Goal: Information Seeking & Learning: Learn about a topic

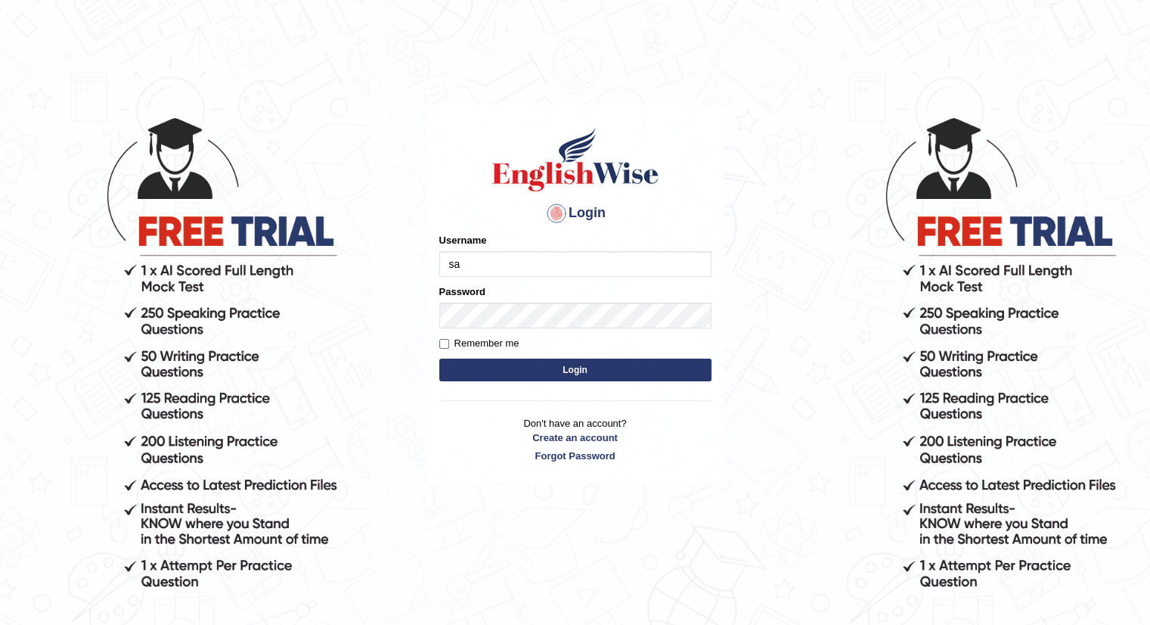
click at [471, 259] on input "sa" at bounding box center [575, 264] width 272 height 26
type input "santoshdarvandar"
click at [593, 371] on button "Login" at bounding box center [575, 369] width 272 height 23
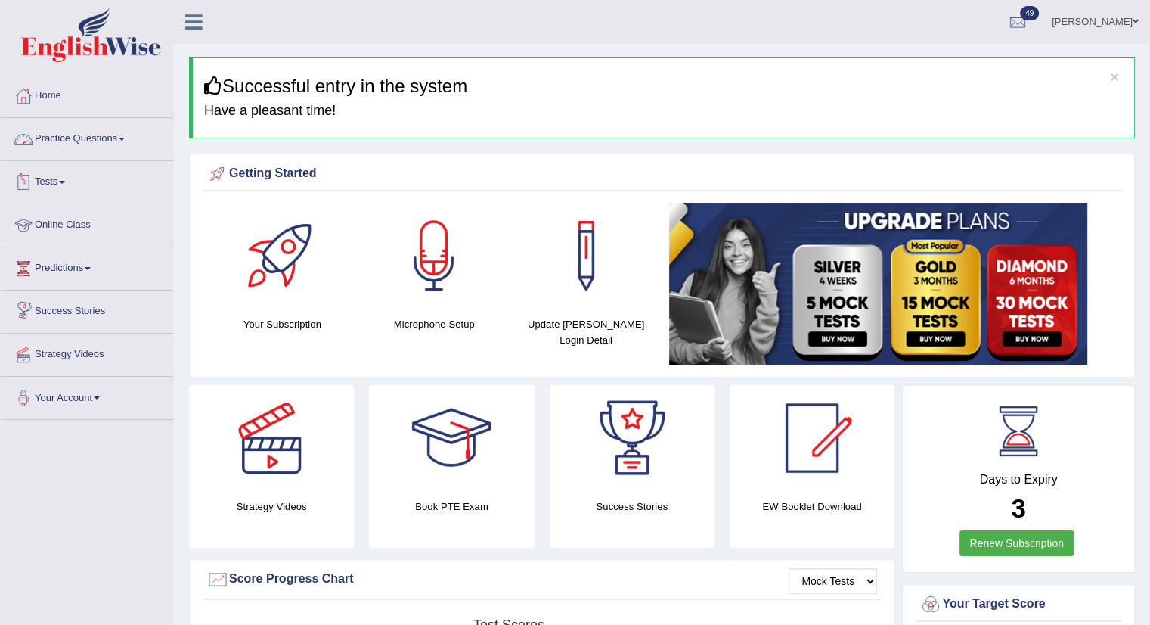
click at [46, 137] on link "Practice Questions" at bounding box center [87, 137] width 172 height 38
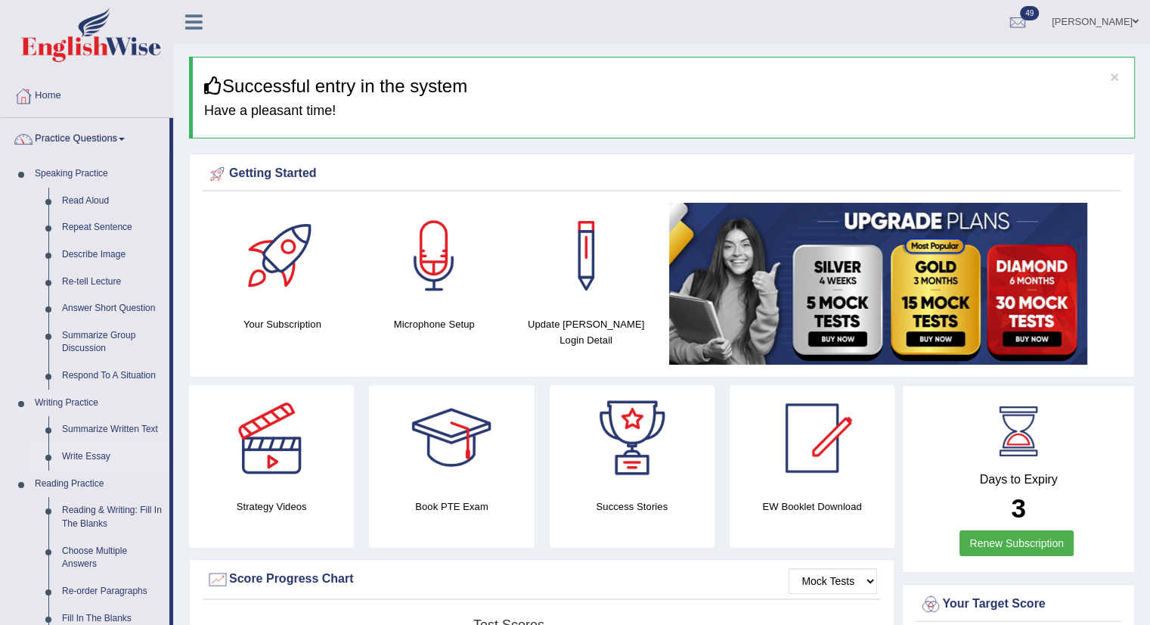
drag, startPoint x: 172, startPoint y: 386, endPoint x: 159, endPoint y: 461, distance: 76.1
click at [159, 461] on li "Practice Questions Speaking Practice Read Aloud Repeat Sentence Describe Image …" at bounding box center [87, 543] width 172 height 851
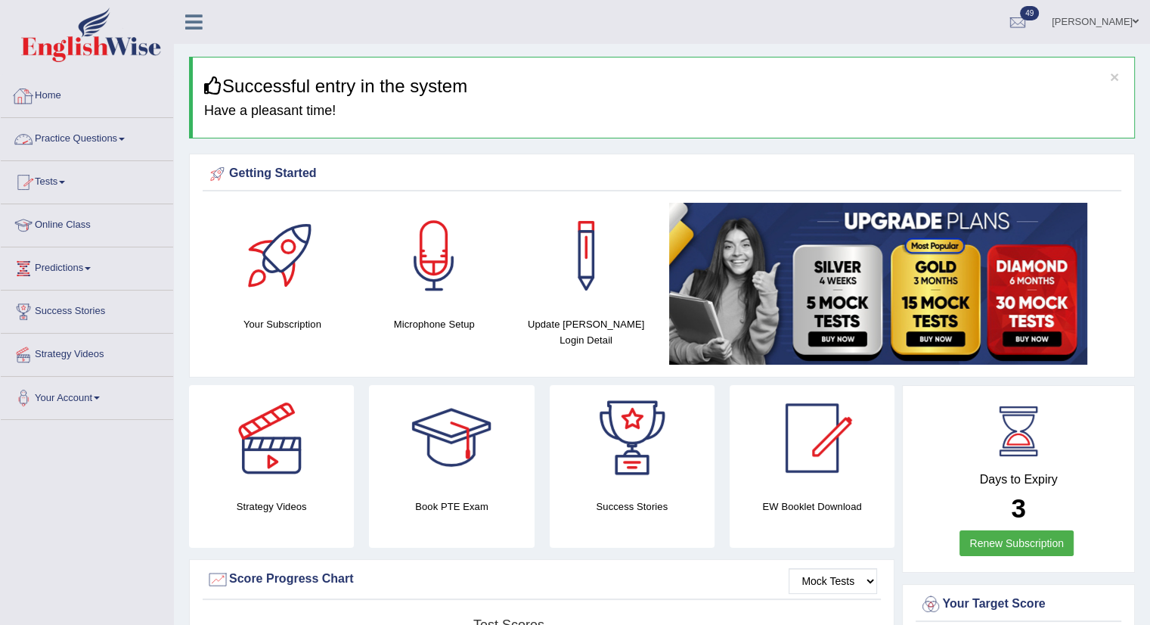
click at [65, 143] on link "Practice Questions" at bounding box center [87, 137] width 172 height 38
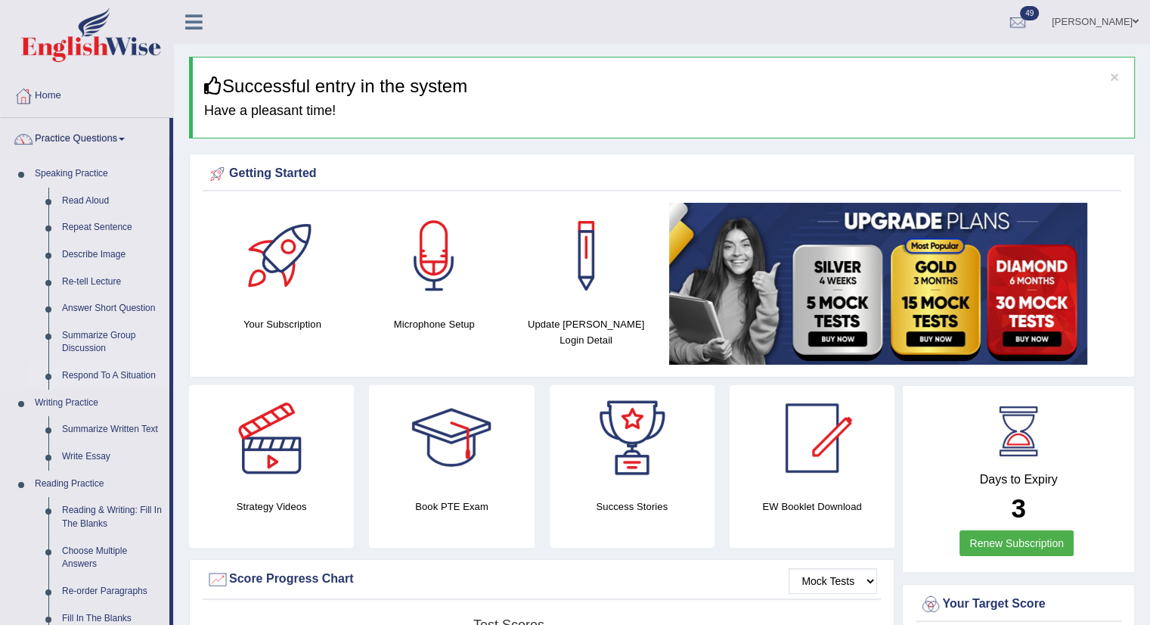
drag, startPoint x: 172, startPoint y: 319, endPoint x: 172, endPoint y: 379, distance: 59.7
click at [172, 379] on li "Practice Questions Speaking Practice Read Aloud Repeat Sentence Describe Image …" at bounding box center [87, 543] width 172 height 851
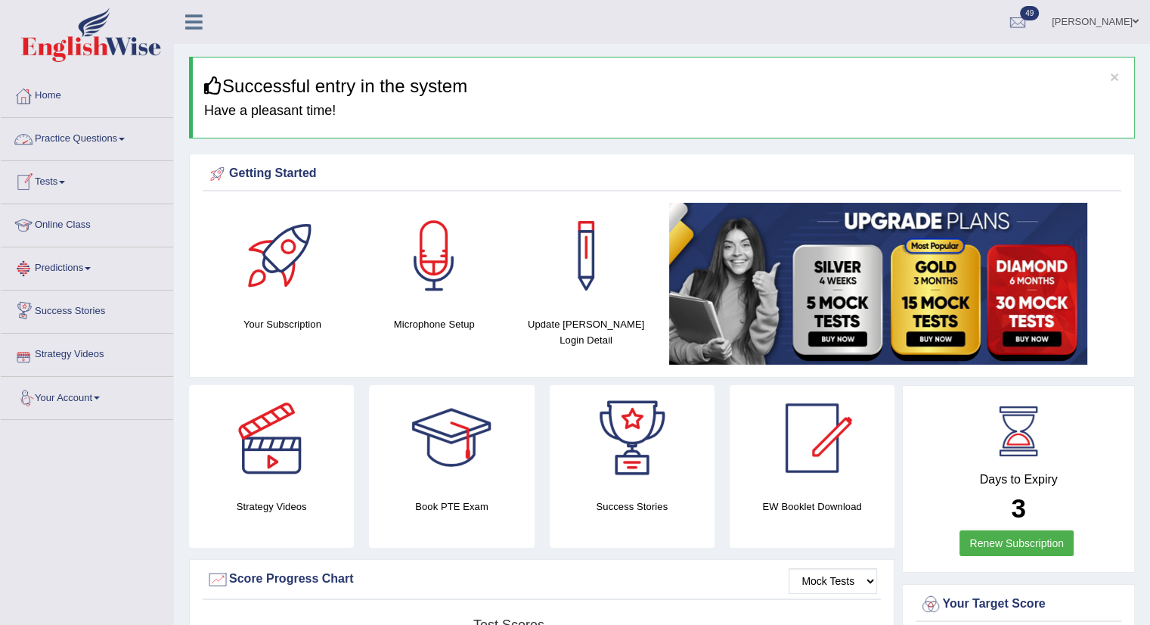
click at [125, 138] on span at bounding box center [122, 139] width 6 height 3
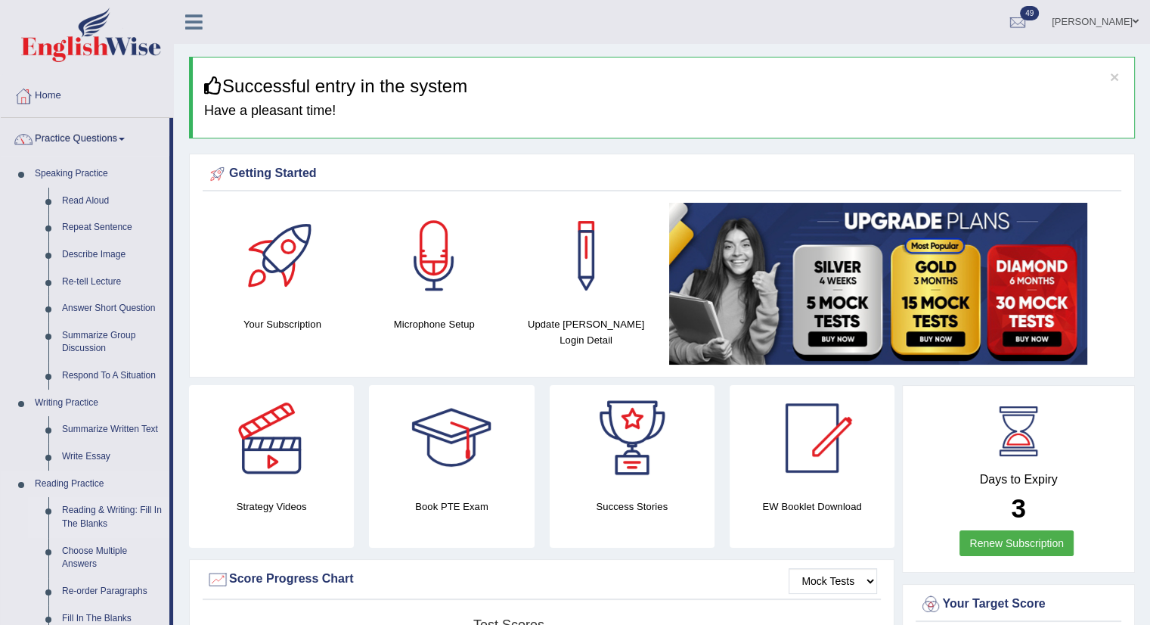
click at [107, 511] on link "Reading & Writing: Fill In The Blanks" at bounding box center [112, 517] width 114 height 40
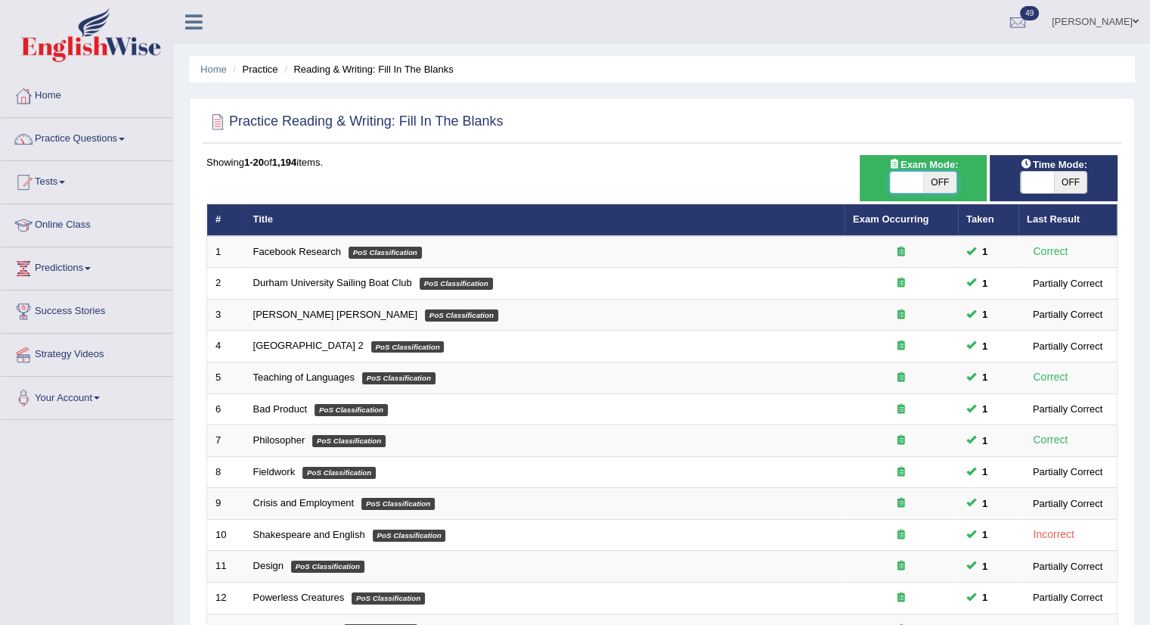
click at [904, 181] on span at bounding box center [906, 182] width 33 height 21
checkbox input "true"
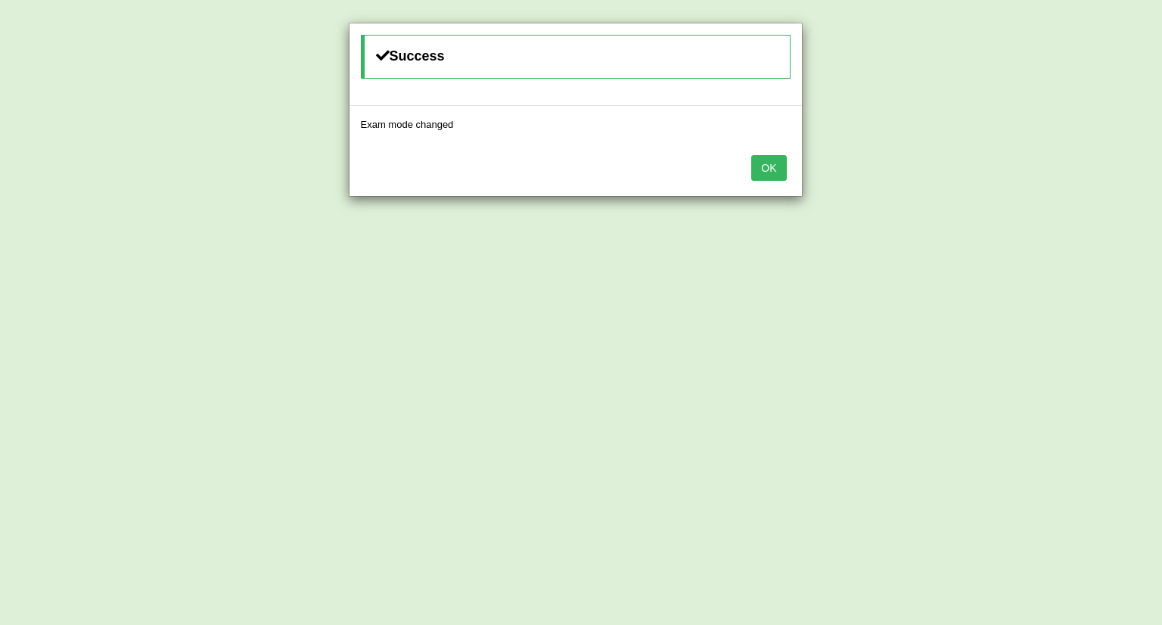
click at [765, 164] on button "OK" at bounding box center [768, 168] width 35 height 26
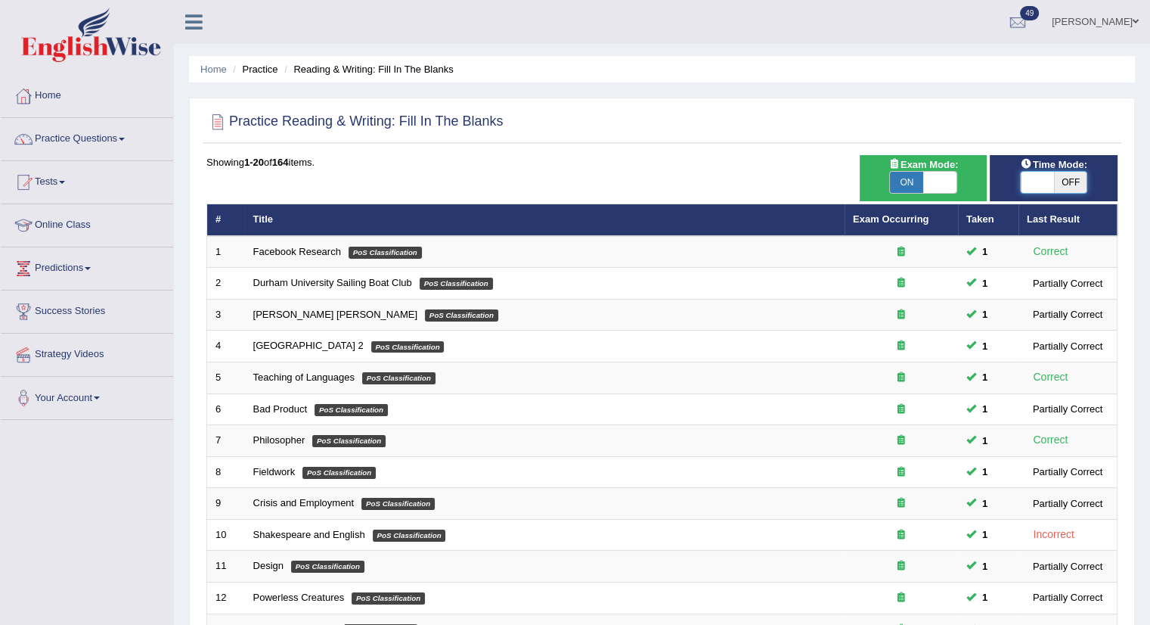
click at [1044, 184] on span at bounding box center [1037, 182] width 33 height 21
checkbox input "true"
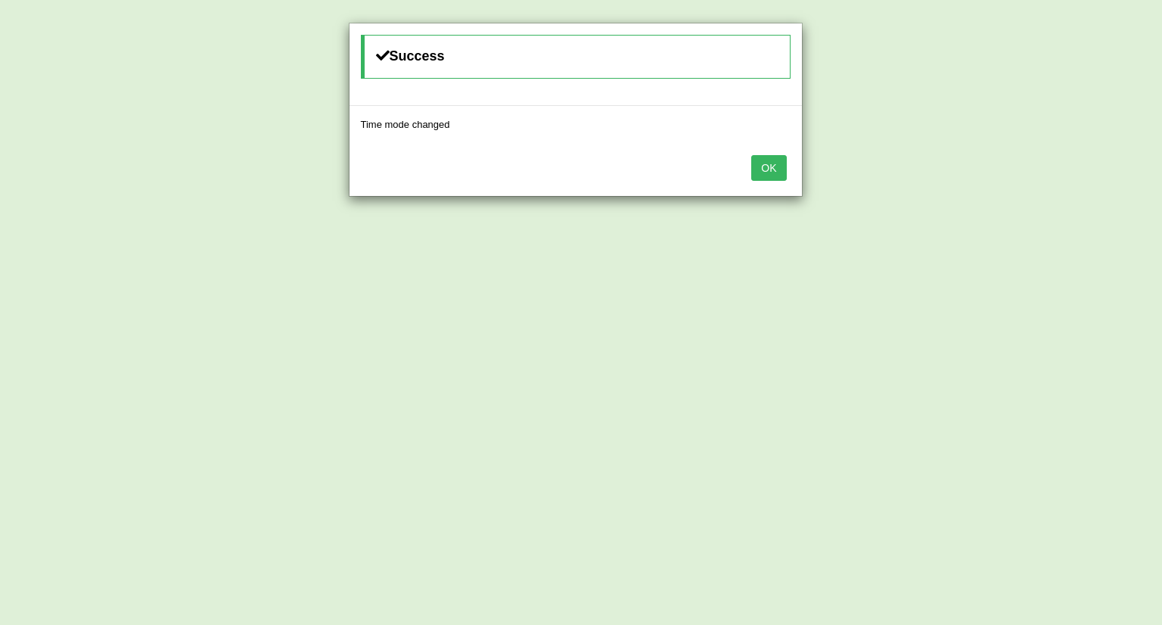
click at [771, 167] on button "OK" at bounding box center [768, 168] width 35 height 26
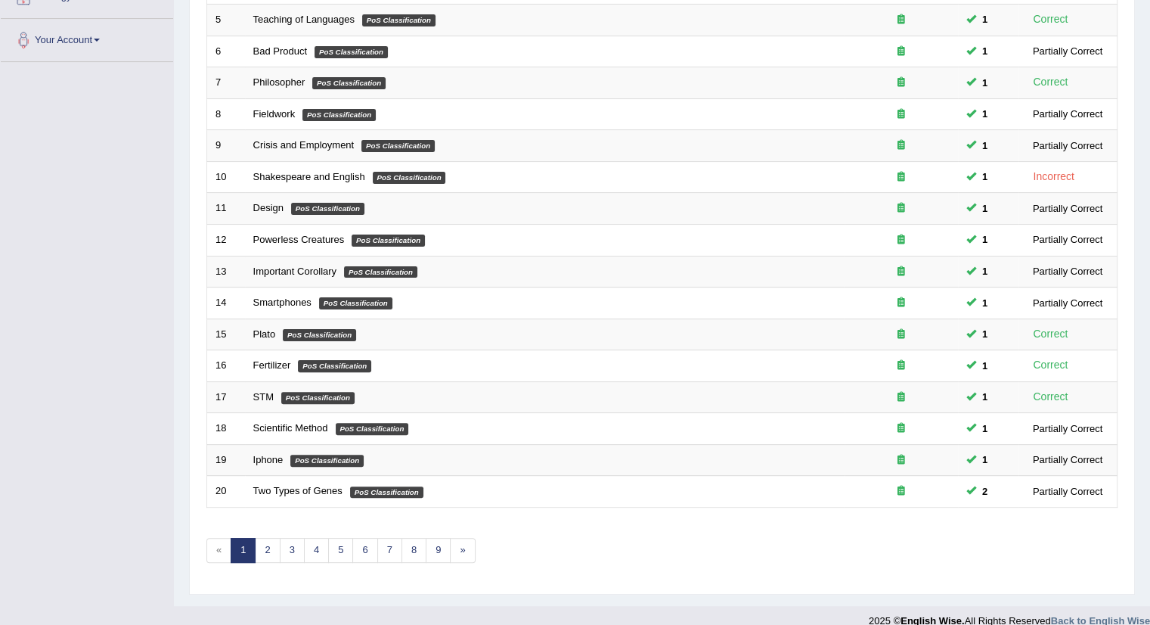
scroll to position [372, 0]
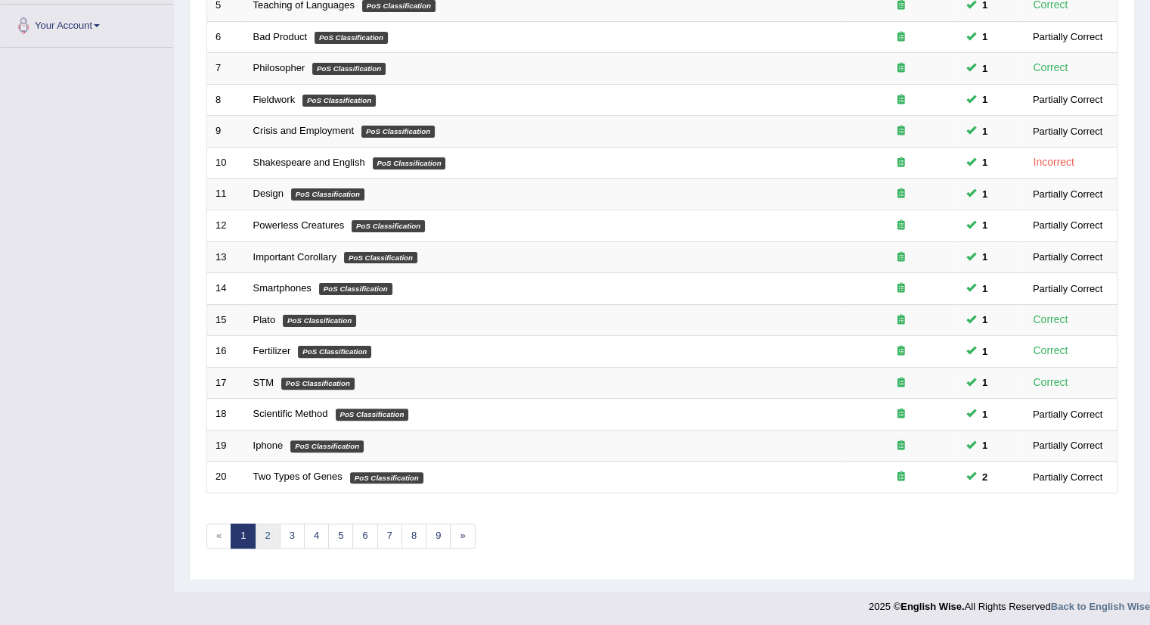
click at [263, 526] on link "2" at bounding box center [267, 535] width 25 height 25
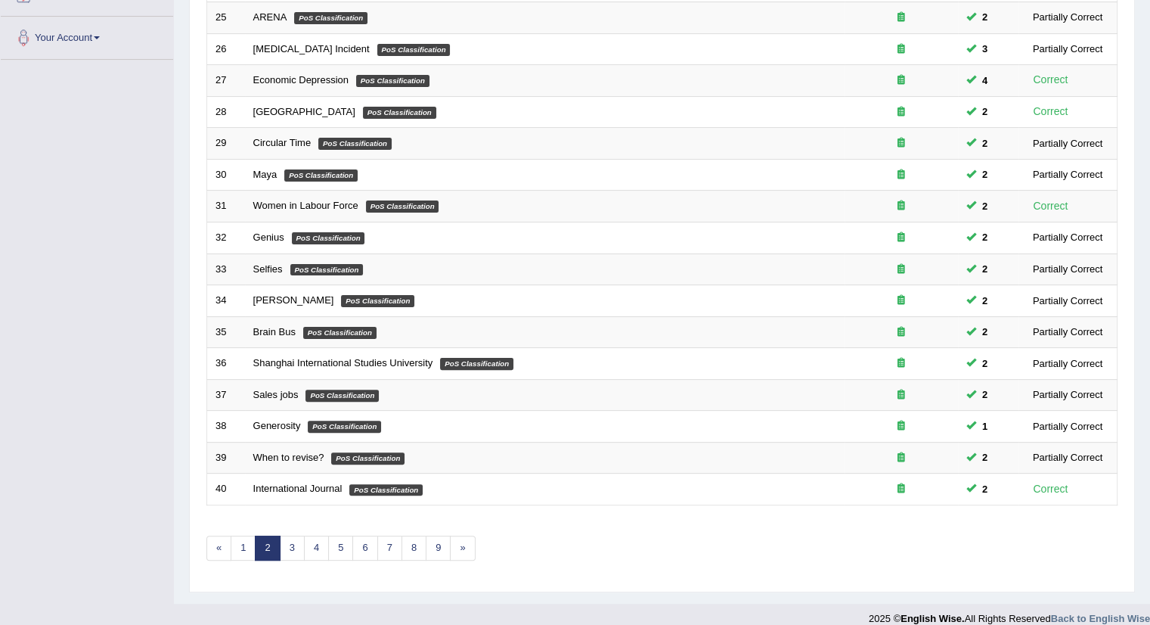
scroll to position [372, 0]
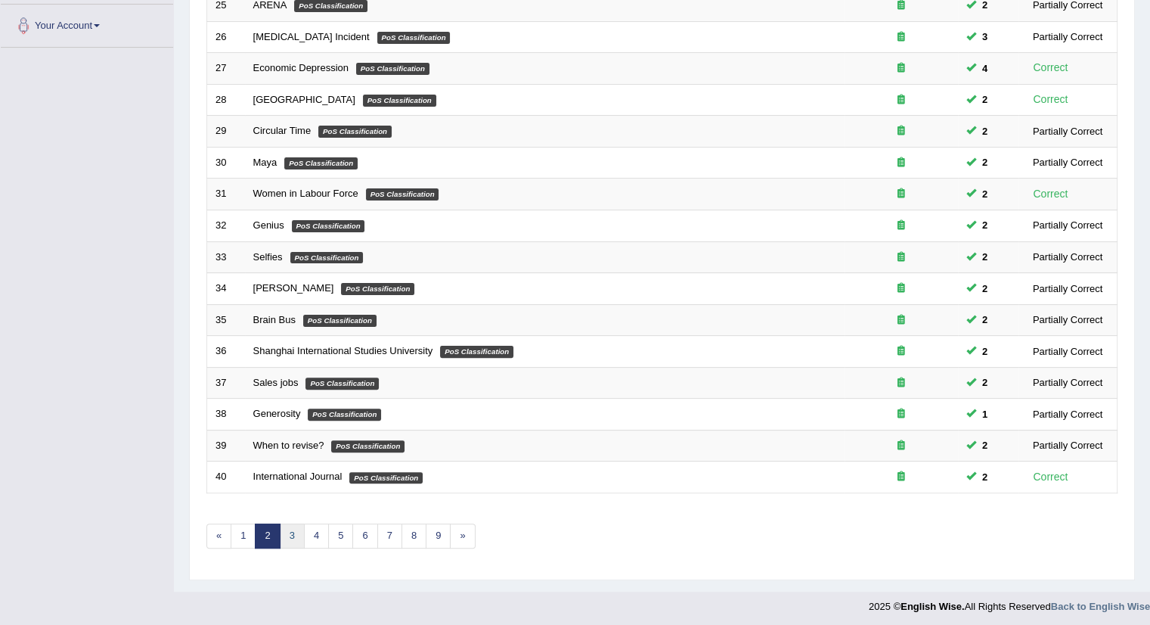
click at [287, 542] on link "3" at bounding box center [292, 535] width 25 height 25
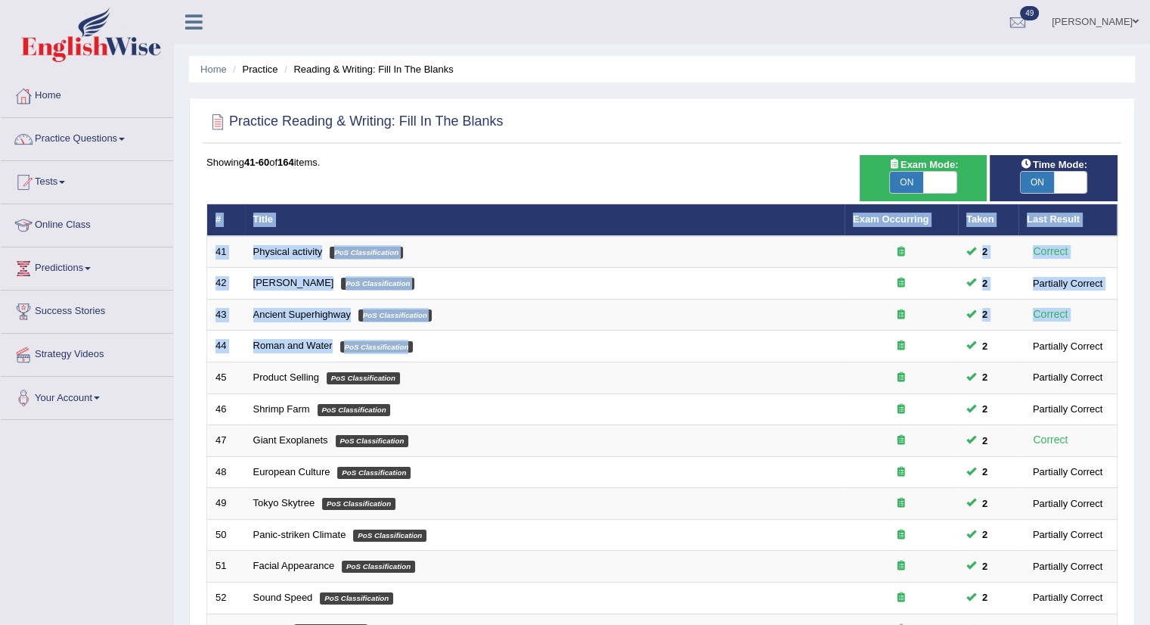
drag, startPoint x: 681, startPoint y: 356, endPoint x: 1161, endPoint y: 297, distance: 483.8
click at [1149, 297] on html "Toggle navigation Home Practice Questions Speaking Practice Read Aloud Repeat S…" at bounding box center [575, 312] width 1150 height 625
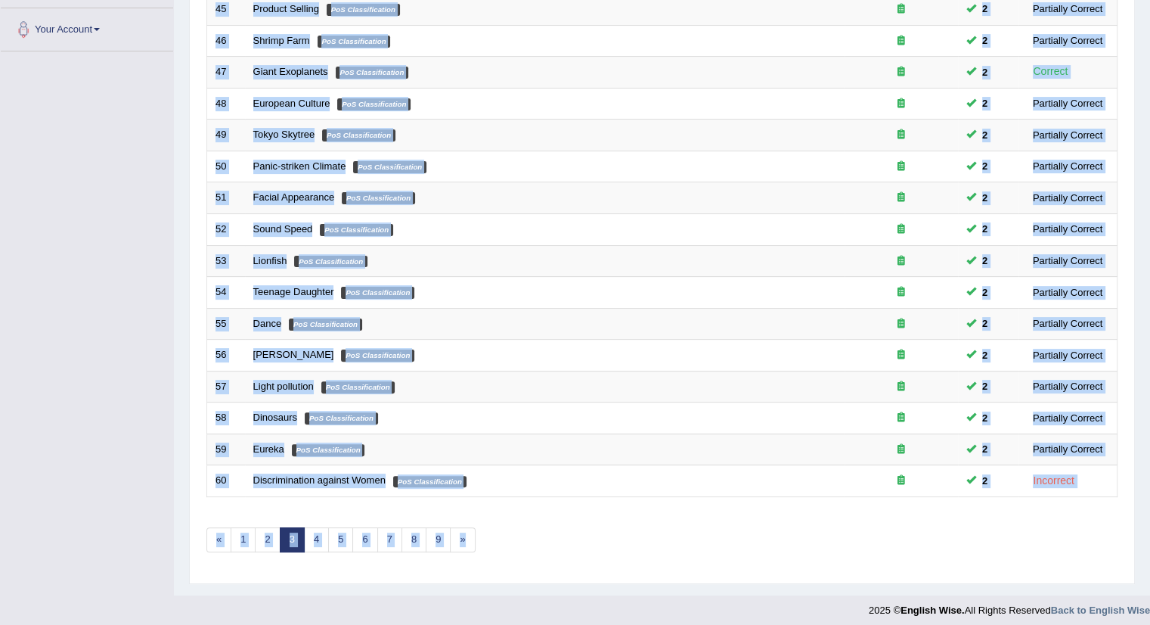
scroll to position [372, 0]
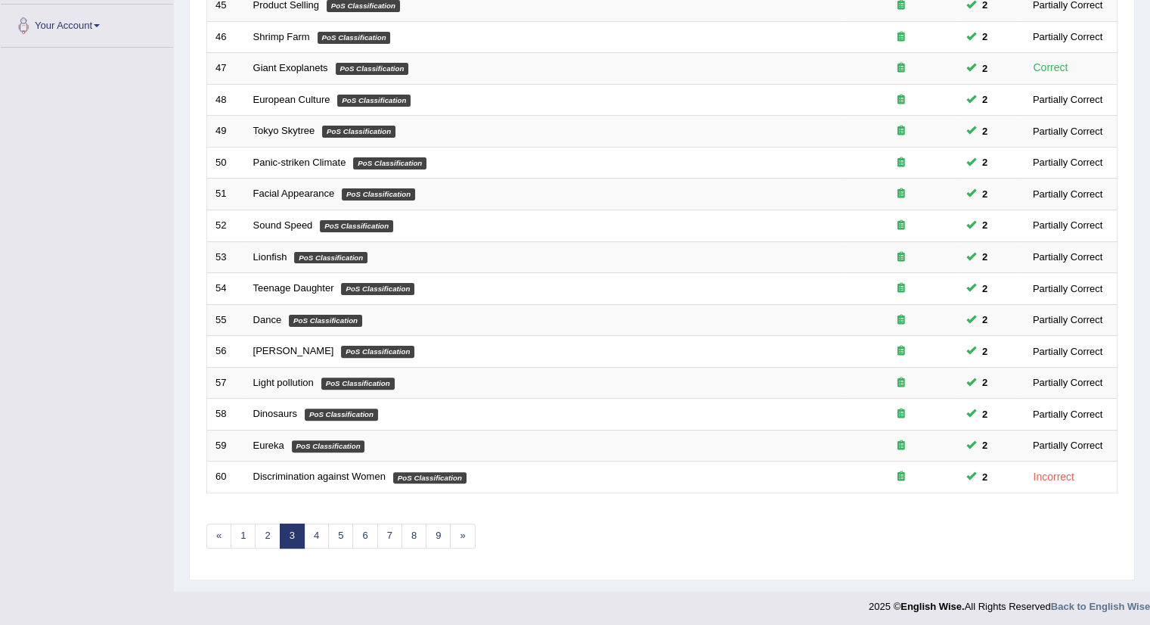
click at [91, 557] on div "Toggle navigation Home Practice Questions Speaking Practice Read Aloud Repeat S…" at bounding box center [575, 125] width 1150 height 994
click at [311, 533] on link "4" at bounding box center [316, 535] width 25 height 25
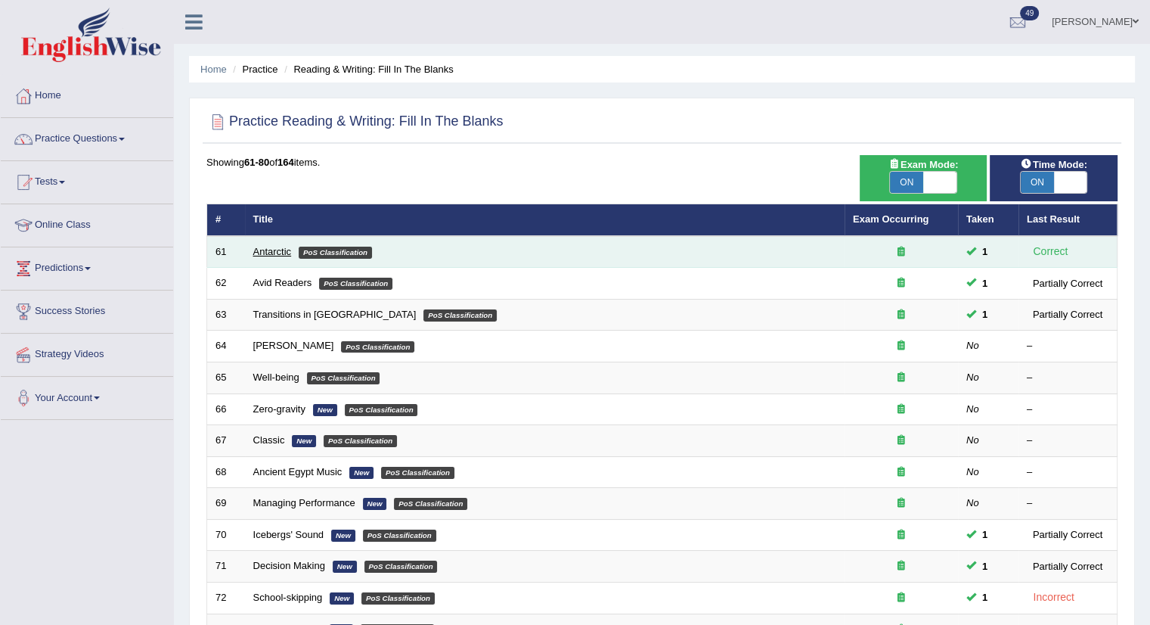
click at [260, 248] on link "Antarctic" at bounding box center [272, 251] width 39 height 11
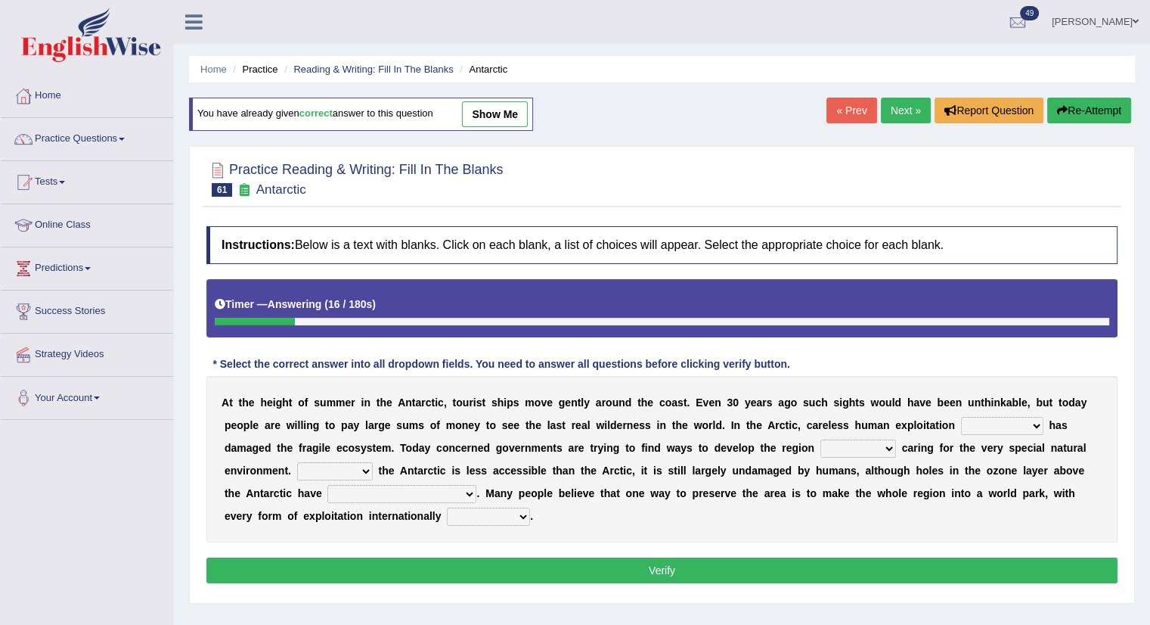
click at [994, 419] on select "in the future ever before on one side in the past" at bounding box center [1002, 426] width 82 height 18
click at [986, 527] on div "A t t h e h e i g h t o f s u m m e r i n t h e A n t a r c t i c , t o u r i s…" at bounding box center [661, 459] width 911 height 166
click at [1016, 418] on select "in the future ever before on one side in the past" at bounding box center [1002, 426] width 82 height 18
select select "in the past"
click at [961, 417] on select "in the future ever before on one side in the past" at bounding box center [1002, 426] width 82 height 18
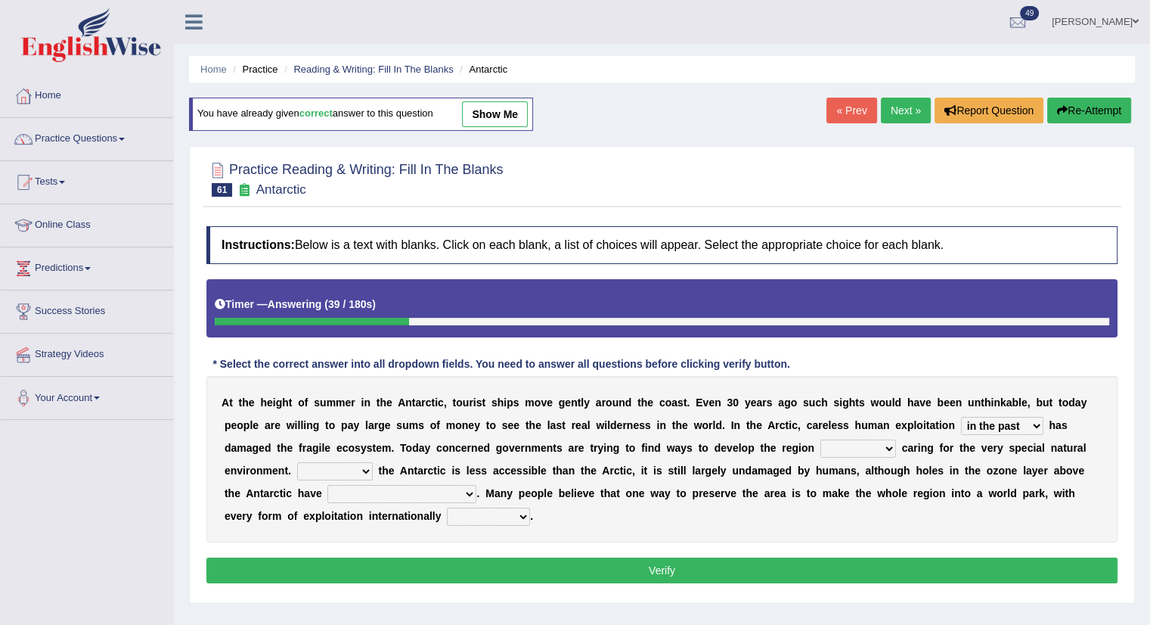
click at [833, 442] on select "while whereas even though" at bounding box center [858, 448] width 76 height 18
select select "while"
click at [820, 439] on select "while whereas even though" at bounding box center [858, 448] width 76 height 18
click at [334, 469] on select "Because Whether Unless Besides" at bounding box center [335, 471] width 76 height 18
select select "Because"
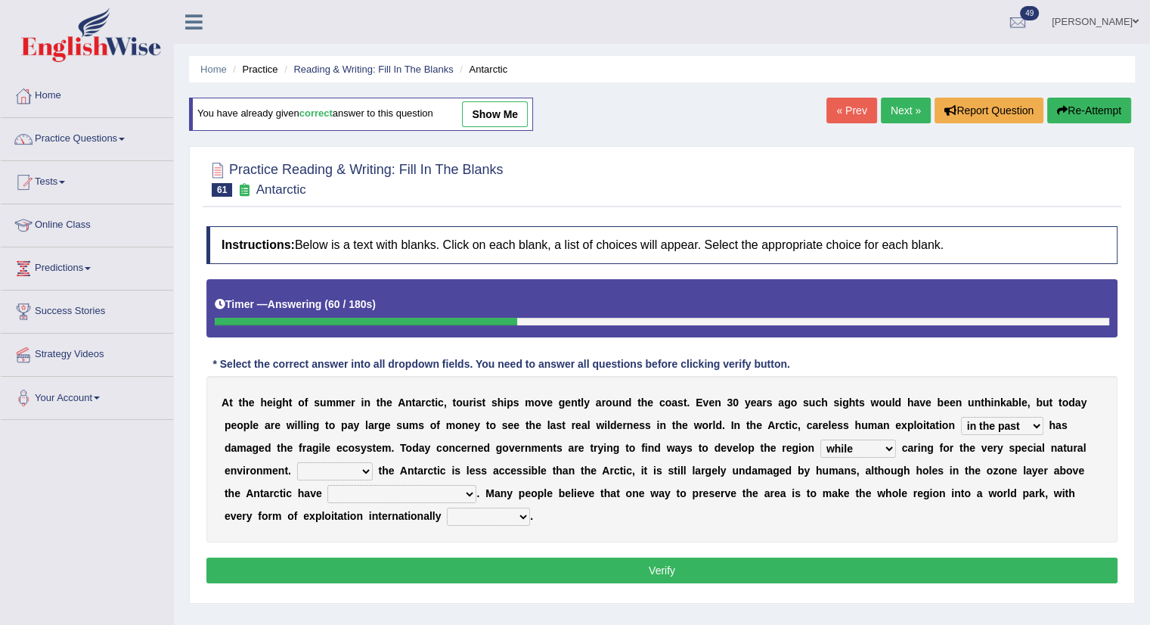
click at [297, 462] on select "Because Whether Unless Besides" at bounding box center [335, 471] width 76 height 18
click at [434, 494] on select "yet discovered ever discovered already been discovered already been discovering" at bounding box center [401, 494] width 149 height 18
select select "already been discovered"
click at [327, 485] on select "yet discovered ever discovered already been discovered already been discovering" at bounding box center [401, 494] width 149 height 18
click at [468, 520] on select "expanded spanned banned transformed" at bounding box center [488, 516] width 83 height 18
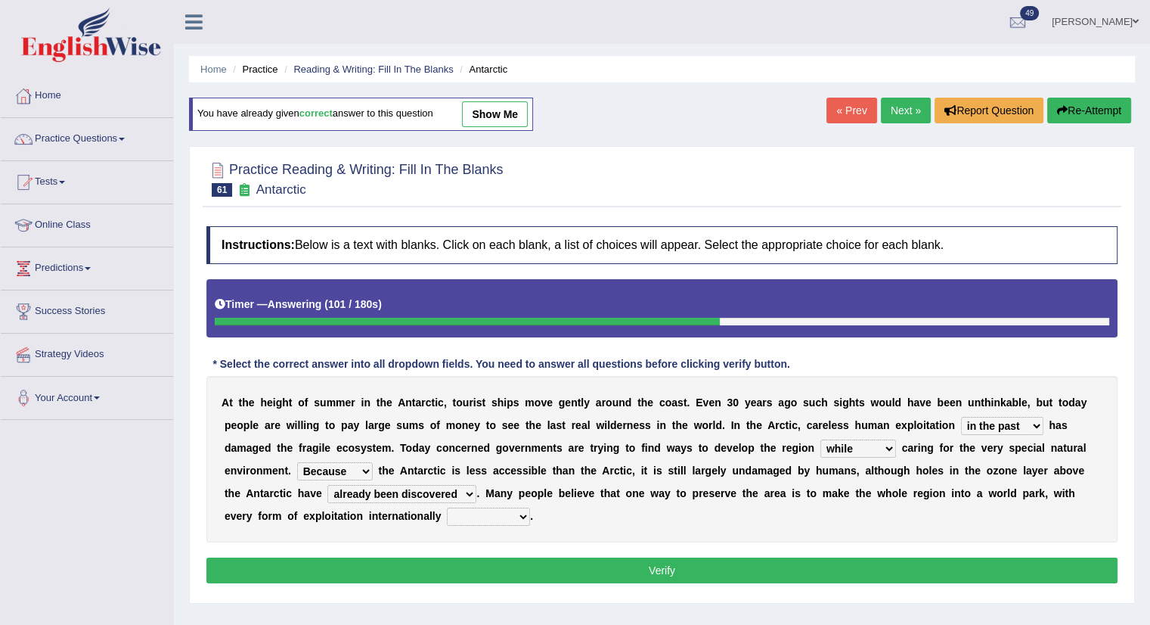
select select "banned"
click at [447, 507] on select "expanded spanned banned transformed" at bounding box center [488, 516] width 83 height 18
click at [436, 574] on button "Verify" at bounding box center [661, 570] width 911 height 26
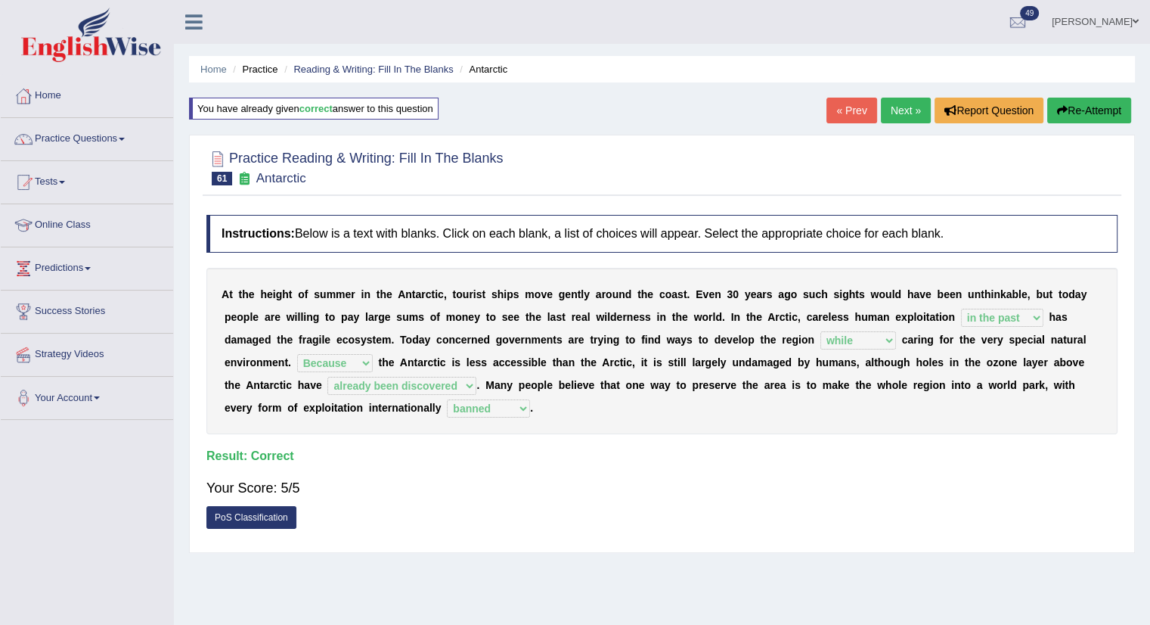
click at [889, 113] on link "Next »" at bounding box center [906, 111] width 50 height 26
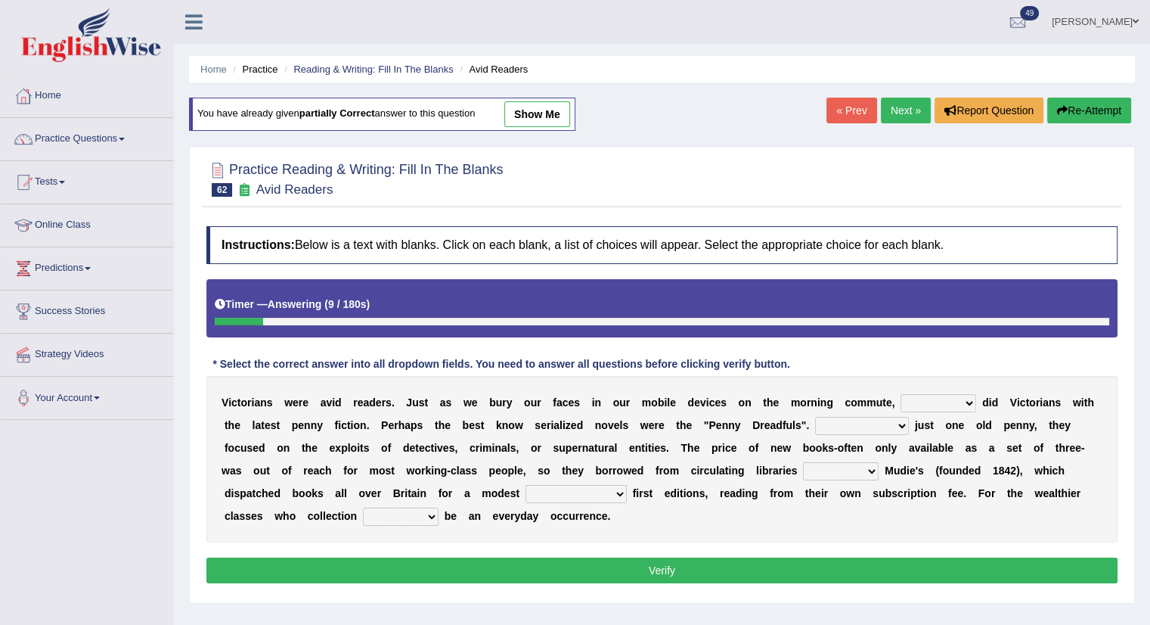
click at [948, 411] on div "V i c t o r i a n s w e r e a v i d r e a d e r s . J u s t a s w e b u r y o u…" at bounding box center [661, 459] width 911 height 166
click at [934, 398] on select "either so too neither whether" at bounding box center [939, 403] width 76 height 18
select select "so too"
click at [901, 394] on select "either so too neither whether" at bounding box center [939, 403] width 76 height 18
click at [867, 430] on select "Costed Having costed Costing Cost" at bounding box center [862, 426] width 94 height 18
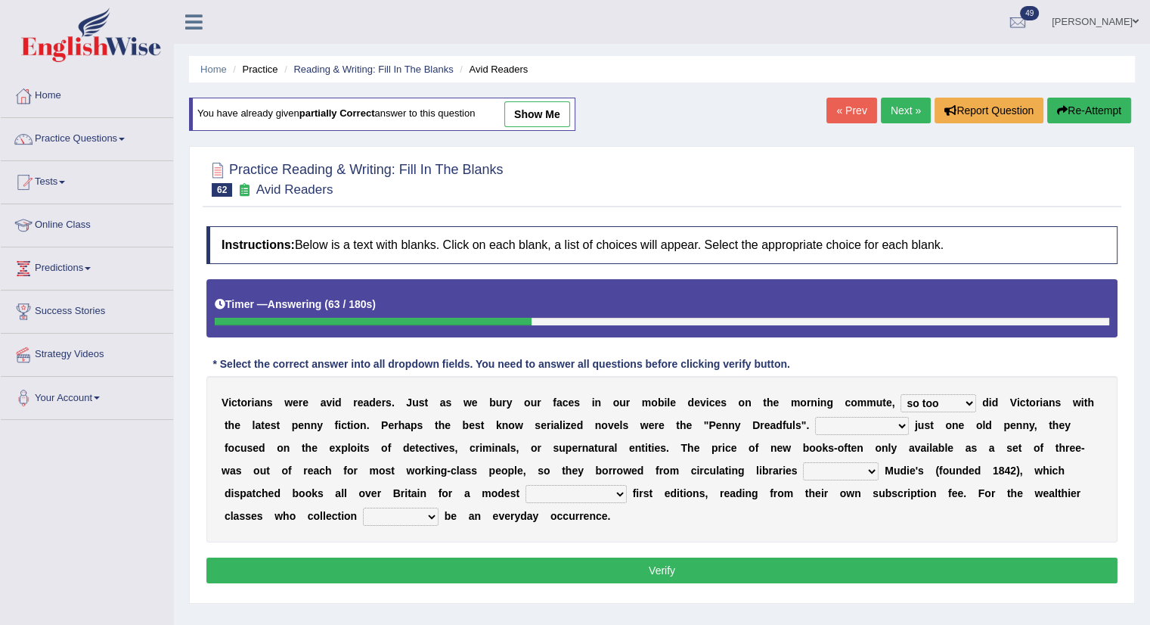
select select "Costed"
click at [815, 417] on select "Costed Having costed Costing Cost" at bounding box center [862, 426] width 94 height 18
click at [841, 468] on select "such as other than that is as to" at bounding box center [841, 471] width 76 height 18
select select "such as"
click at [803, 462] on select "such as other than that is as to" at bounding box center [841, 471] width 76 height 18
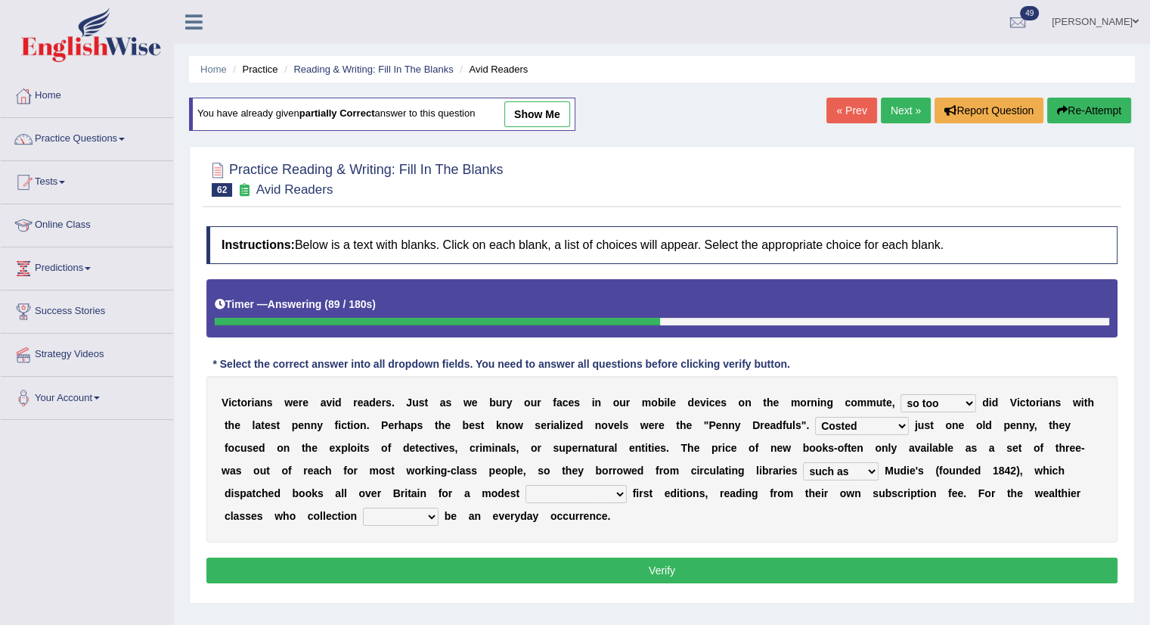
click at [578, 495] on select "could afford afford having afforded affording" at bounding box center [576, 494] width 101 height 18
select select "affording"
click at [526, 485] on select "could afford afford having afforded affording" at bounding box center [576, 494] width 101 height 18
click at [411, 515] on select "would could should did" at bounding box center [401, 516] width 76 height 18
select select "would"
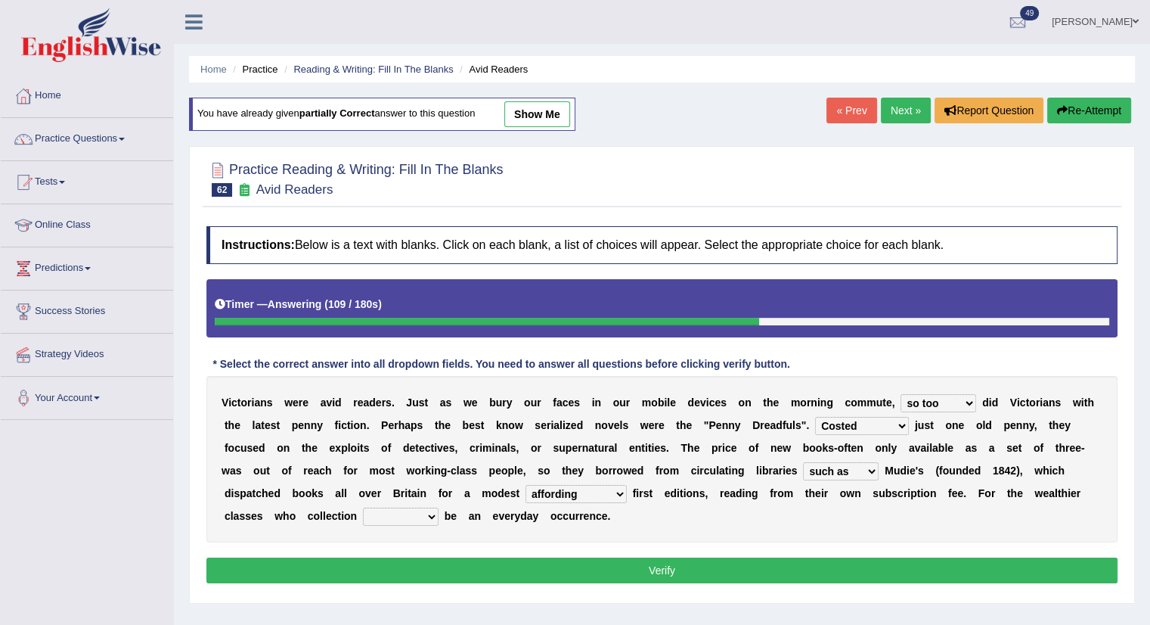
click at [363, 507] on select "would could should did" at bounding box center [401, 516] width 76 height 18
click at [430, 572] on button "Verify" at bounding box center [661, 570] width 911 height 26
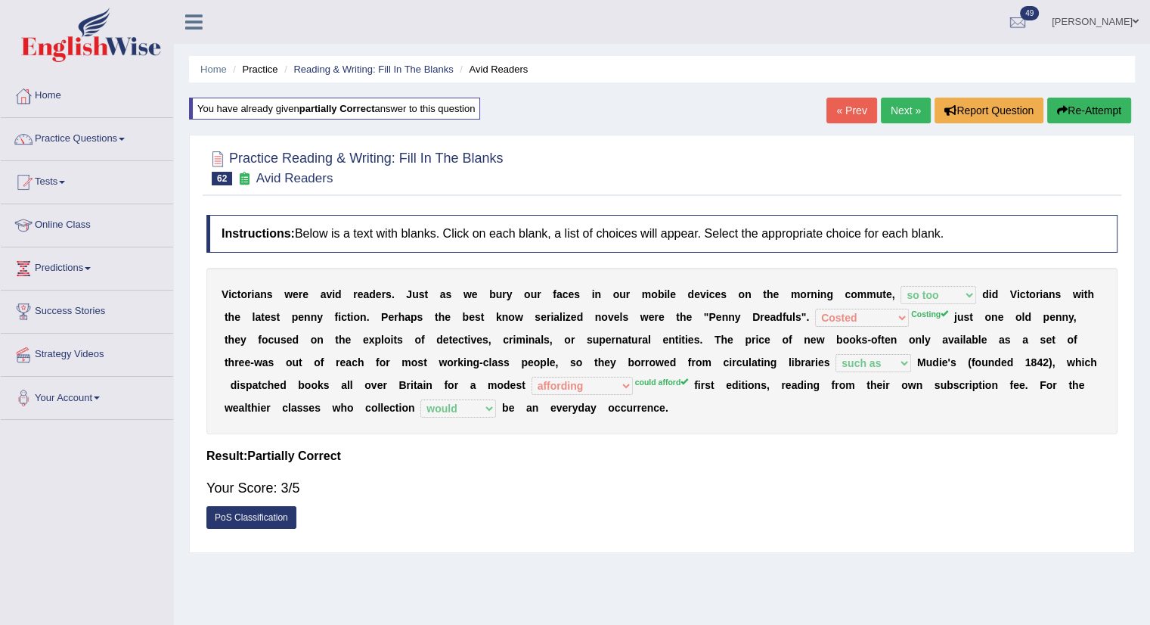
click at [907, 108] on link "Next »" at bounding box center [906, 111] width 50 height 26
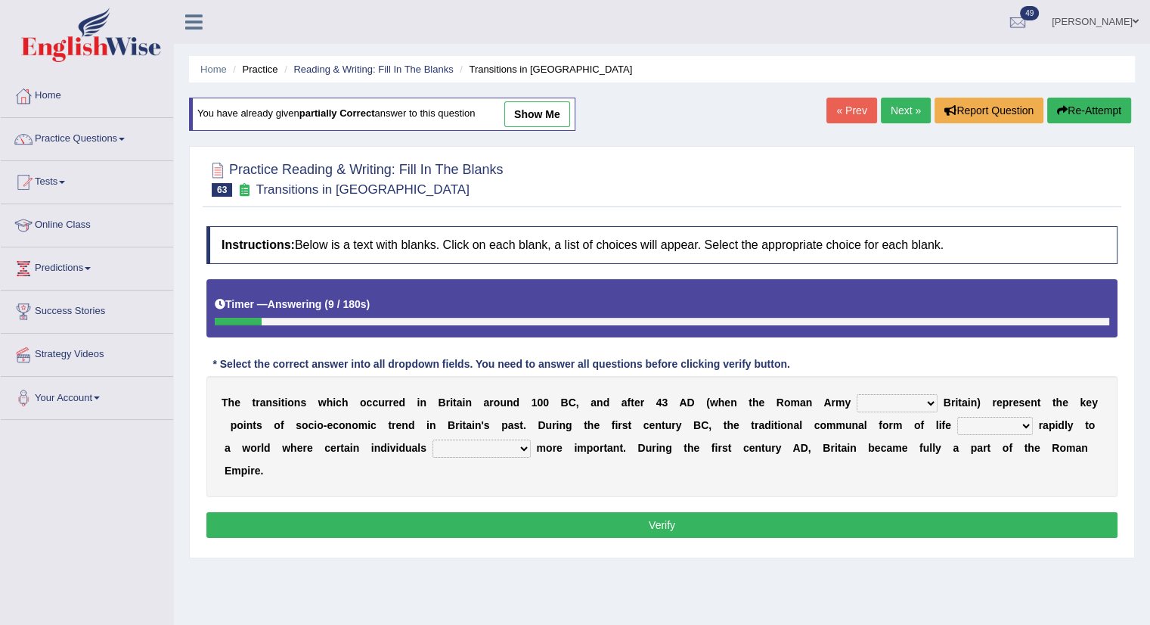
click at [907, 395] on select "purported pursued enlightened invaded" at bounding box center [897, 403] width 81 height 18
select select "invaded"
click at [857, 394] on select "purported pursued enlightened invaded" at bounding box center [897, 403] width 81 height 18
click at [984, 420] on select "withdrew shaped awarded shifted" at bounding box center [995, 426] width 76 height 18
select select "shifted"
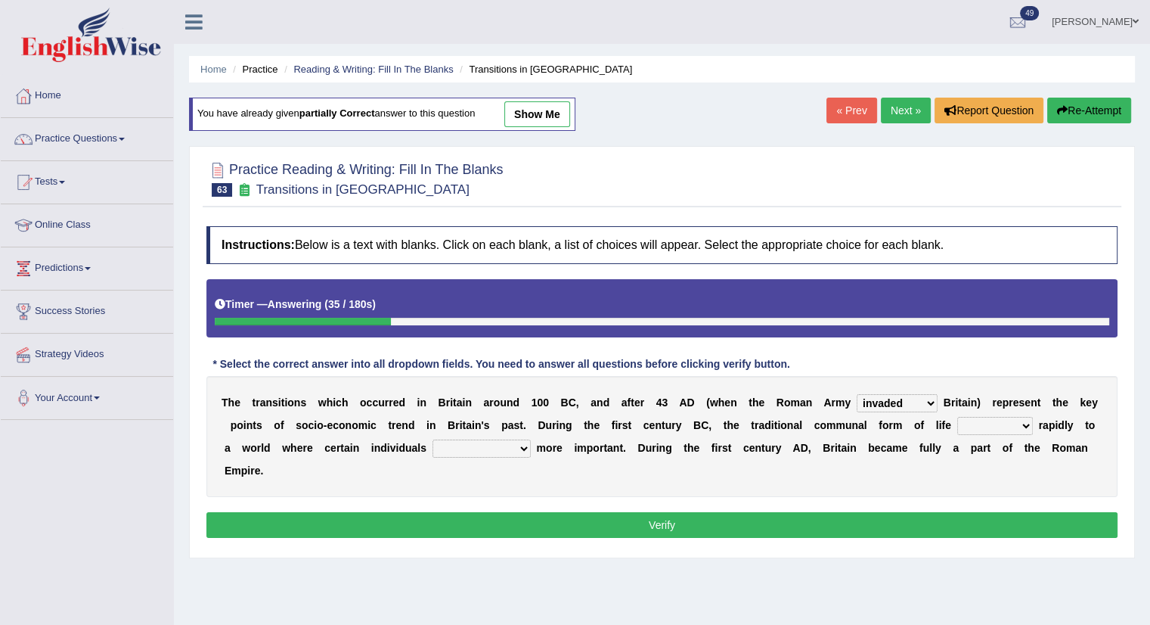
click at [957, 417] on select "withdrew shaped awarded shifted" at bounding box center [995, 426] width 76 height 18
click at [469, 443] on select "became become having become becoming" at bounding box center [482, 448] width 98 height 18
select select "becoming"
click at [433, 439] on select "became become having become becoming" at bounding box center [482, 448] width 98 height 18
click at [430, 518] on button "Verify" at bounding box center [661, 525] width 911 height 26
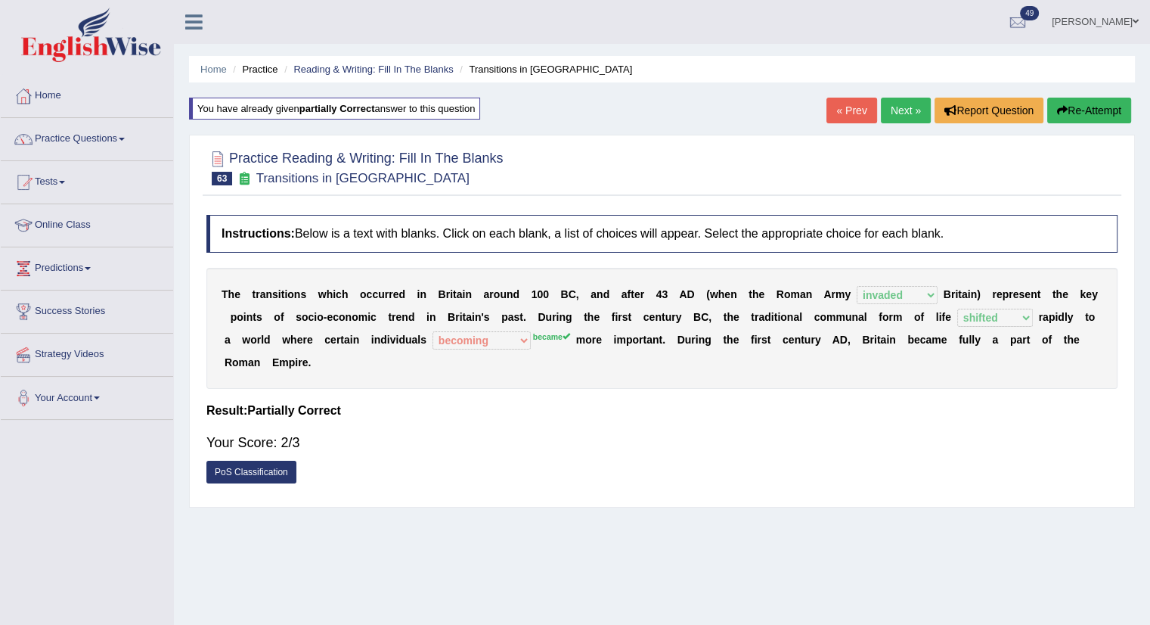
click at [886, 111] on link "Next »" at bounding box center [906, 111] width 50 height 26
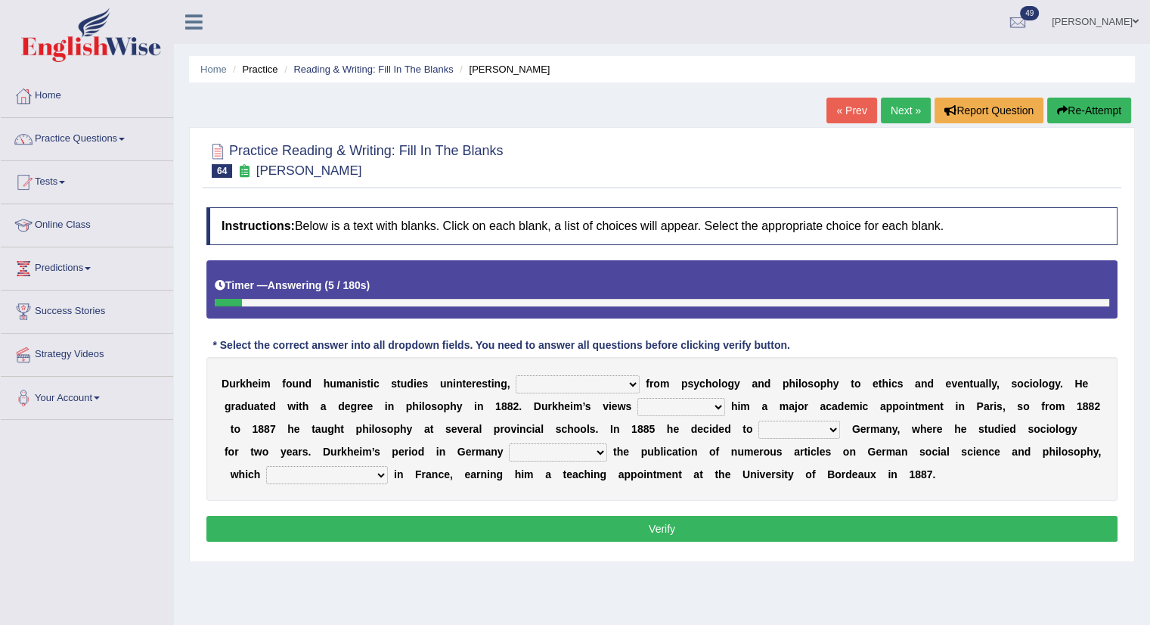
click at [555, 377] on select "moving his position alternating his mind juggling his job turning his attention" at bounding box center [578, 384] width 124 height 18
select select "turning his attention"
click at [516, 375] on select "moving his position alternating his mind juggling his job turning his attention" at bounding box center [578, 384] width 124 height 18
click at [678, 402] on select "hasn't got were getting can't get could not get" at bounding box center [681, 407] width 88 height 18
select select "can't get"
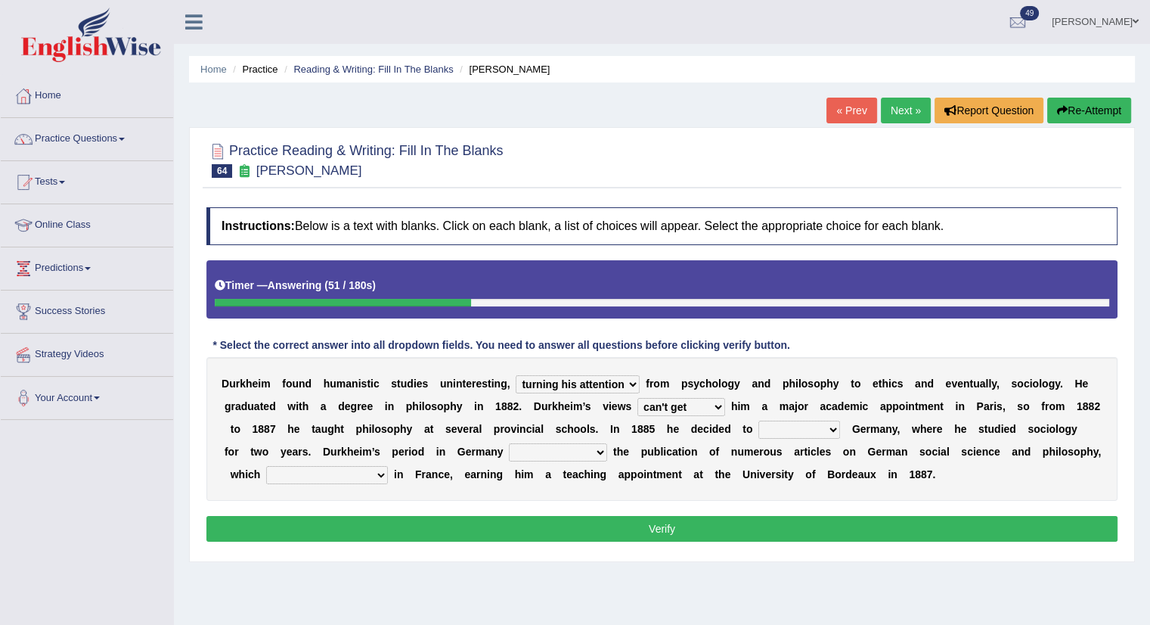
click at [637, 398] on select "hasn't got were getting can't get could not get" at bounding box center [681, 407] width 88 height 18
click at [792, 435] on select "came after wrote about ran across leave for" at bounding box center [799, 429] width 82 height 18
select select "leave for"
click at [758, 420] on select "came after wrote about ran across leave for" at bounding box center [799, 429] width 82 height 18
click at [544, 451] on select "resulted in flicked through was down to achieved by" at bounding box center [558, 452] width 98 height 18
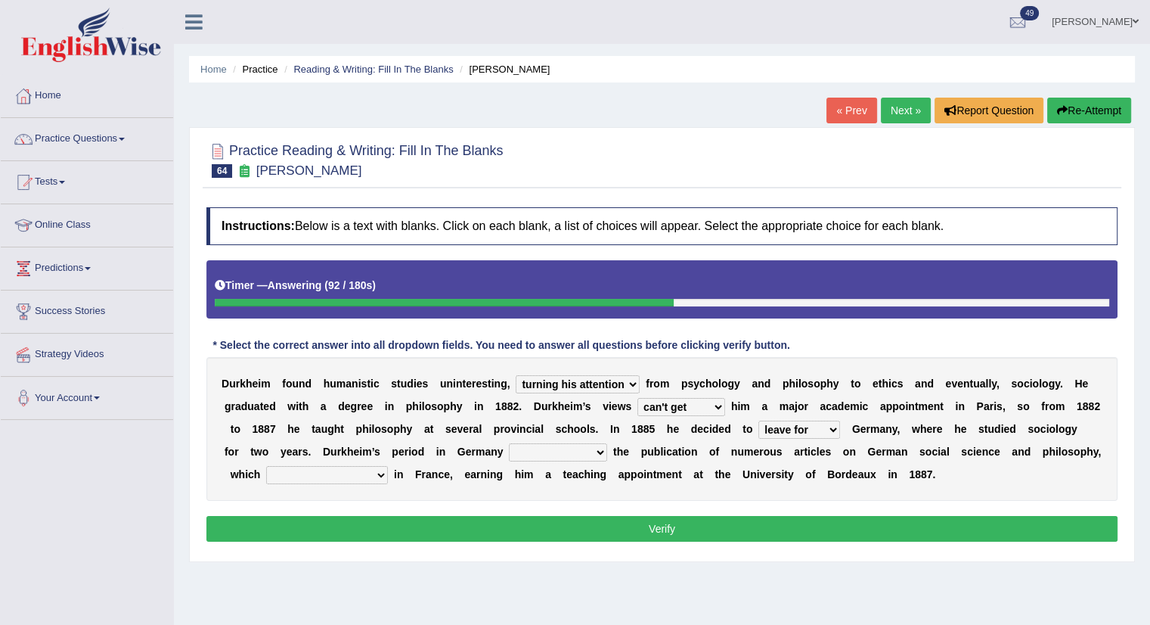
select select "resulted in"
click at [509, 443] on select "resulted in flicked through was down to achieved by" at bounding box center [558, 452] width 98 height 18
click at [293, 467] on select "remained modest gained appreciation collected money gained recognition" at bounding box center [327, 475] width 122 height 18
select select "gained recognition"
click at [266, 466] on select "remained modest gained appreciation collected money gained recognition" at bounding box center [327, 475] width 122 height 18
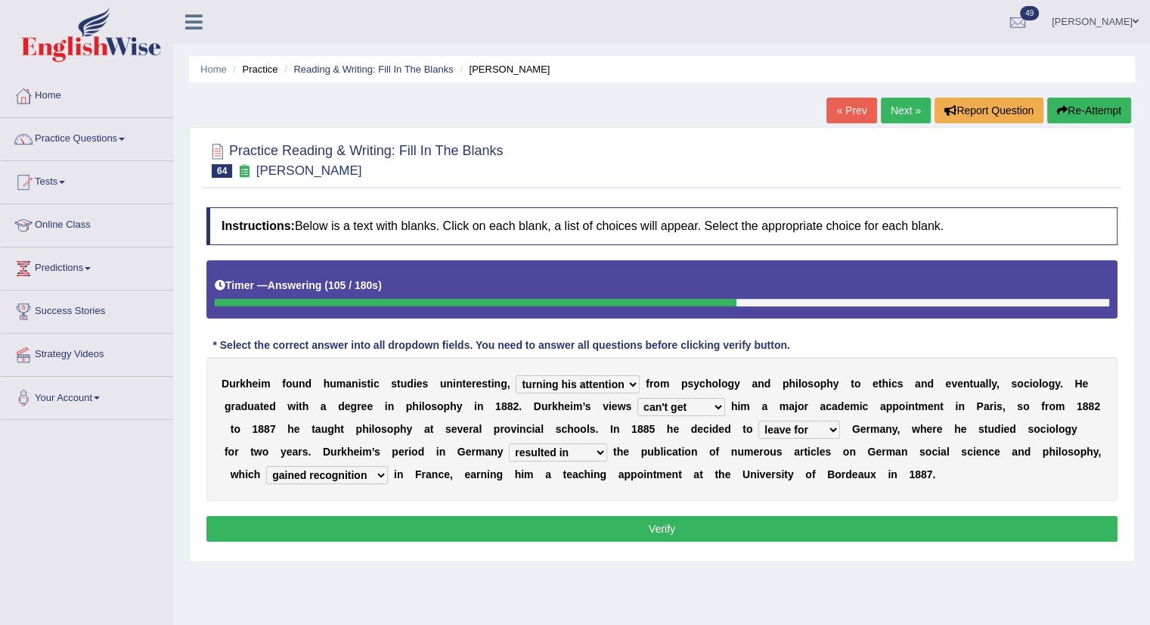
click at [475, 517] on button "Verify" at bounding box center [661, 529] width 911 height 26
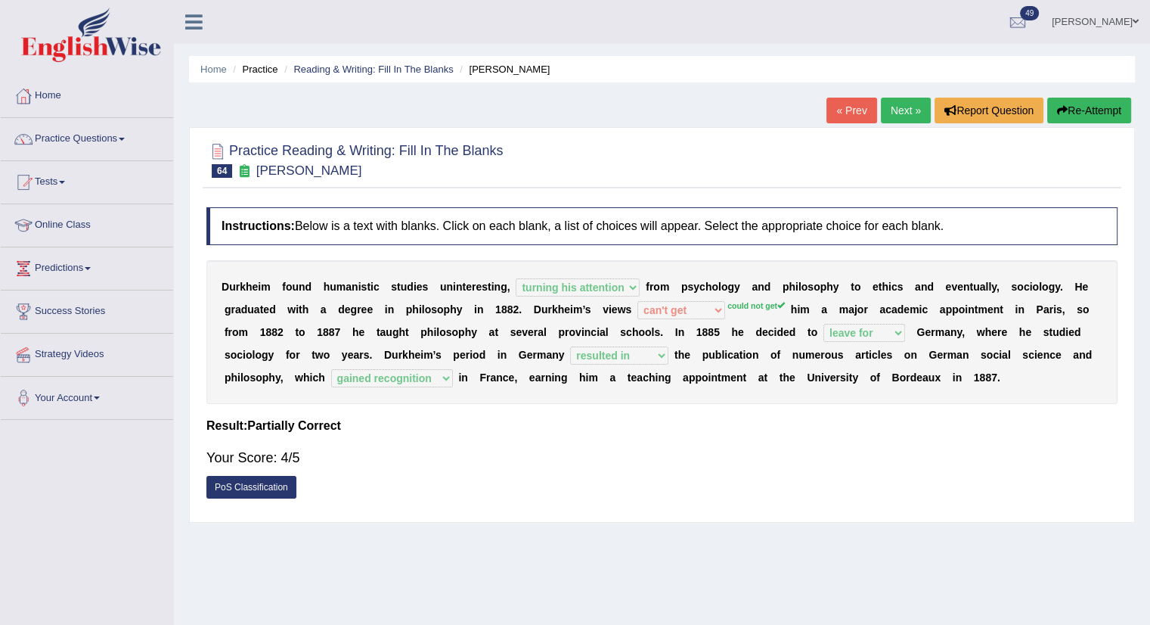
click at [898, 110] on link "Next »" at bounding box center [906, 111] width 50 height 26
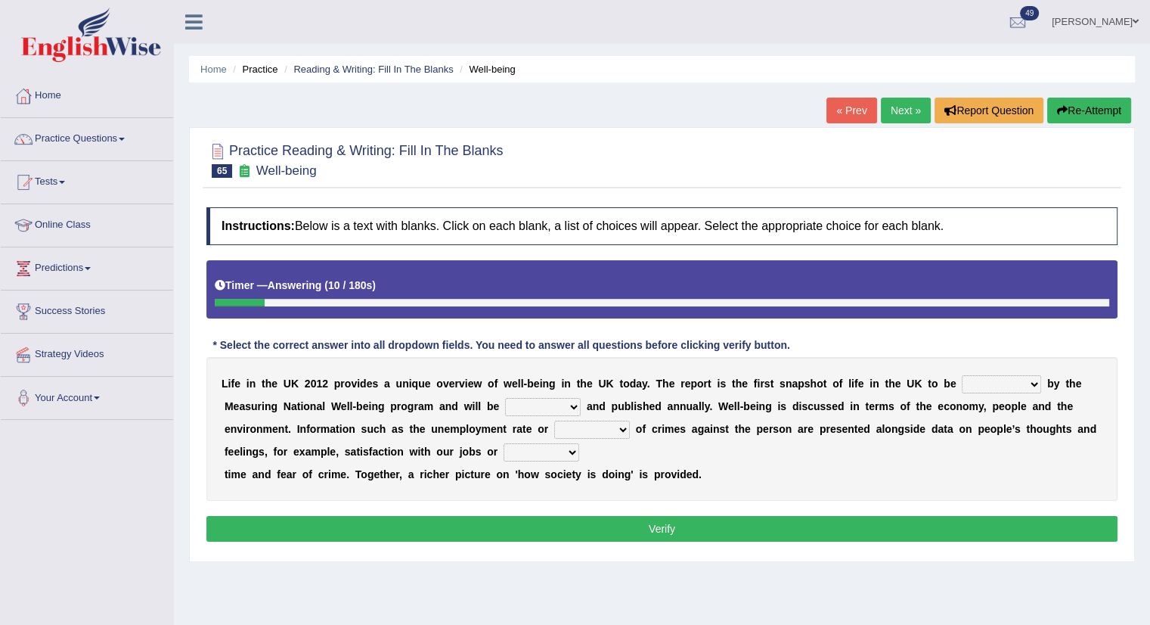
click at [997, 388] on select "delivered protected demanded overviewed" at bounding box center [1001, 384] width 79 height 18
select select "protected"
click at [962, 375] on select "delivered protected demanded overviewed" at bounding box center [1001, 384] width 79 height 18
click at [546, 402] on select "distorted charted updated arranged" at bounding box center [543, 407] width 76 height 18
select select "updated"
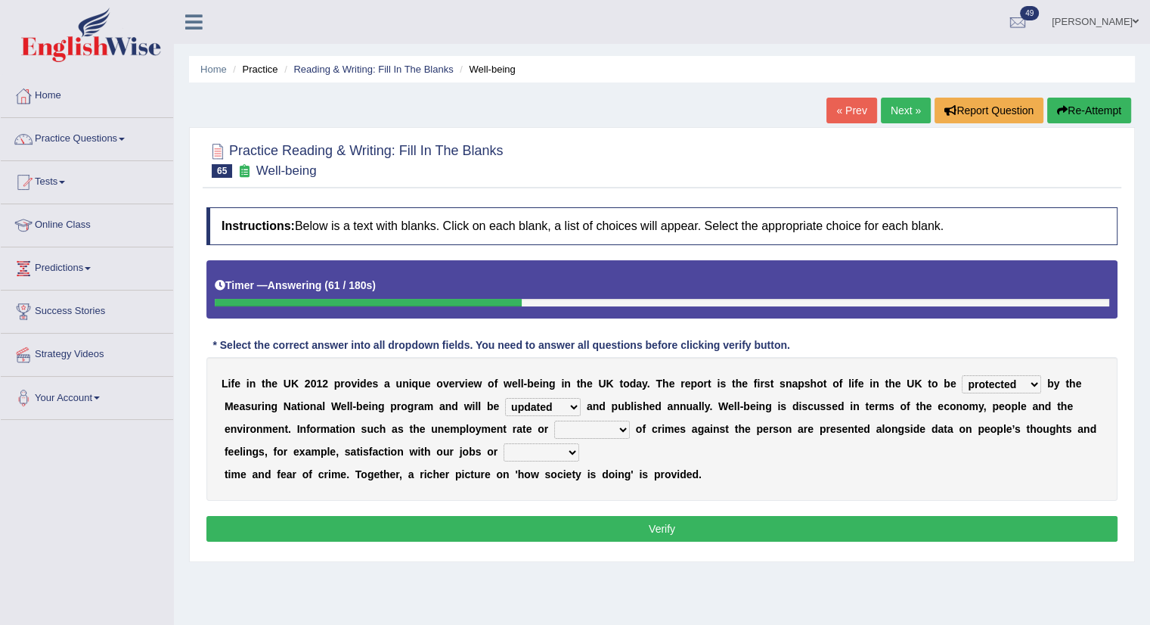
click at [505, 398] on select "distorted charted updated arranged" at bounding box center [543, 407] width 76 height 18
click at [601, 429] on select "velocity weight span number" at bounding box center [592, 429] width 76 height 18
select select "number"
click at [554, 420] on select "velocity weight span number" at bounding box center [592, 429] width 76 height 18
click at [541, 454] on select "pressure plea fancy leisure" at bounding box center [542, 452] width 76 height 18
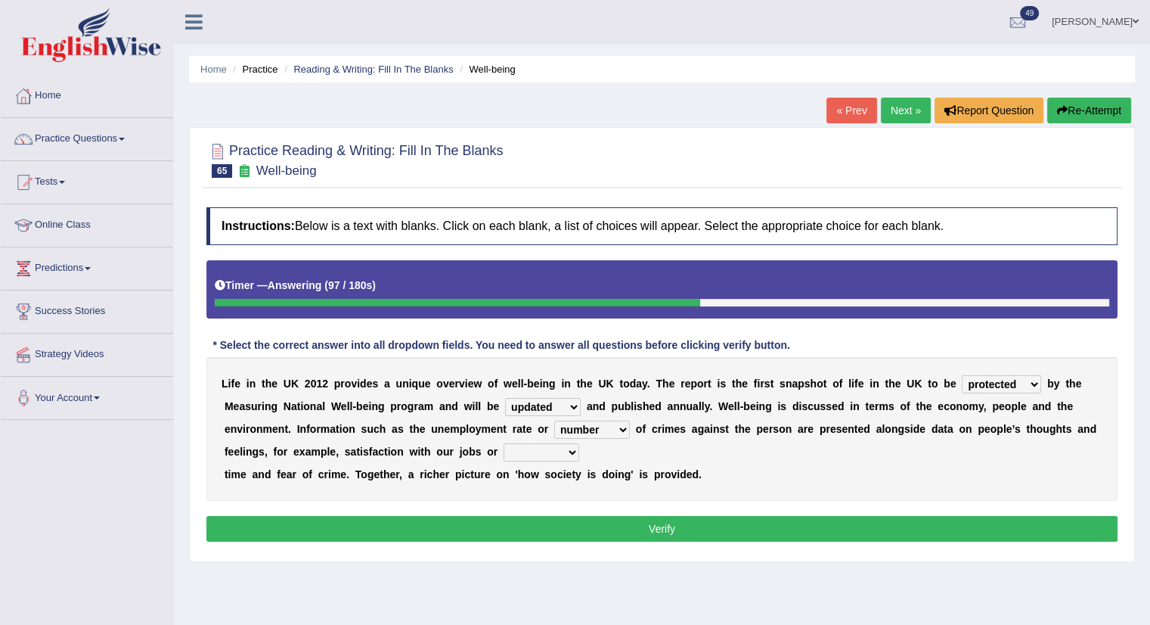
select select "leisure"
click at [504, 443] on select "pressure plea fancy leisure" at bounding box center [542, 452] width 76 height 18
click at [479, 522] on button "Verify" at bounding box center [661, 529] width 911 height 26
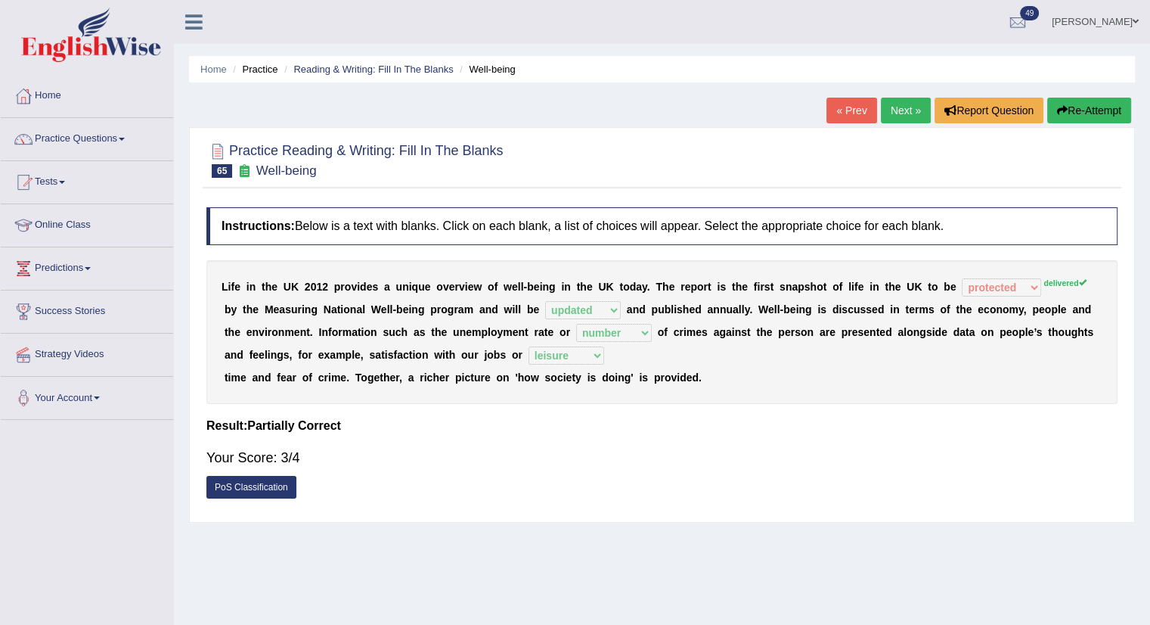
click at [883, 104] on link "Next »" at bounding box center [906, 111] width 50 height 26
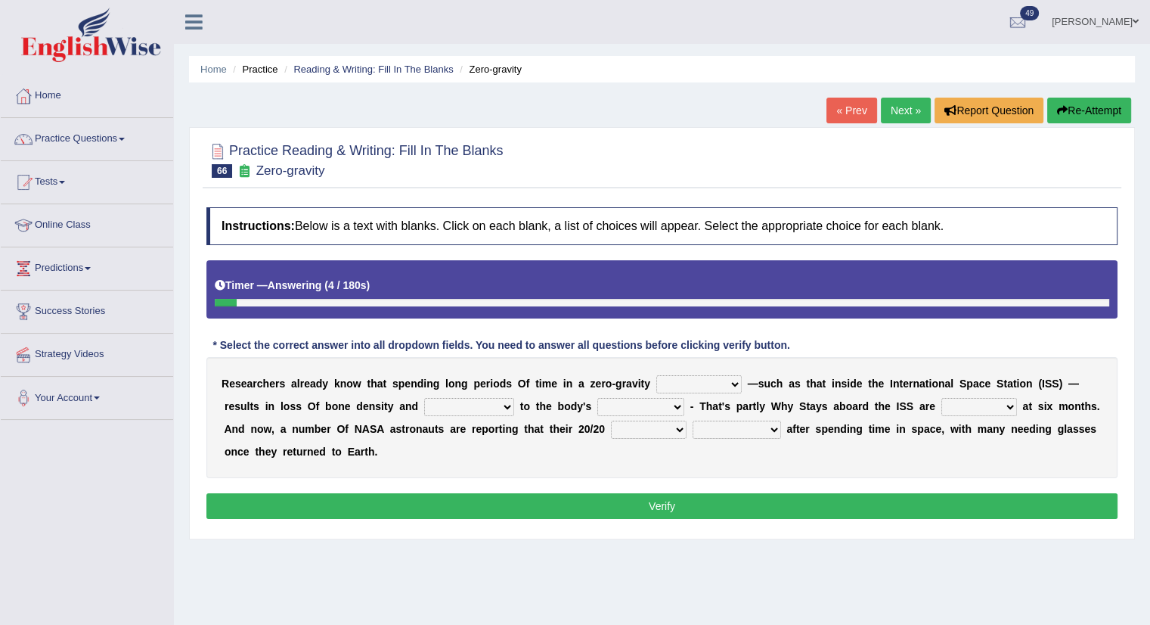
click at [695, 380] on select "planet weather climate environment" at bounding box center [698, 384] width 85 height 18
select select "environment"
click at [656, 375] on select "planet weather climate environment" at bounding box center [698, 384] width 85 height 18
click at [470, 407] on select "enhancement damage gain recovery" at bounding box center [469, 407] width 90 height 18
select select "damage"
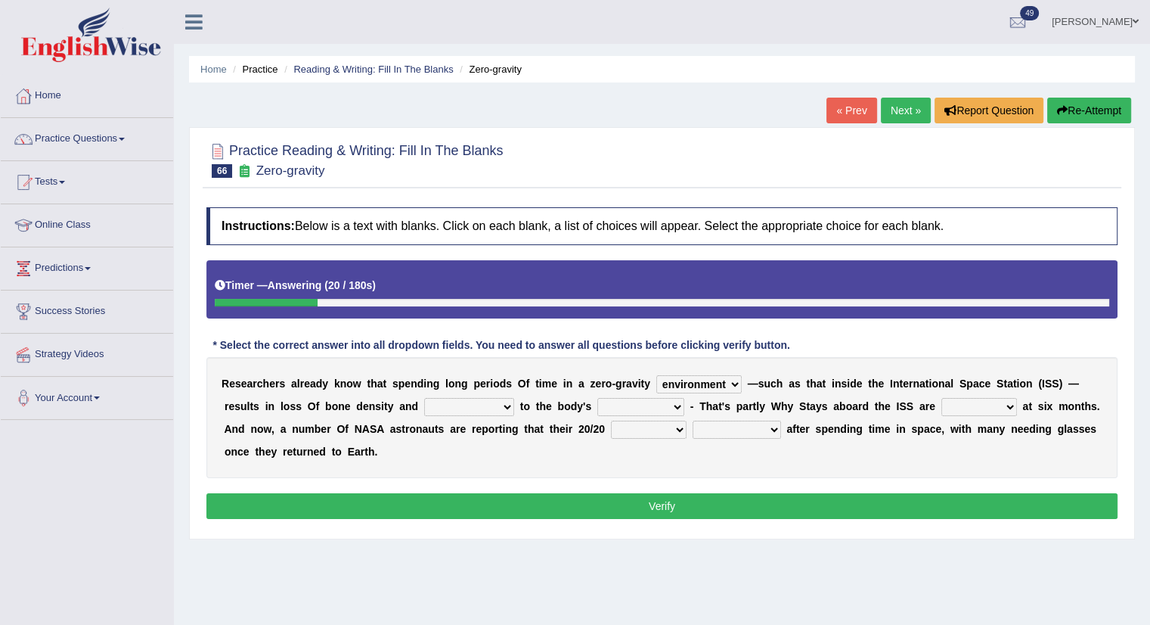
click at [424, 398] on select "enhancement damage gain recovery" at bounding box center [469, 407] width 90 height 18
click at [473, 411] on select "enhancement damage gain recovery" at bounding box center [469, 407] width 90 height 18
click at [625, 405] on select "muscles flexibility development action" at bounding box center [640, 407] width 87 height 18
select select "muscles"
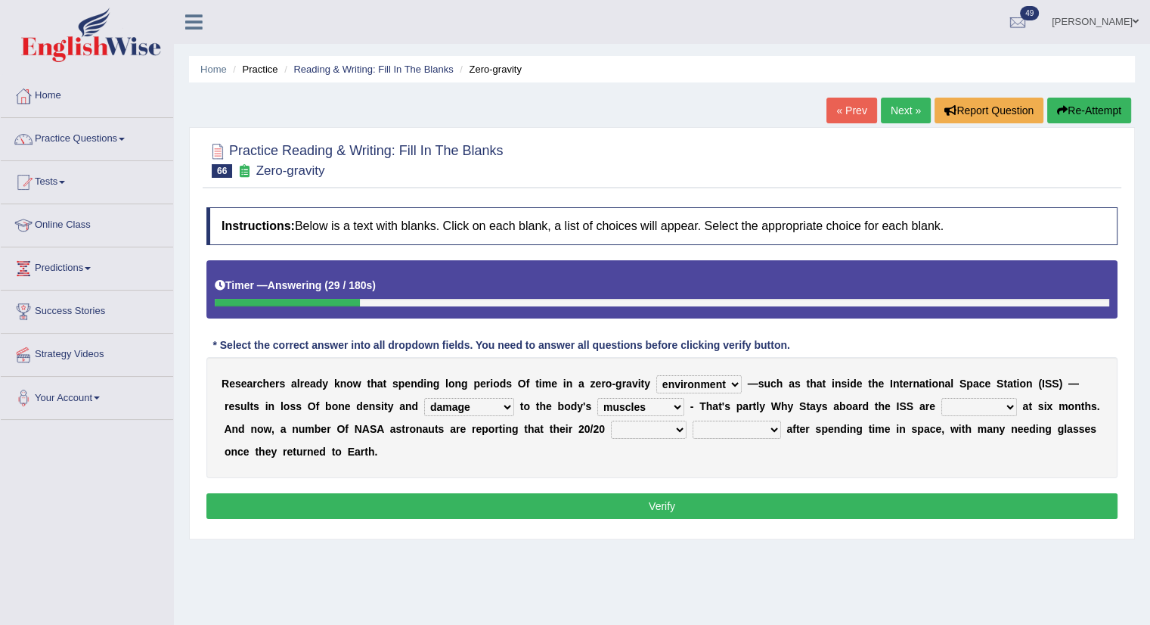
click at [597, 398] on select "muscles flexibility development action" at bounding box center [640, 407] width 87 height 18
click at [952, 407] on select "allowed excessive timed restricted" at bounding box center [979, 407] width 76 height 18
select select "allowed"
click at [941, 398] on select "allowed excessive timed restricted" at bounding box center [979, 407] width 76 height 18
click at [633, 432] on select "voices smelling vision hearing" at bounding box center [649, 429] width 76 height 18
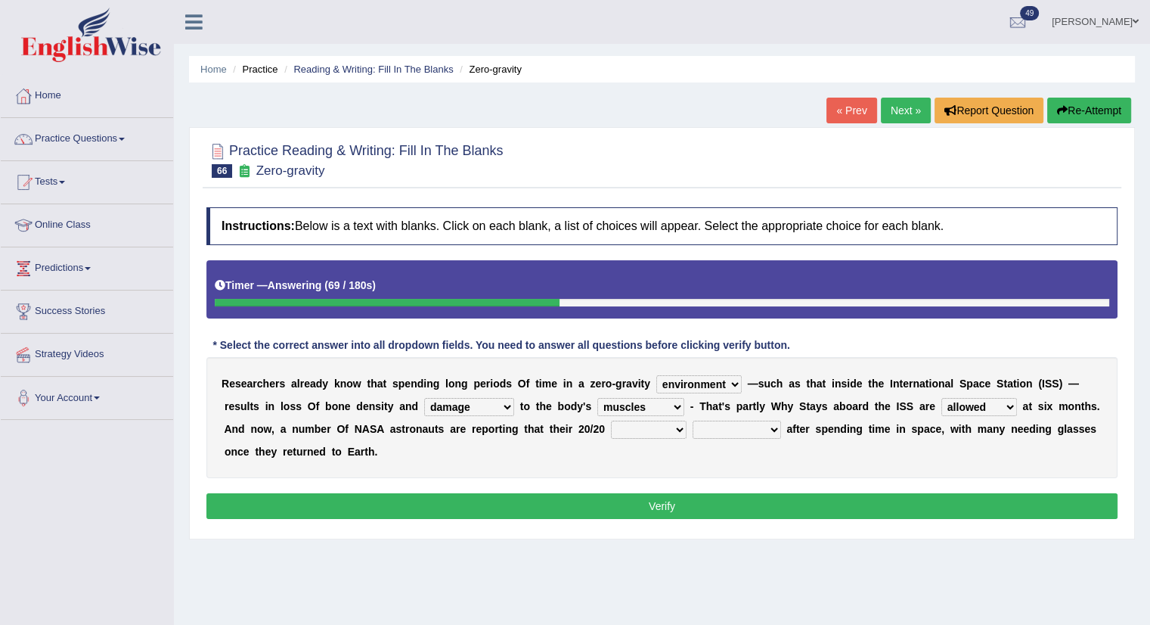
select select "vision"
click at [611, 420] on select "voices smelling vision hearing" at bounding box center [649, 429] width 76 height 18
click at [750, 425] on select "disappeared fatigue faded strengthened" at bounding box center [737, 429] width 88 height 18
select select "strengthened"
click at [693, 420] on select "disappeared fatigue faded strengthened" at bounding box center [737, 429] width 88 height 18
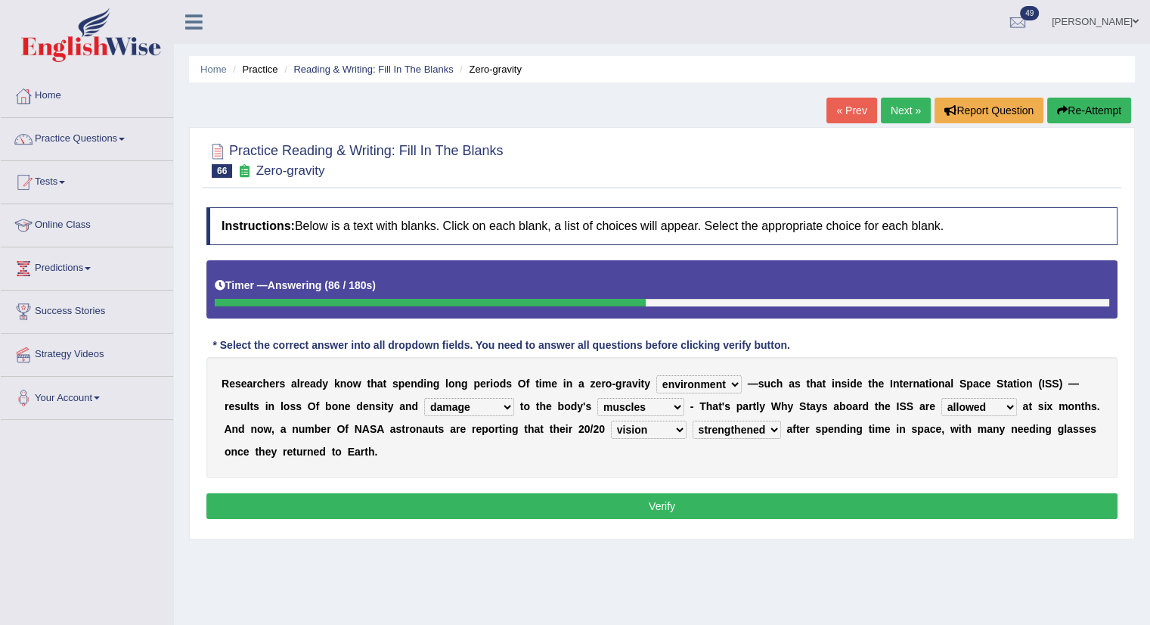
click at [551, 500] on button "Verify" at bounding box center [661, 506] width 911 height 26
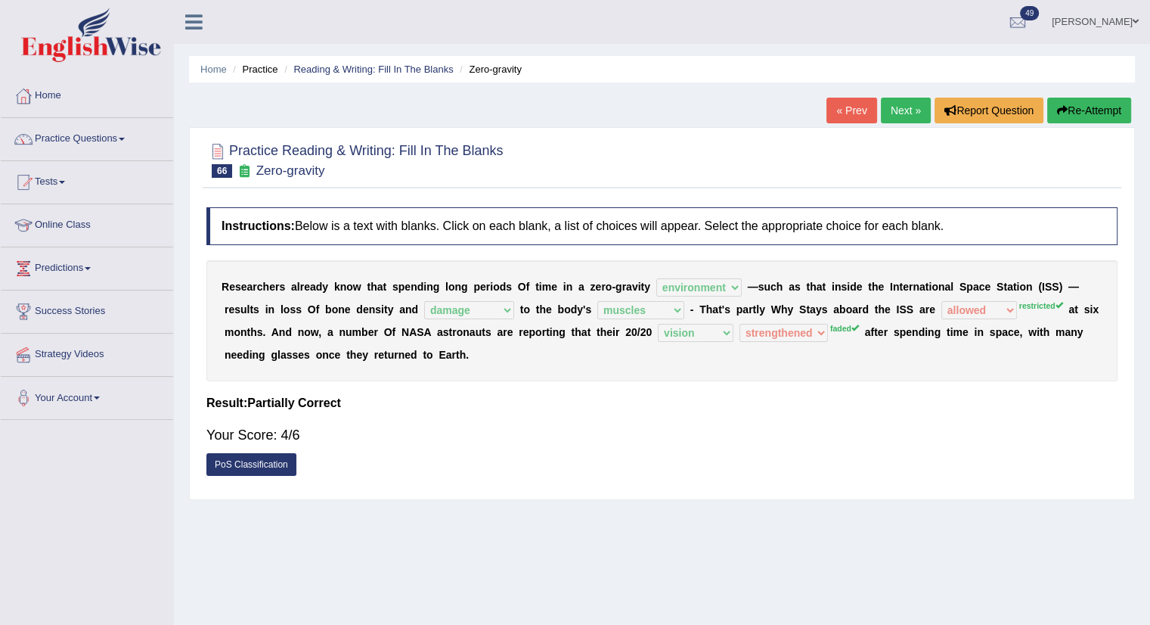
click at [898, 100] on link "Next »" at bounding box center [906, 111] width 50 height 26
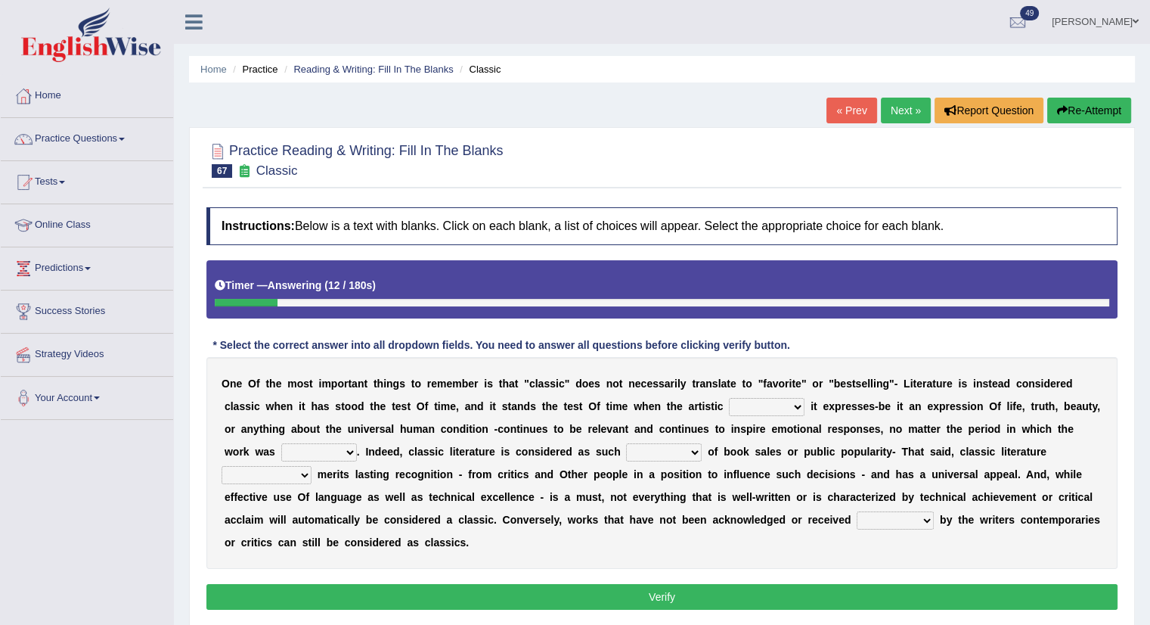
click at [773, 413] on select "quality facade bid clime" at bounding box center [767, 407] width 76 height 18
select select "bid"
click at [729, 398] on select "quality facade bid clime" at bounding box center [767, 407] width 76 height 18
click at [738, 403] on select "quality facade bid clime" at bounding box center [767, 407] width 76 height 18
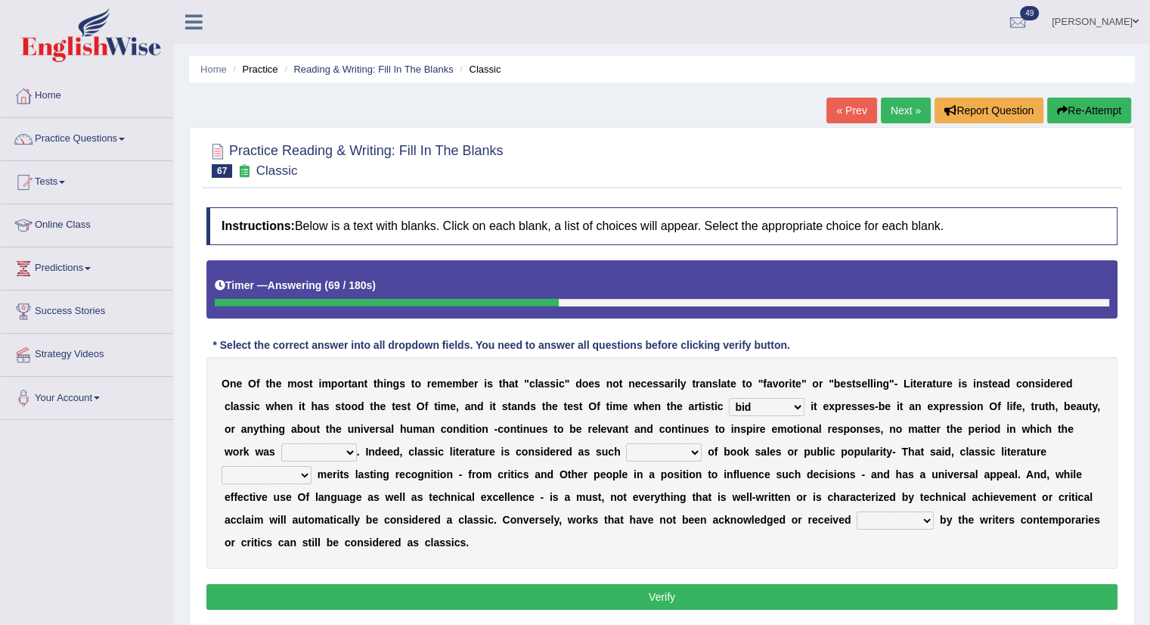
click at [325, 448] on select "written writing write to write" at bounding box center [319, 452] width 76 height 18
select select "written"
click at [281, 443] on select "written writing write to write" at bounding box center [319, 452] width 76 height 18
click at [632, 454] on select "careless devoid lacking regardless" at bounding box center [664, 452] width 76 height 18
select select "lacking"
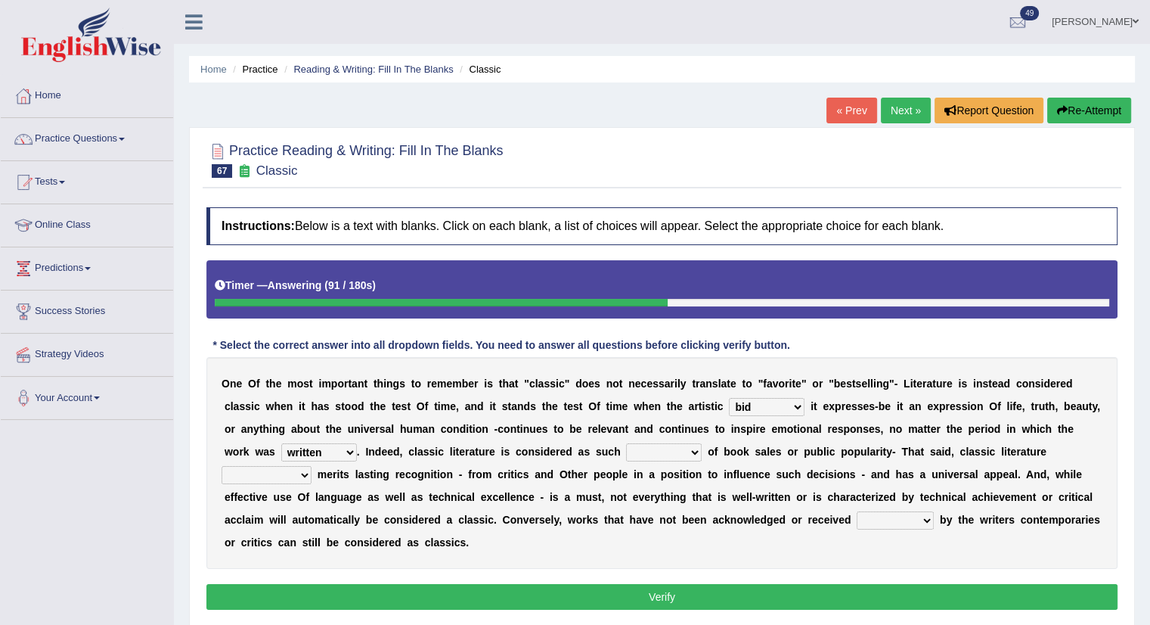
click at [626, 443] on select "careless devoid lacking regardless" at bounding box center [664, 452] width 76 height 18
click at [256, 470] on select "exclusively usually merely consequently" at bounding box center [267, 475] width 90 height 18
select select "consequently"
click at [222, 466] on select "exclusively usually merely consequently" at bounding box center [267, 475] width 90 height 18
click at [882, 516] on select "imposingly positively efficiently arguably" at bounding box center [895, 520] width 77 height 18
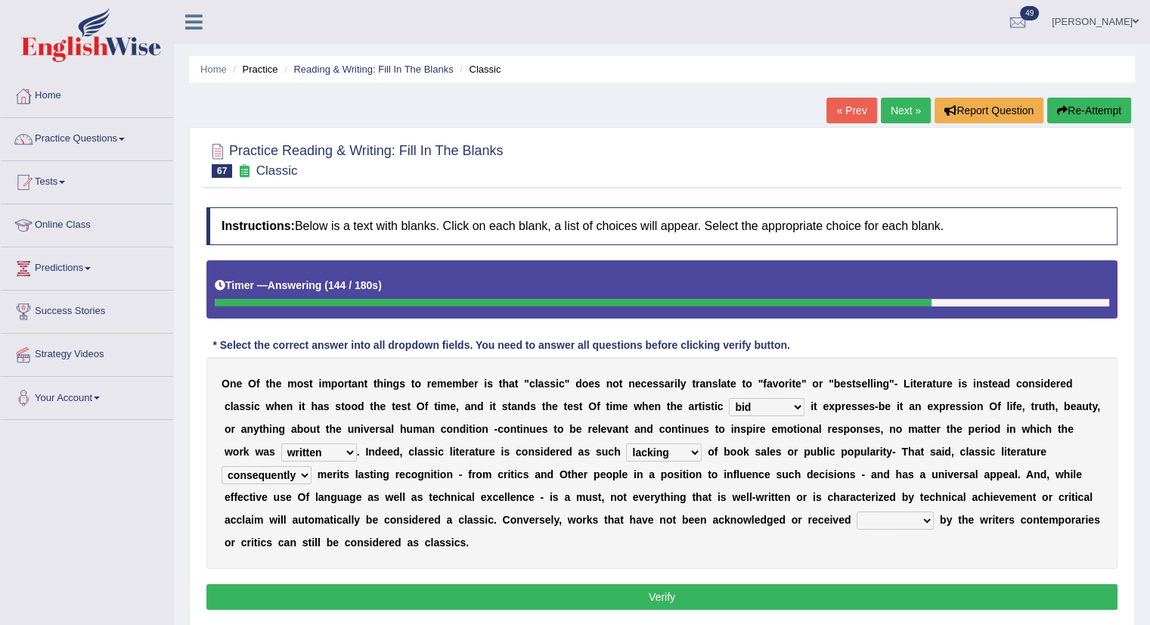
select select "positively"
click at [857, 511] on select "imposingly positively efficiently arguably" at bounding box center [895, 520] width 77 height 18
click at [811, 584] on button "Verify" at bounding box center [661, 597] width 911 height 26
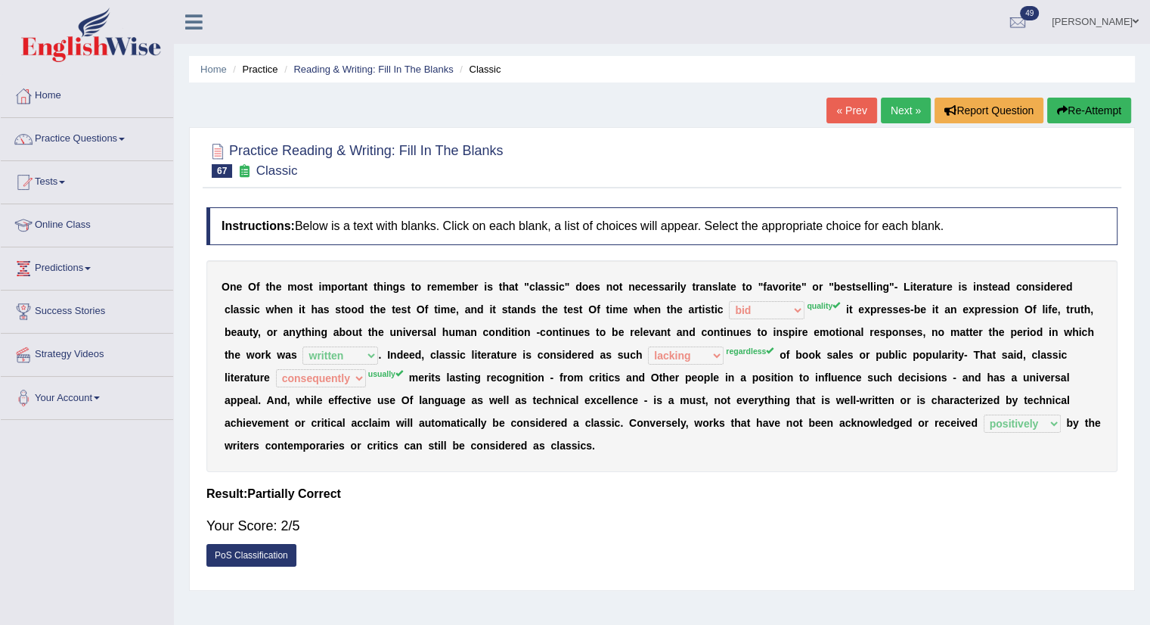
click at [901, 103] on link "Next »" at bounding box center [906, 111] width 50 height 26
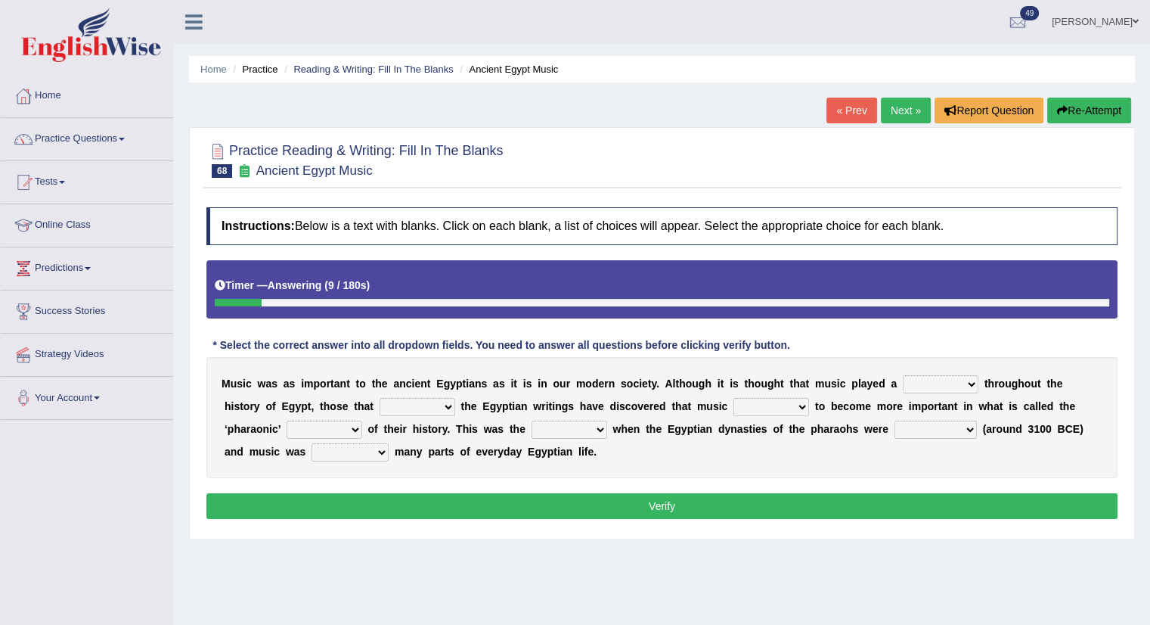
click at [951, 383] on select "role game response situation" at bounding box center [941, 384] width 76 height 18
select select "role"
click at [903, 375] on select "role game response situation" at bounding box center [941, 384] width 76 height 18
click at [414, 409] on select "need require confirm study" at bounding box center [418, 407] width 76 height 18
select select "study"
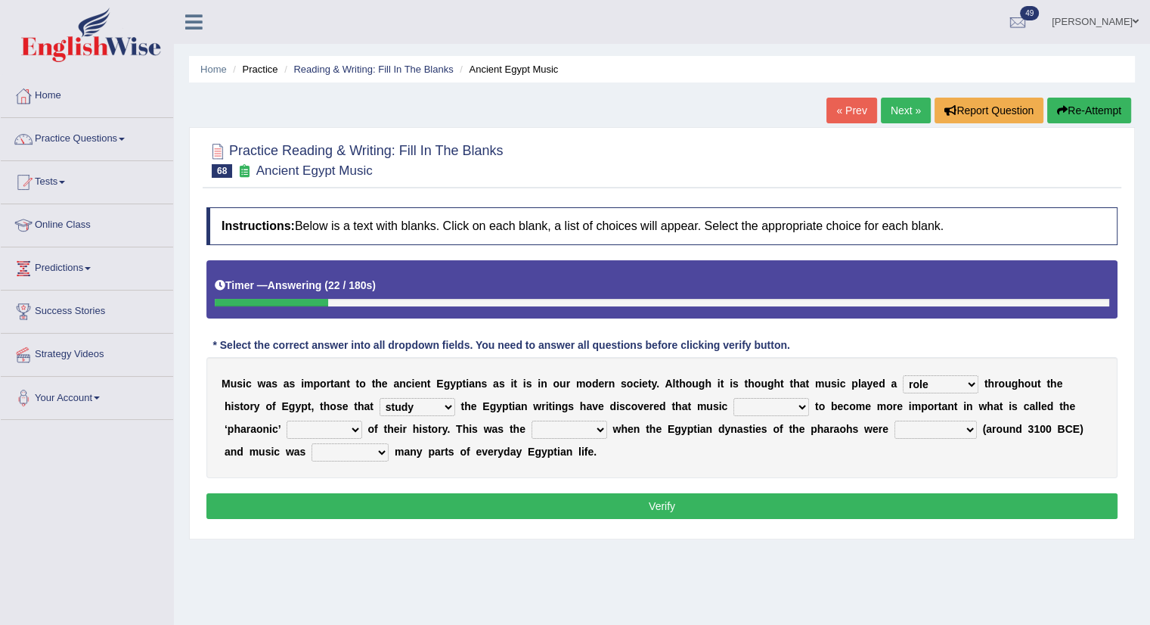
click at [380, 398] on select "need require confirm study" at bounding box center [418, 407] width 76 height 18
click at [765, 402] on select "predicted seemed like thought" at bounding box center [772, 407] width 76 height 18
select select "seemed"
click at [734, 398] on select "predicted seemed like thought" at bounding box center [772, 407] width 76 height 18
click at [321, 430] on select "period people place race" at bounding box center [325, 429] width 76 height 18
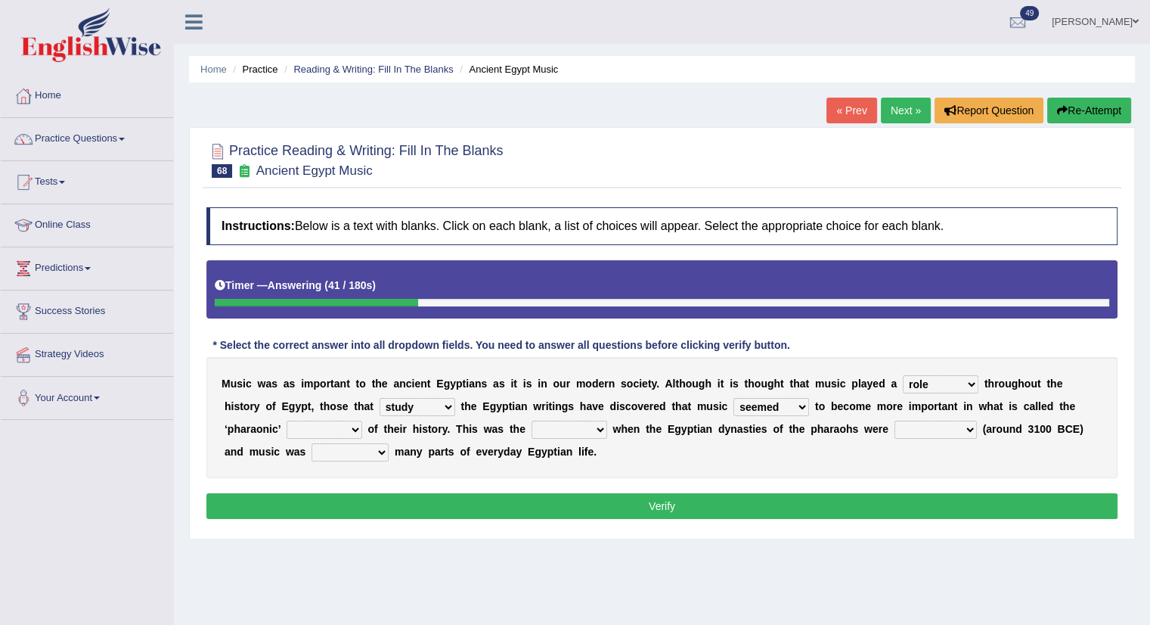
select select "period"
click at [287, 420] on select "period people place race" at bounding box center [325, 429] width 76 height 18
click at [547, 433] on select "result range time group" at bounding box center [570, 429] width 76 height 18
select select "time"
click at [532, 420] on select "result range time group" at bounding box center [570, 429] width 76 height 18
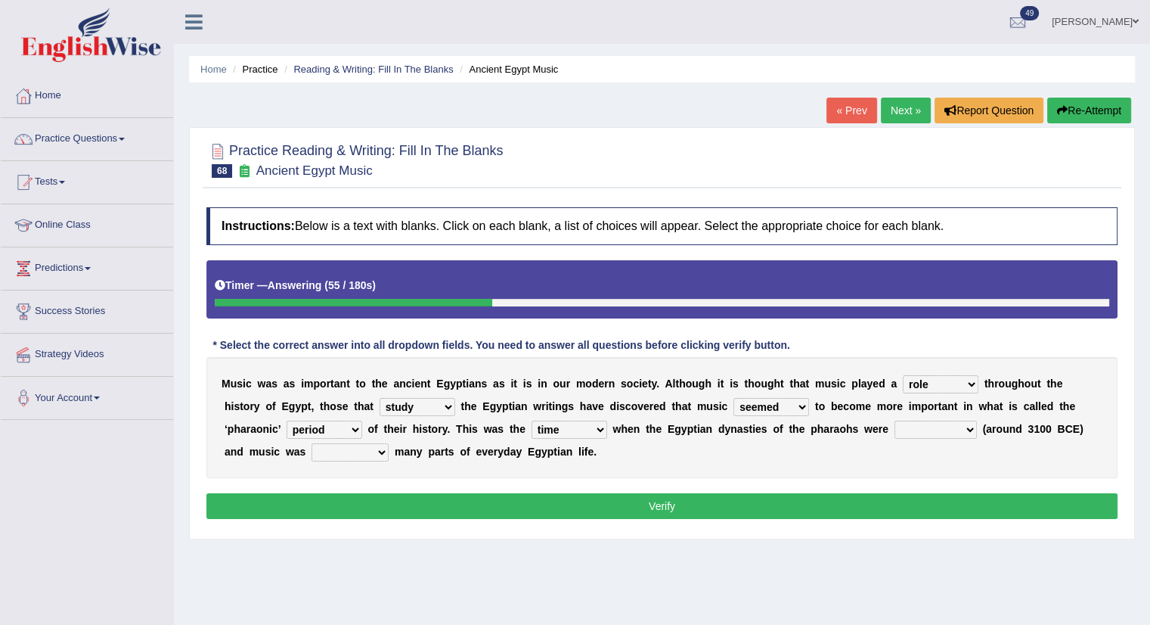
click at [940, 432] on select "contributed established constructed raised" at bounding box center [936, 429] width 82 height 18
select select "contributed"
click at [895, 420] on select "contributed established constructed raised" at bounding box center [936, 429] width 82 height 18
click at [921, 421] on select "contributed established constructed raised" at bounding box center [936, 429] width 82 height 18
click at [895, 420] on select "contributed established constructed raised" at bounding box center [936, 429] width 82 height 18
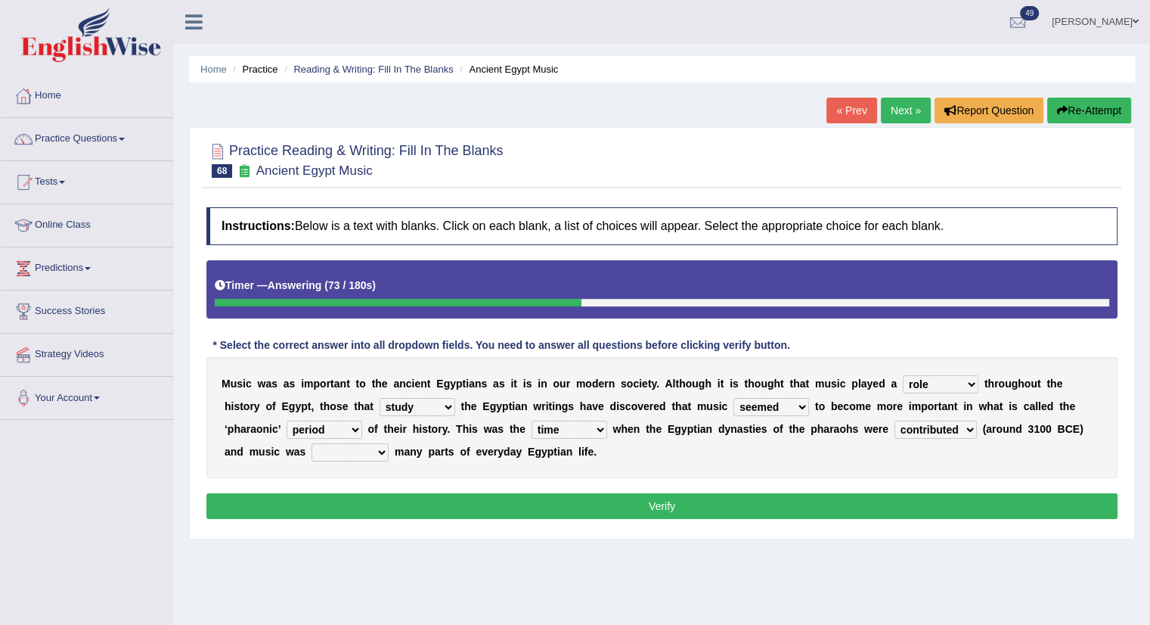
click at [359, 453] on select "found at found found from found in" at bounding box center [350, 452] width 77 height 18
select select "found in"
click at [312, 443] on select "found at found found from found in" at bounding box center [350, 452] width 77 height 18
click at [557, 498] on button "Verify" at bounding box center [661, 506] width 911 height 26
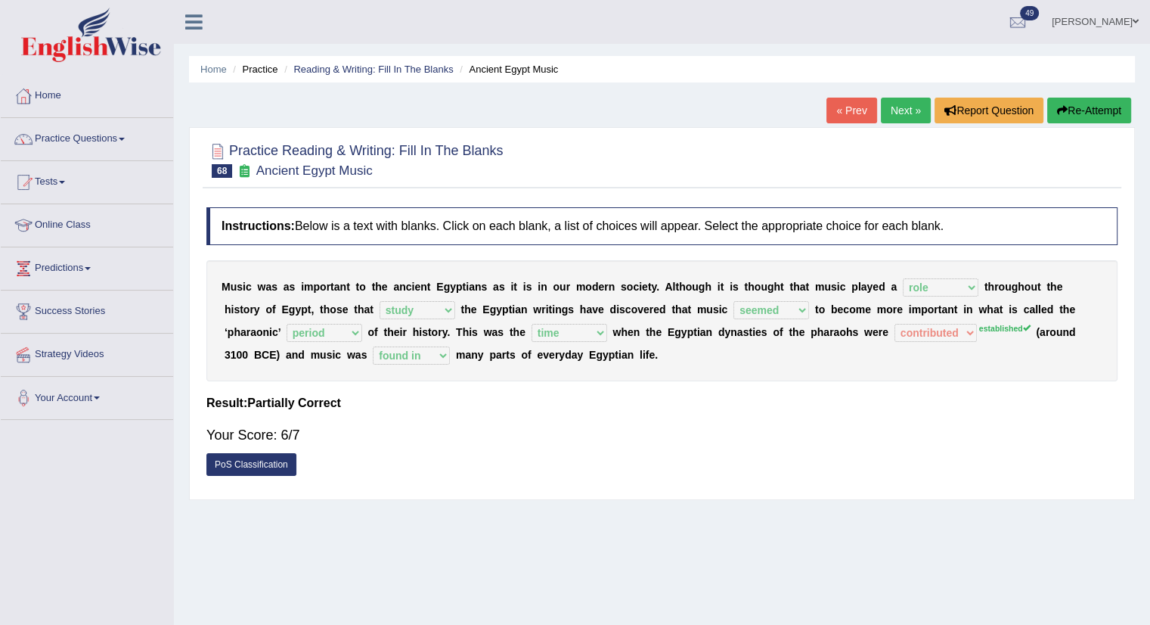
click at [888, 111] on link "Next »" at bounding box center [906, 111] width 50 height 26
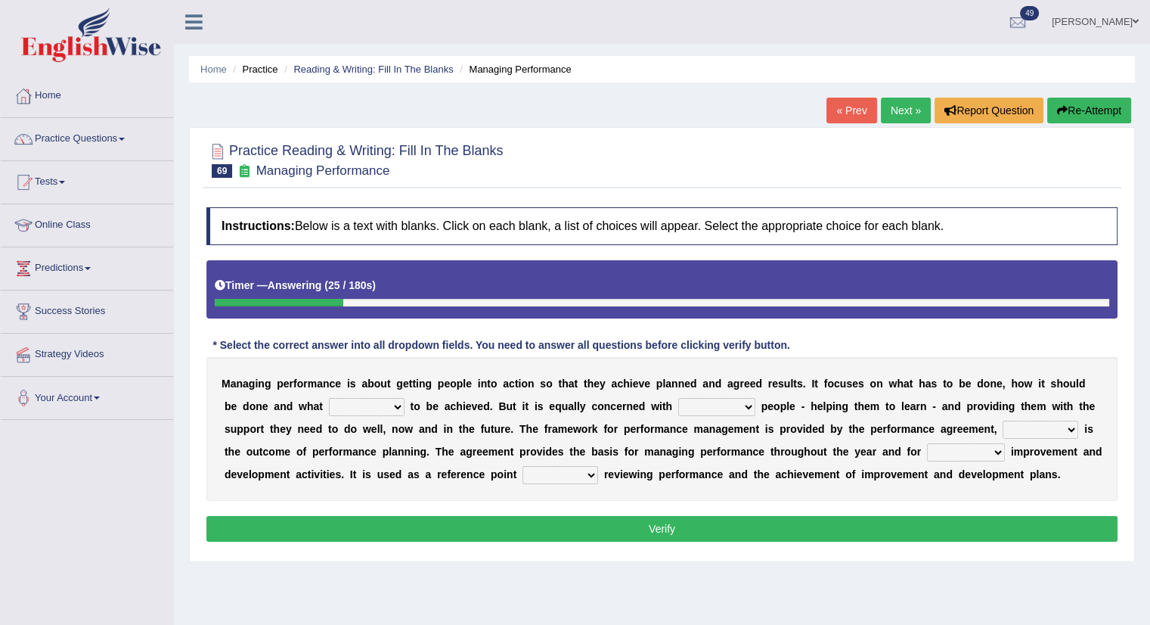
click at [370, 395] on div "M a n a g i n g p e r f o r m a n c e i s a b o u t g e t t i n g p e o p l e i…" at bounding box center [661, 429] width 911 height 144
click at [369, 405] on select "is need must requires" at bounding box center [367, 407] width 76 height 18
select select "need"
click at [329, 398] on select "is need must requires" at bounding box center [367, 407] width 76 height 18
click at [702, 406] on select "developing evaluating recruiting alerting" at bounding box center [716, 407] width 77 height 18
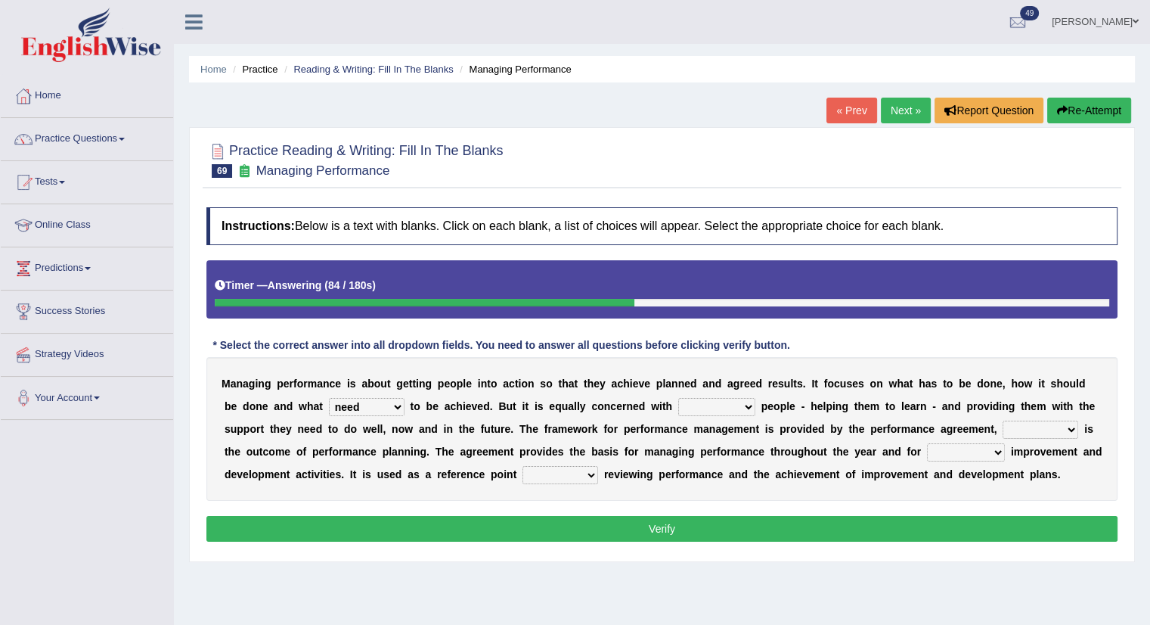
click at [719, 398] on select "developing evaluating recruiting alerting" at bounding box center [716, 407] width 77 height 18
select select "developing"
click at [678, 398] on select "developing evaluating recruiting alerting" at bounding box center [716, 407] width 77 height 18
click at [1034, 420] on select "what this which of which" at bounding box center [1041, 429] width 76 height 18
select select "which"
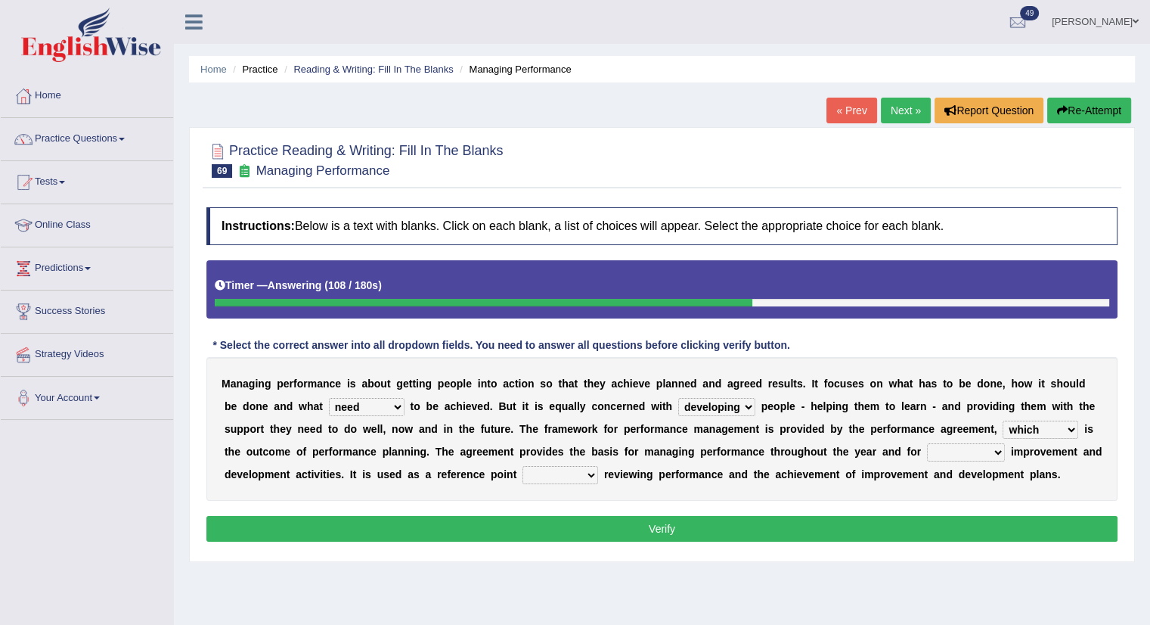
click at [1003, 420] on select "what this which of which" at bounding box center [1041, 429] width 76 height 18
click at [959, 448] on select "guiding reassuring heralding concluding" at bounding box center [966, 452] width 78 height 18
select select "guiding"
click at [927, 443] on select "guiding reassuring heralding concluding" at bounding box center [966, 452] width 78 height 18
click at [551, 479] on select "when as until since" at bounding box center [561, 475] width 76 height 18
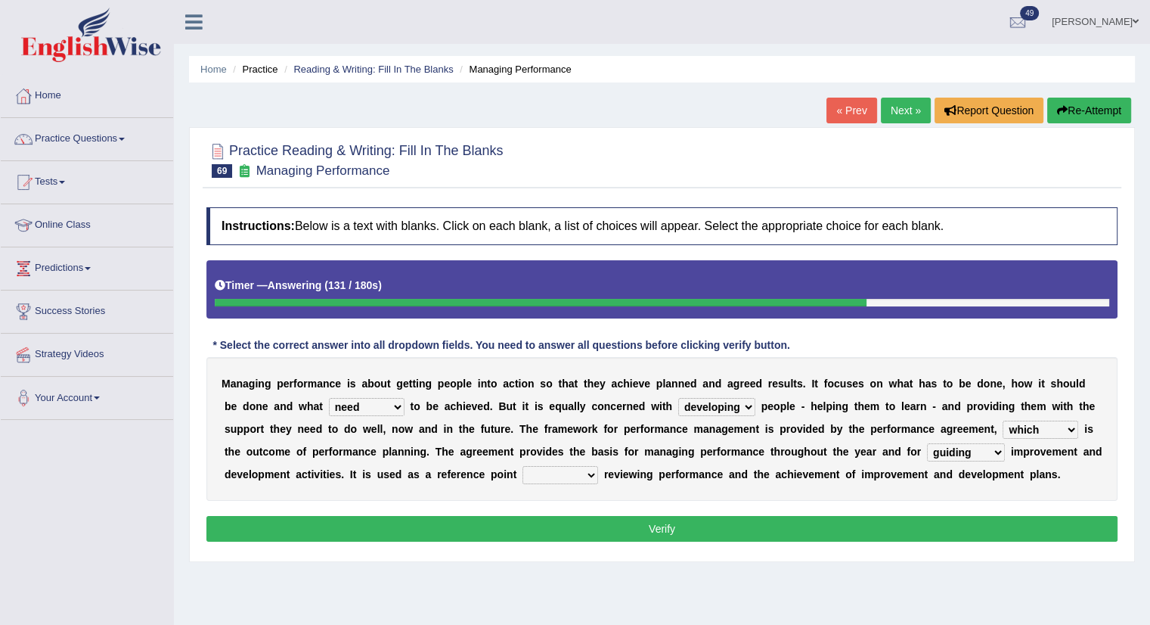
select select "when"
click at [523, 466] on select "when as until since" at bounding box center [561, 475] width 76 height 18
click at [594, 526] on button "Verify" at bounding box center [661, 529] width 911 height 26
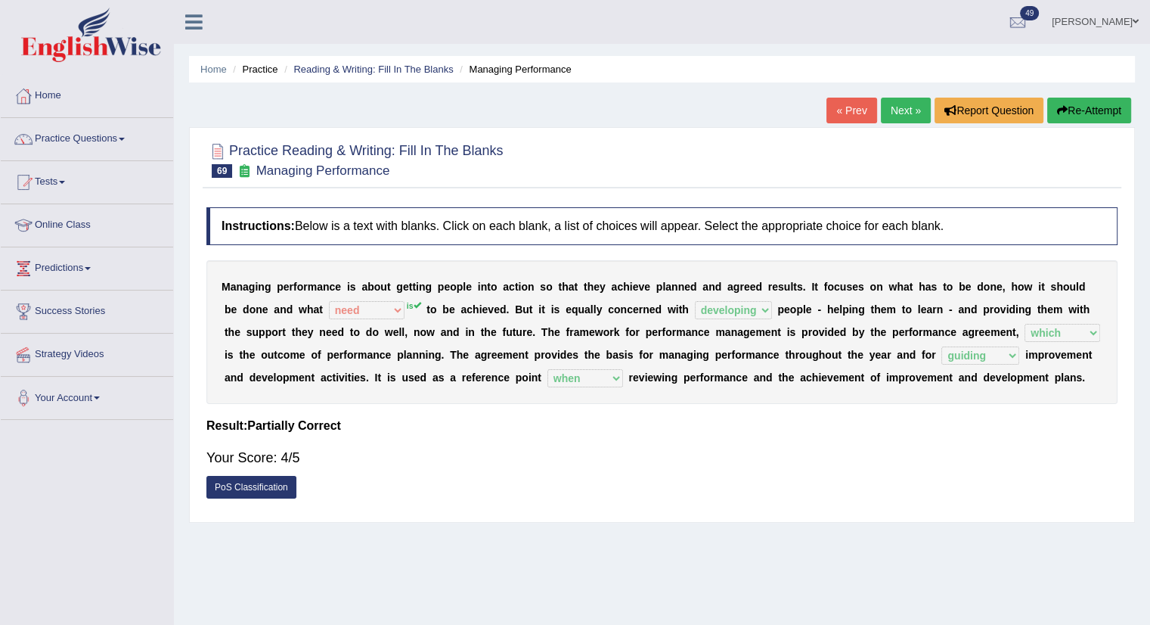
click at [881, 101] on link "Next »" at bounding box center [906, 111] width 50 height 26
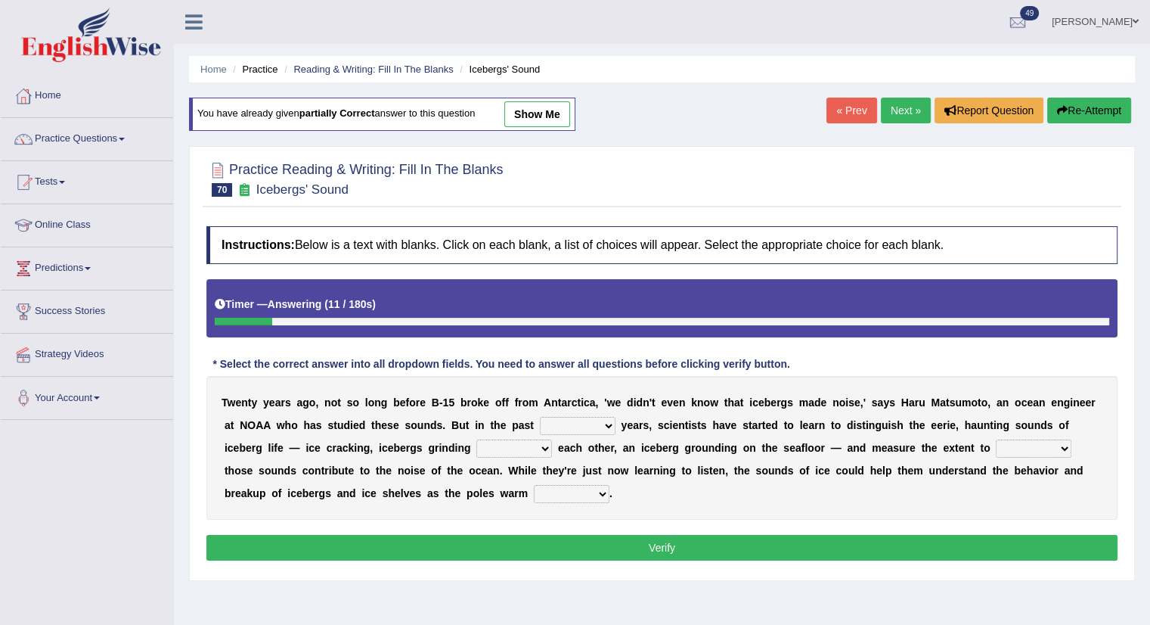
click at [586, 423] on select "for more much few" at bounding box center [578, 426] width 76 height 18
select select "few"
click at [540, 417] on select "for more much few" at bounding box center [578, 426] width 76 height 18
click at [523, 446] on select "within about through against" at bounding box center [514, 448] width 76 height 18
select select "within"
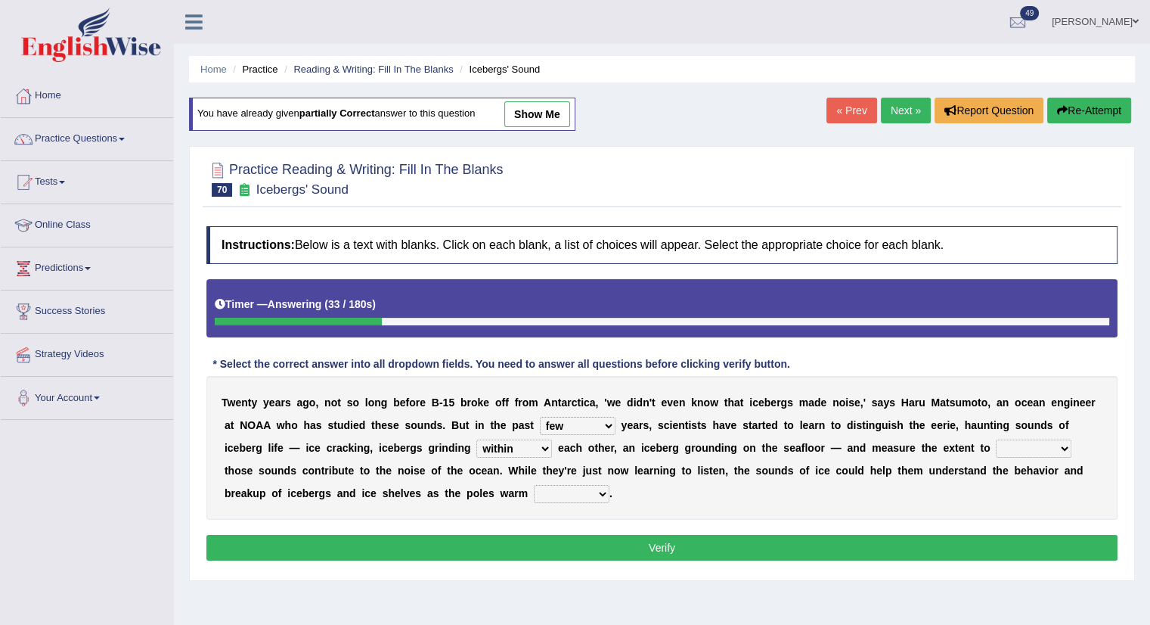
click at [476, 439] on select "within about through against" at bounding box center [514, 448] width 76 height 18
click at [1025, 442] on select "which why what whether" at bounding box center [1034, 448] width 76 height 18
select select "which"
click at [996, 439] on select "which why what whether" at bounding box center [1034, 448] width 76 height 18
click at [561, 494] on select "away out up off" at bounding box center [572, 494] width 76 height 18
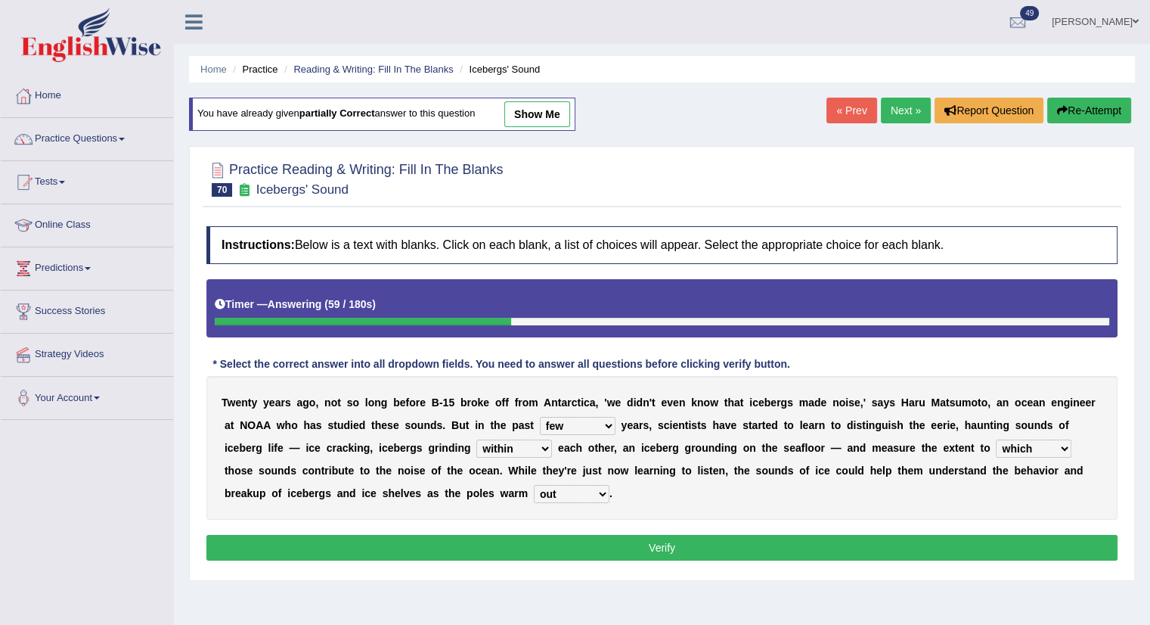
click at [534, 485] on select "away out up off" at bounding box center [572, 494] width 76 height 18
click at [570, 492] on select "away out up off" at bounding box center [572, 494] width 76 height 18
select select "up"
click at [534, 485] on select "away out up off" at bounding box center [572, 494] width 76 height 18
click at [482, 543] on button "Verify" at bounding box center [661, 548] width 911 height 26
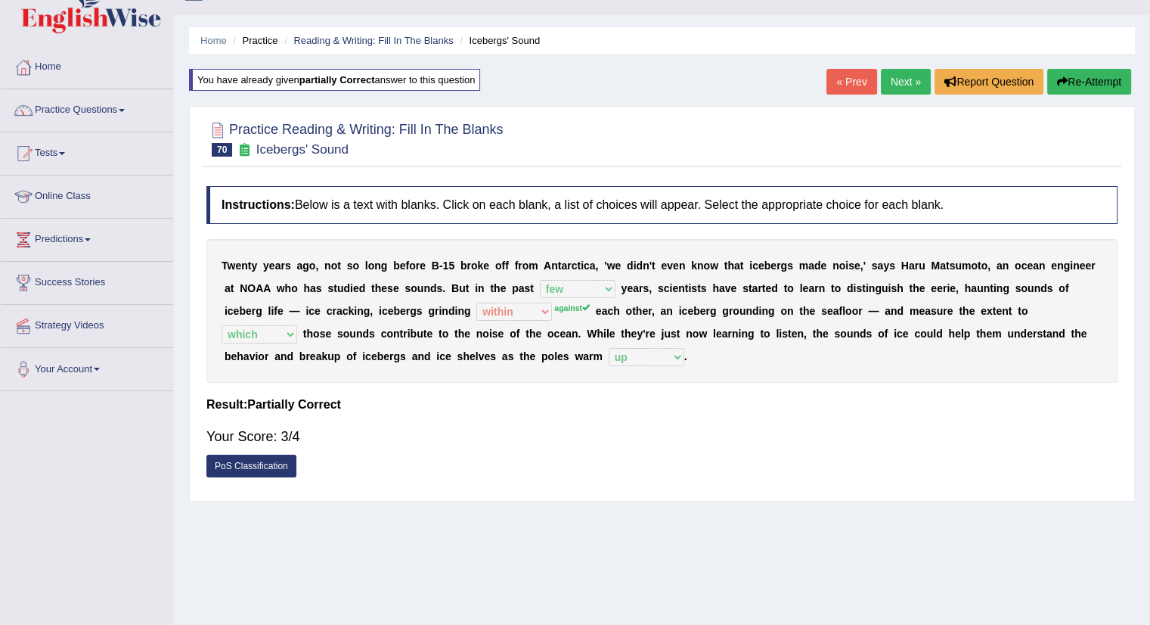
scroll to position [1, 0]
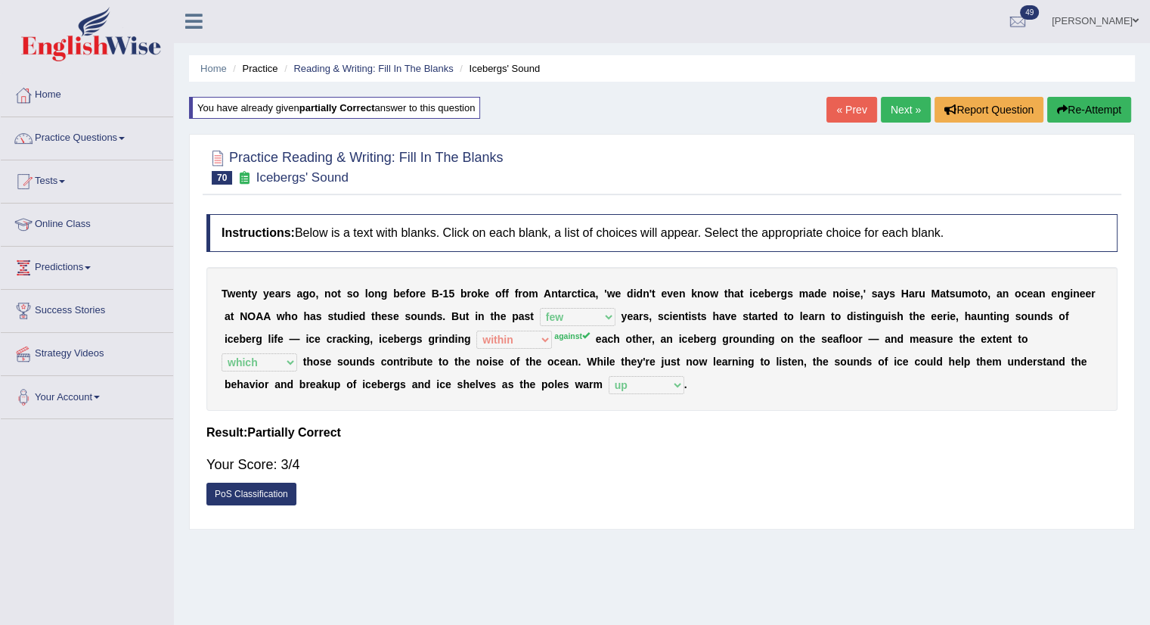
click at [901, 100] on link "Next »" at bounding box center [906, 110] width 50 height 26
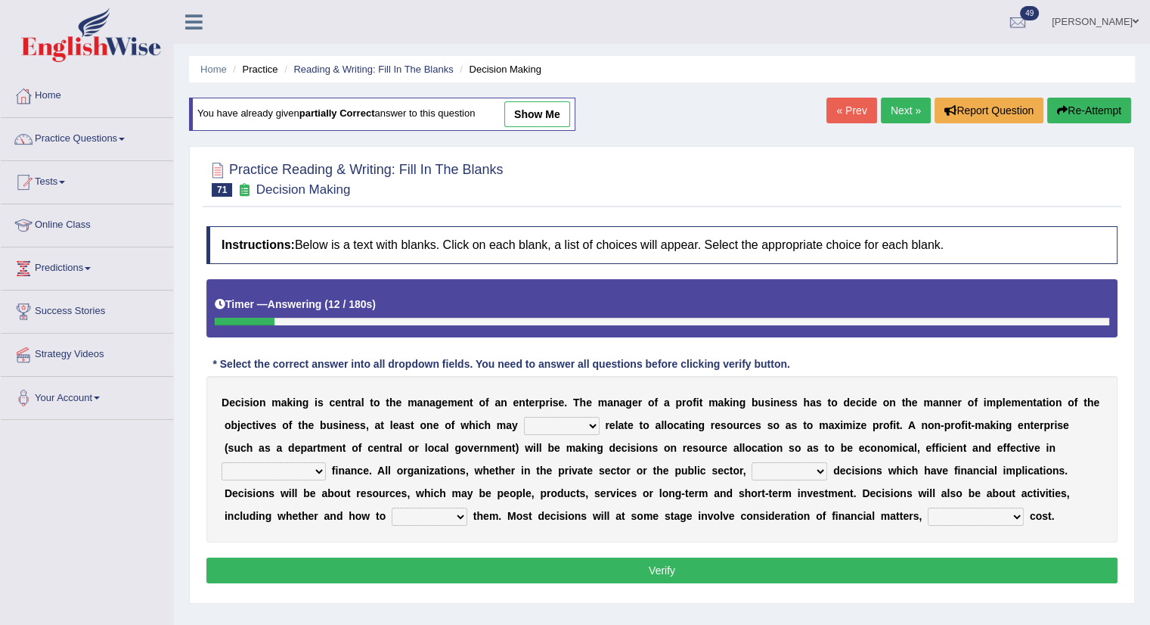
click at [551, 426] on select "better well best thereby" at bounding box center [562, 426] width 76 height 18
click at [524, 417] on select "better well best thereby" at bounding box center [562, 426] width 76 height 18
click at [557, 430] on select "better well best thereby" at bounding box center [562, 426] width 76 height 18
click at [524, 417] on select "better well best thereby" at bounding box center [562, 426] width 76 height 18
click at [539, 428] on select "better well best thereby" at bounding box center [562, 426] width 76 height 18
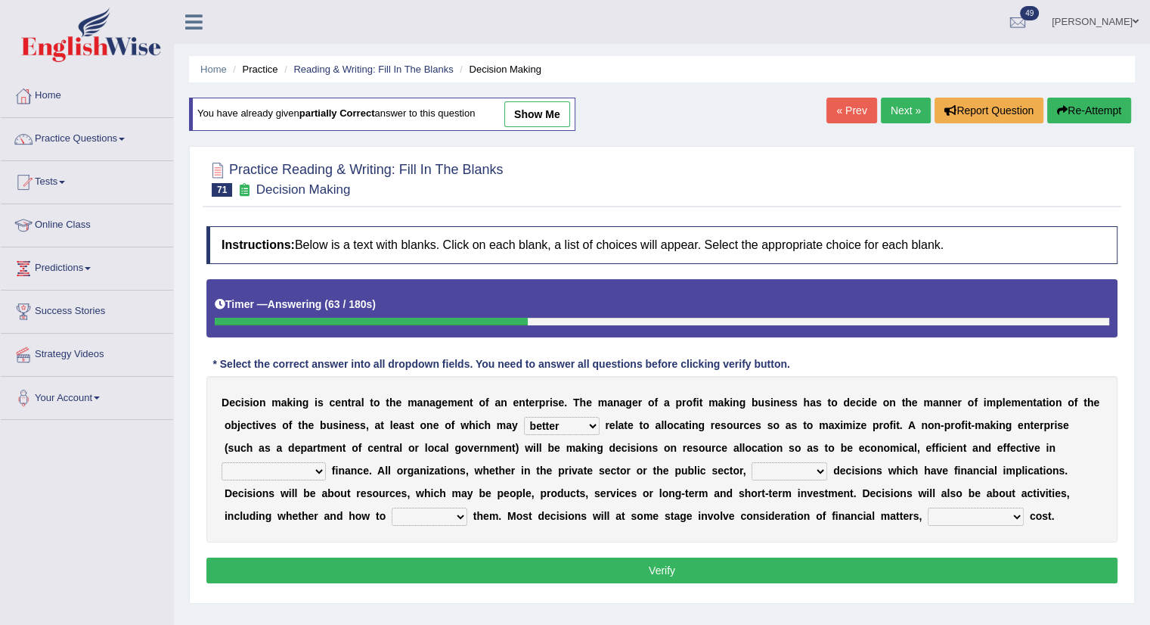
select select "well"
click at [524, 417] on select "better well best thereby" at bounding box center [562, 426] width 76 height 18
click at [260, 477] on select "its use of its using of using of accordance with" at bounding box center [274, 471] width 104 height 18
select select "accordance with"
click at [222, 462] on select "its use of its using of using of accordance with" at bounding box center [274, 471] width 104 height 18
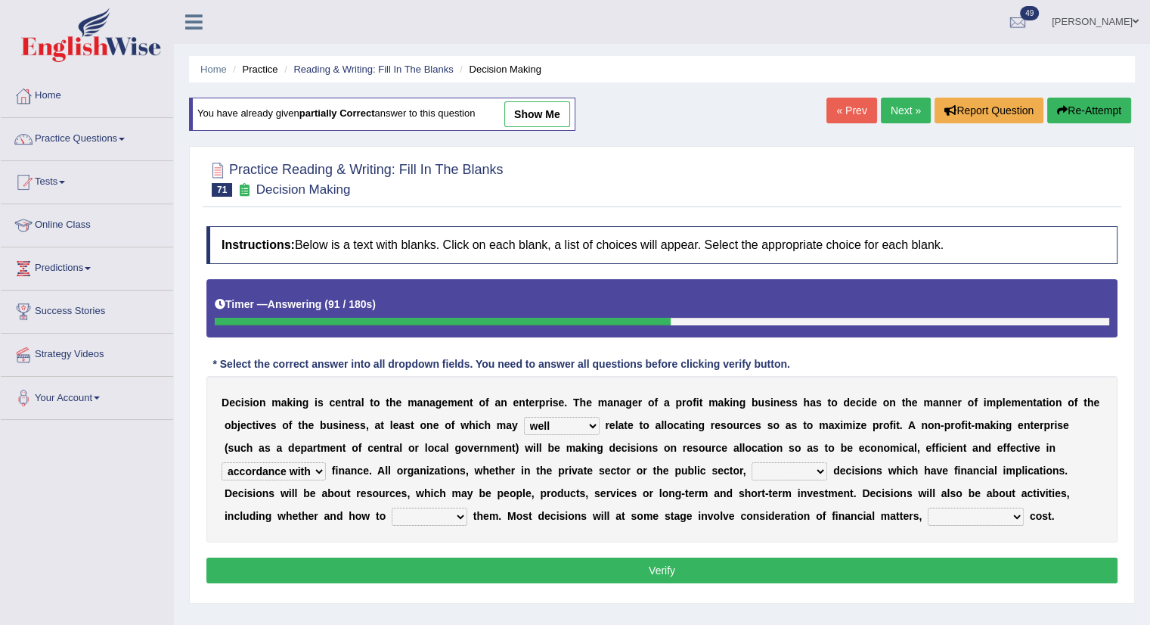
click at [777, 473] on select "do adapt take beget" at bounding box center [790, 471] width 76 height 18
select select "adapt"
click at [752, 462] on select "do adapt take beget" at bounding box center [790, 471] width 76 height 18
click at [414, 517] on select "overload overlook undertake underpin" at bounding box center [430, 516] width 76 height 18
select select "overlook"
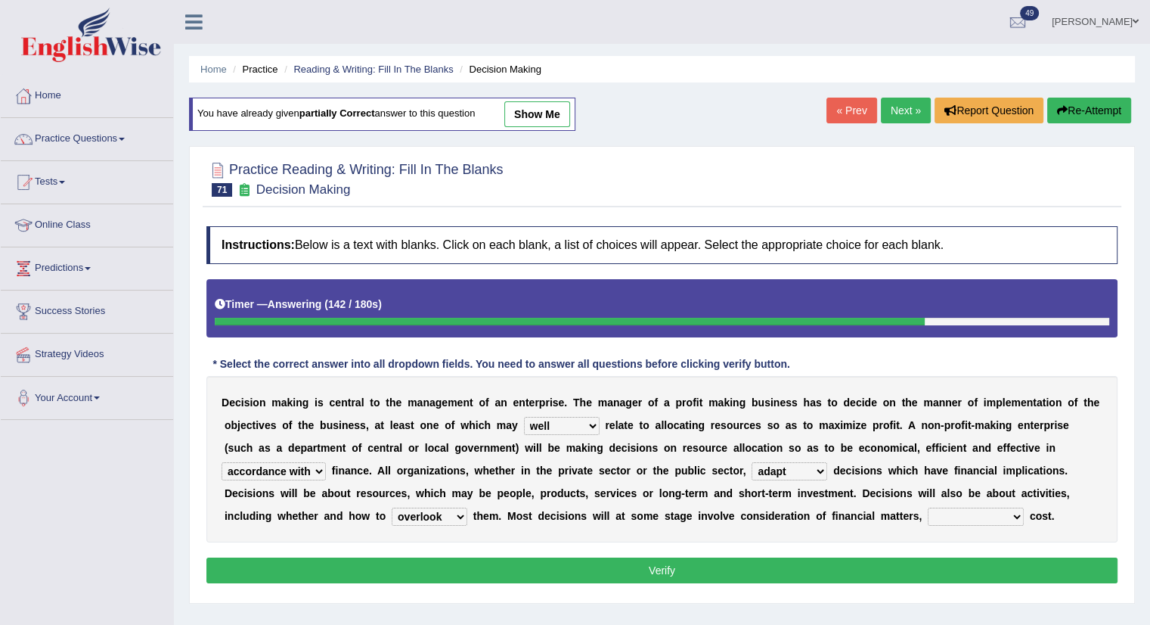
click at [392, 507] on select "overload overlook undertake underpin" at bounding box center [430, 516] width 76 height 18
click at [983, 513] on select "eventually consequently particularly spontaneously" at bounding box center [976, 516] width 96 height 18
select select "particularly"
click at [928, 507] on select "eventually consequently particularly spontaneously" at bounding box center [976, 516] width 96 height 18
click at [715, 560] on button "Verify" at bounding box center [661, 570] width 911 height 26
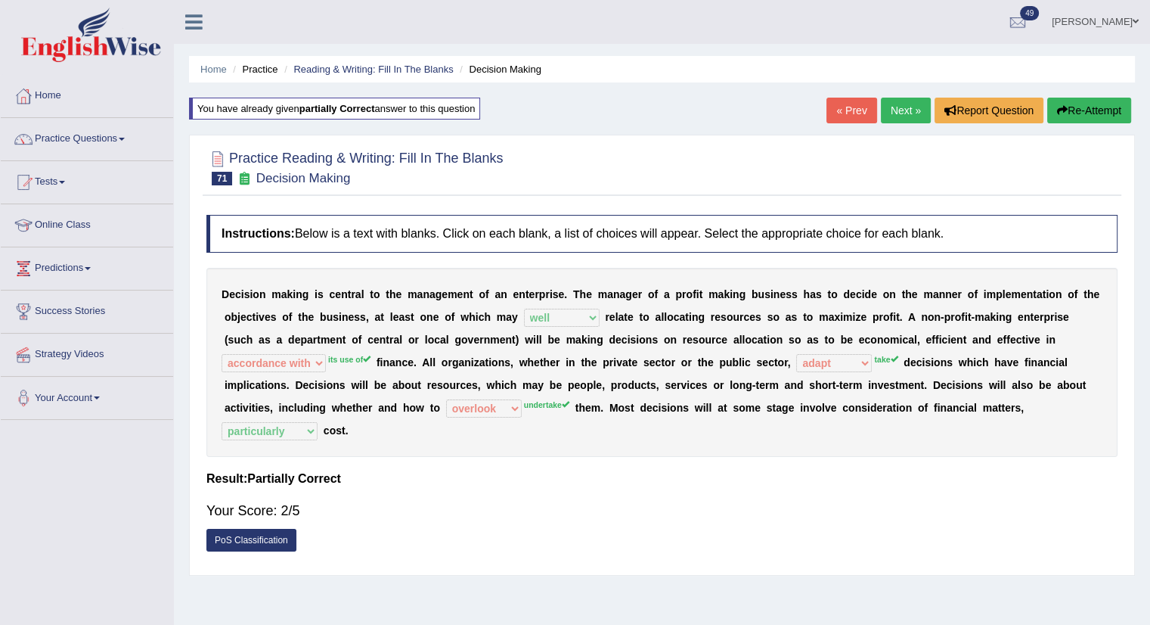
click at [918, 110] on link "Next »" at bounding box center [906, 111] width 50 height 26
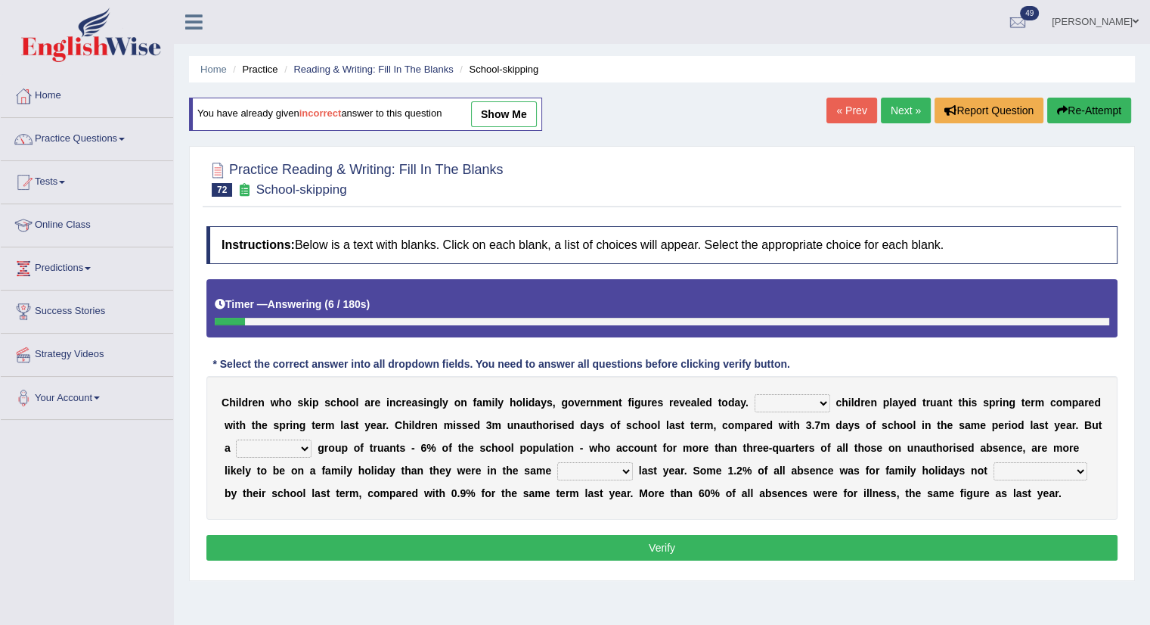
click at [776, 405] on select "Same More Fewer Less" at bounding box center [793, 403] width 76 height 18
select select "More"
click at [755, 394] on select "Same More Fewer Less" at bounding box center [793, 403] width 76 height 18
click at [270, 446] on select "mere hardcore residual flimsy" at bounding box center [274, 448] width 76 height 18
select select "mere"
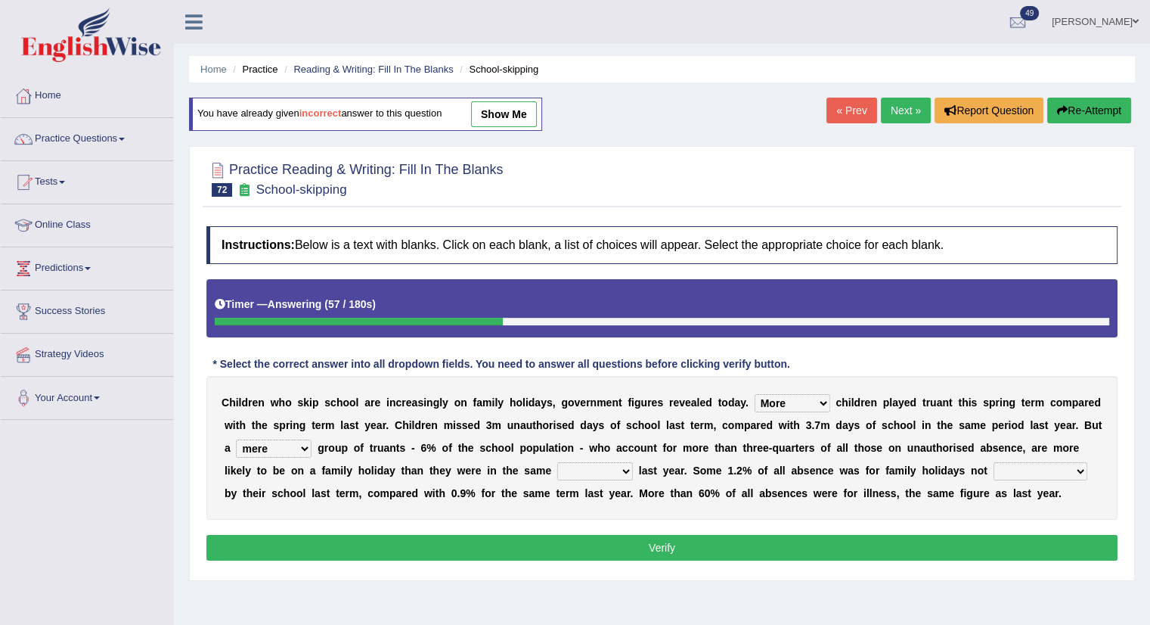
click at [236, 439] on select "mere hardcore residual flimsy" at bounding box center [274, 448] width 76 height 18
click at [599, 470] on select "time span period duration" at bounding box center [595, 471] width 76 height 18
select select "time"
click at [557, 462] on select "time span period duration" at bounding box center [595, 471] width 76 height 18
click at [1035, 476] on select "consent recommended agreed contradicted" at bounding box center [1041, 471] width 94 height 18
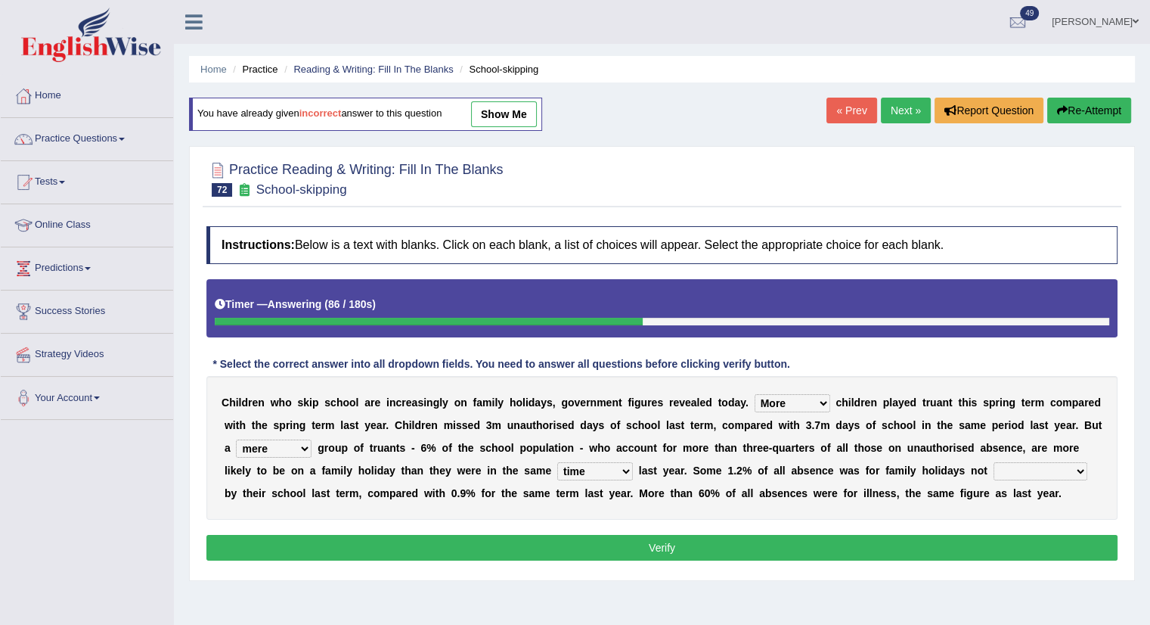
select select "agreed"
click at [994, 462] on select "consent recommended agreed contradicted" at bounding box center [1041, 471] width 94 height 18
click at [668, 535] on button "Verify" at bounding box center [661, 548] width 911 height 26
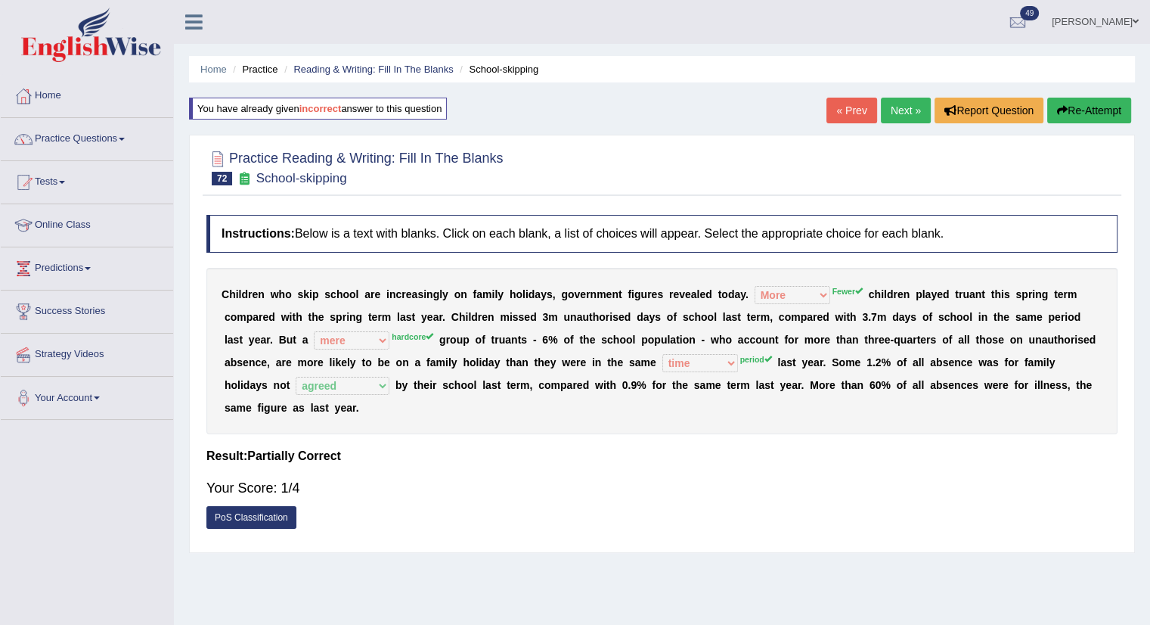
click at [668, 535] on div "Instructions: Below is a text with blanks. Click on each blank, a list of choic…" at bounding box center [662, 375] width 919 height 337
click at [897, 104] on link "Next »" at bounding box center [906, 111] width 50 height 26
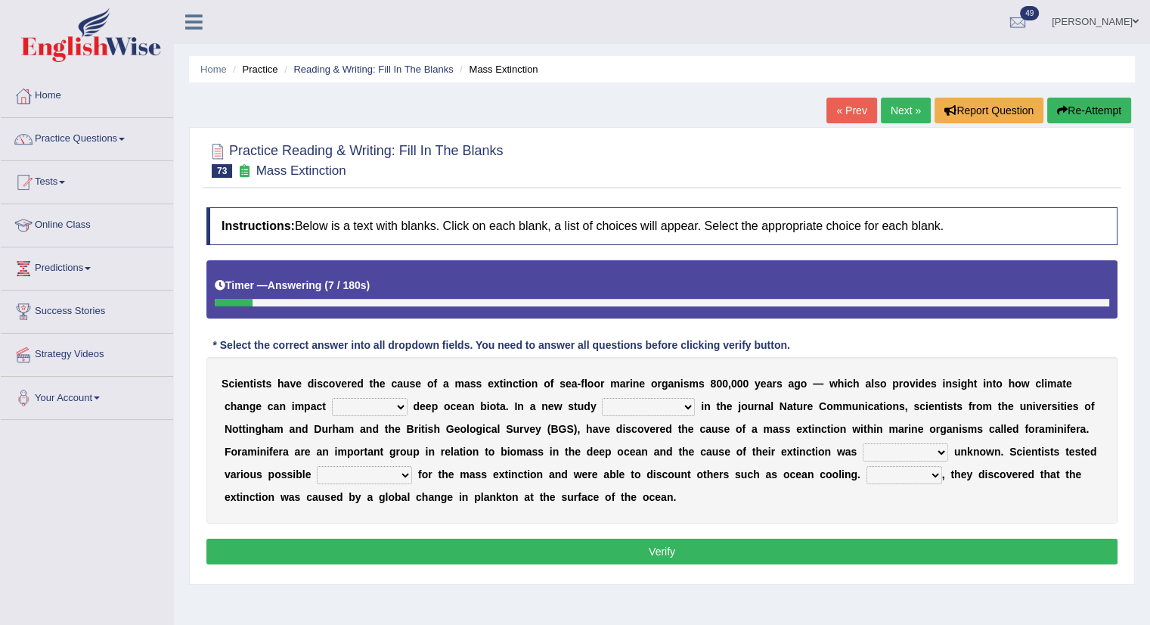
click at [333, 403] on select "in of on off" at bounding box center [370, 407] width 76 height 18
select select "on"
click at [332, 398] on select "in of on off" at bounding box center [370, 407] width 76 height 18
click at [638, 400] on select "publishing has published published be publishing" at bounding box center [648, 407] width 93 height 18
select select "published"
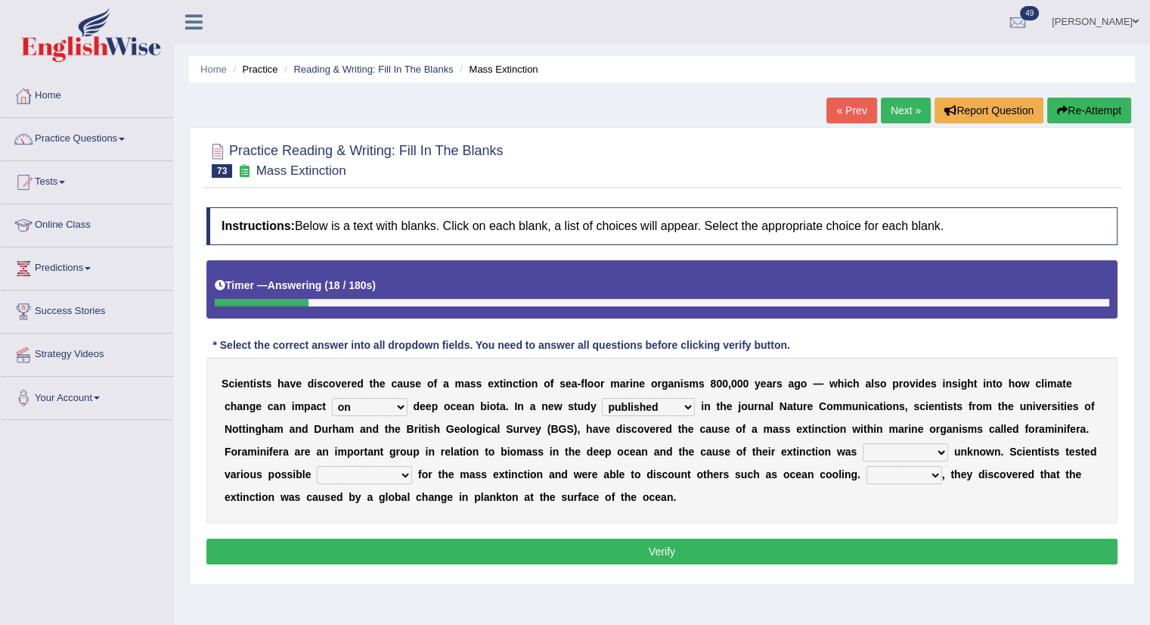
click at [602, 398] on select "publishing has published published be publishing" at bounding box center [648, 407] width 93 height 18
click at [901, 454] on select "occasionally necessarily previously currently" at bounding box center [905, 452] width 85 height 18
select select "previously"
click at [863, 443] on select "occasionally necessarily previously currently" at bounding box center [905, 452] width 85 height 18
click at [371, 475] on select "causes consequences elements factors" at bounding box center [364, 475] width 95 height 18
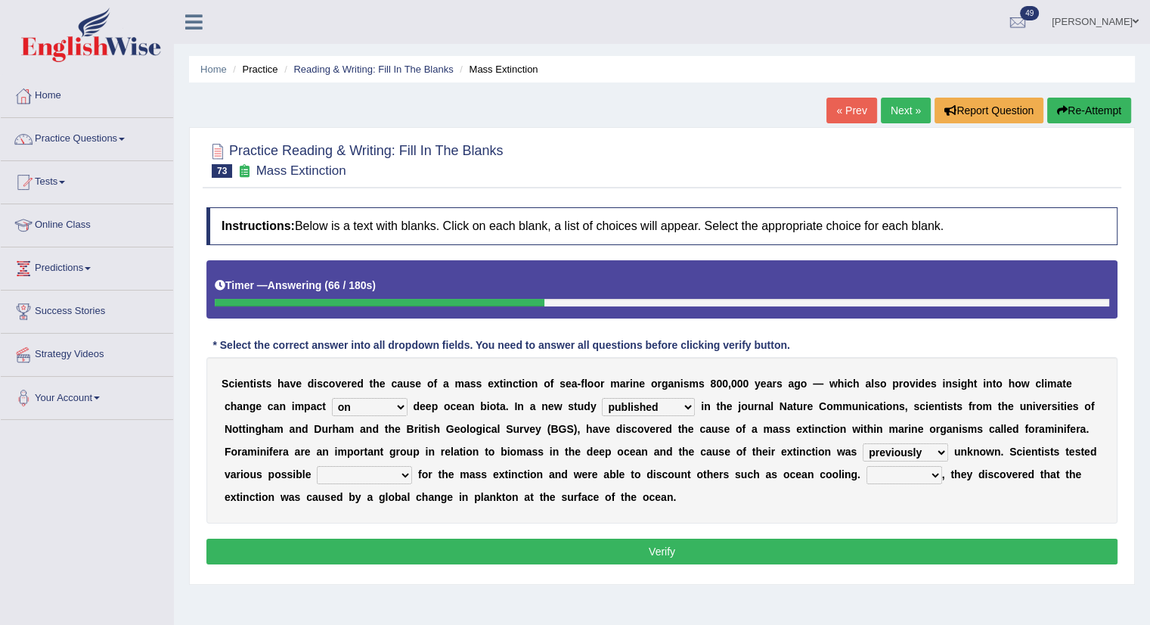
select select "causes"
click at [317, 466] on select "causes consequences elements factors" at bounding box center [364, 475] width 95 height 18
click at [925, 473] on select "However Thus So Instead" at bounding box center [905, 475] width 76 height 18
select select "However"
click at [867, 466] on select "However Thus So Instead" at bounding box center [905, 475] width 76 height 18
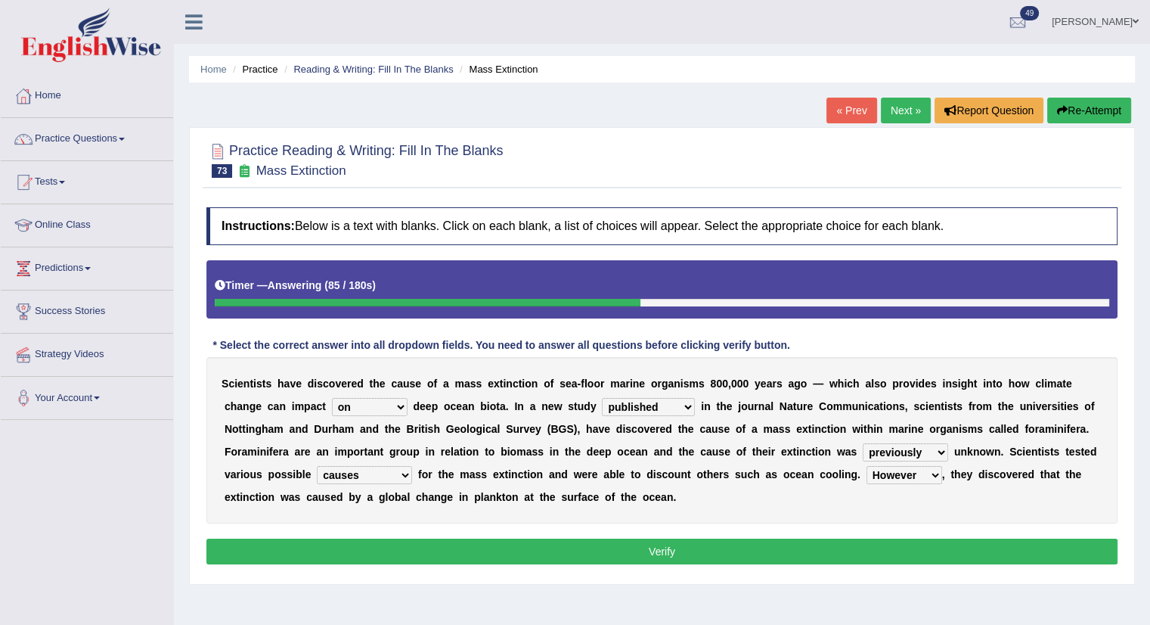
click at [901, 476] on select "However Thus So Instead" at bounding box center [905, 475] width 76 height 18
click at [762, 557] on button "Verify" at bounding box center [661, 551] width 911 height 26
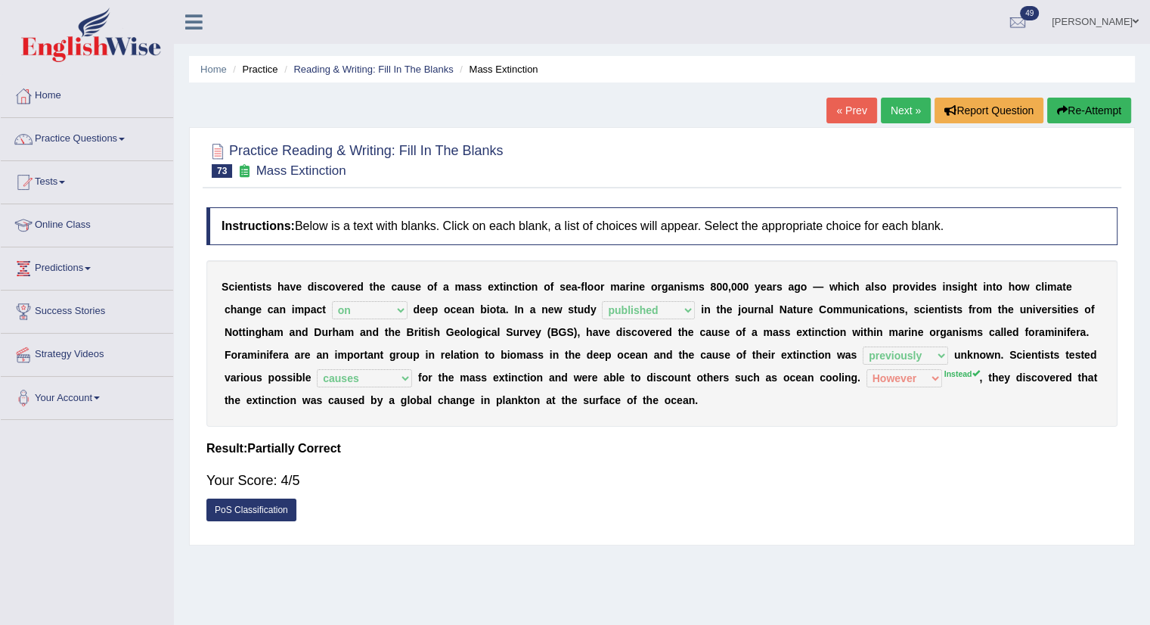
click at [900, 107] on link "Next »" at bounding box center [906, 111] width 50 height 26
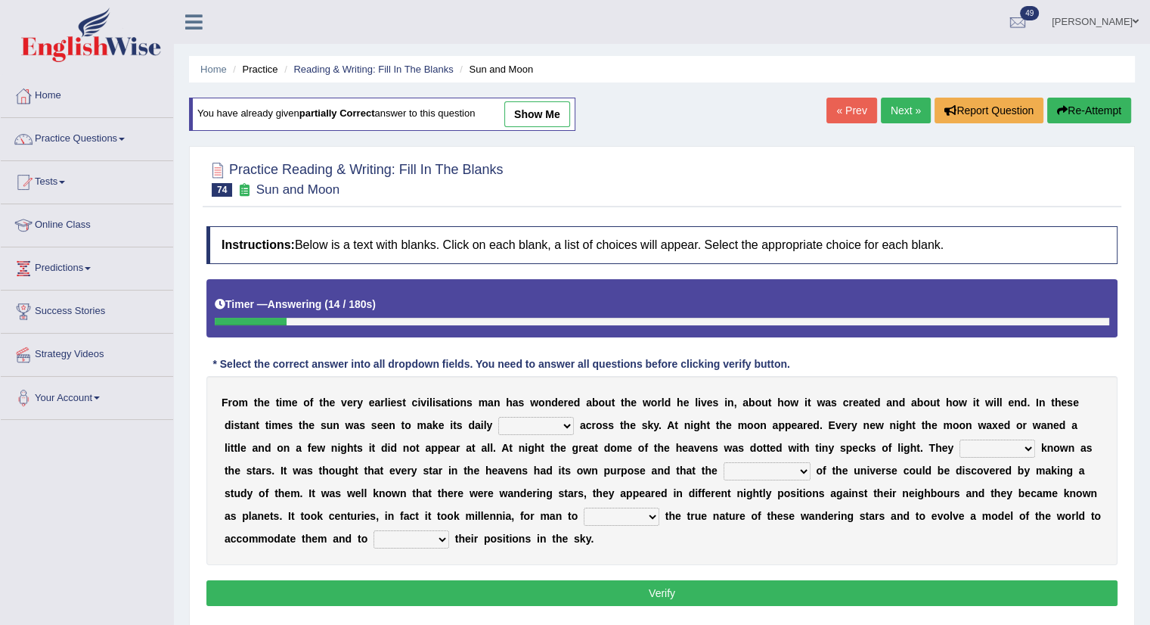
click at [520, 433] on div "F r o m t h e t i m e o f t h e v e r y e a r l i e s t c i v i l i s a t i o n…" at bounding box center [661, 470] width 911 height 189
click at [544, 426] on select "plan level journey line" at bounding box center [536, 426] width 76 height 18
select select "journey"
click at [498, 417] on select "plan level journey line" at bounding box center [536, 426] width 76 height 18
click at [542, 423] on select "plan level journey line" at bounding box center [536, 426] width 76 height 18
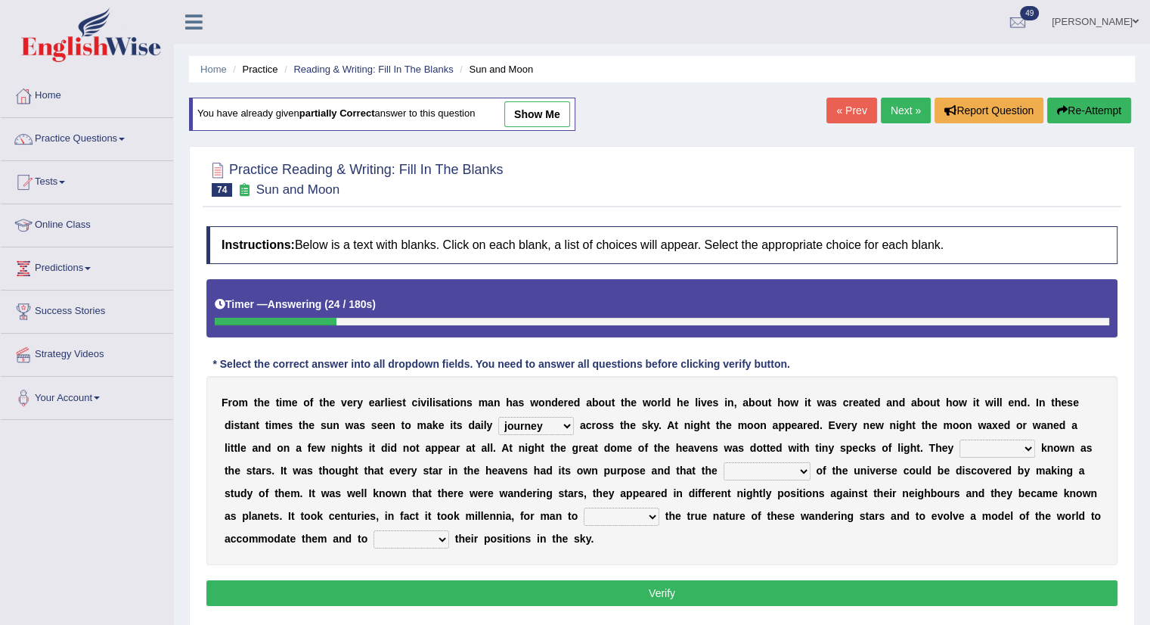
click at [542, 423] on select "plan level journey line" at bounding box center [536, 426] width 76 height 18
click at [986, 448] on select "are well become became" at bounding box center [998, 448] width 76 height 18
select select "well"
click at [960, 439] on select "are well become became" at bounding box center [998, 448] width 76 height 18
click at [774, 473] on select "stories secrets views imaginations" at bounding box center [767, 471] width 87 height 18
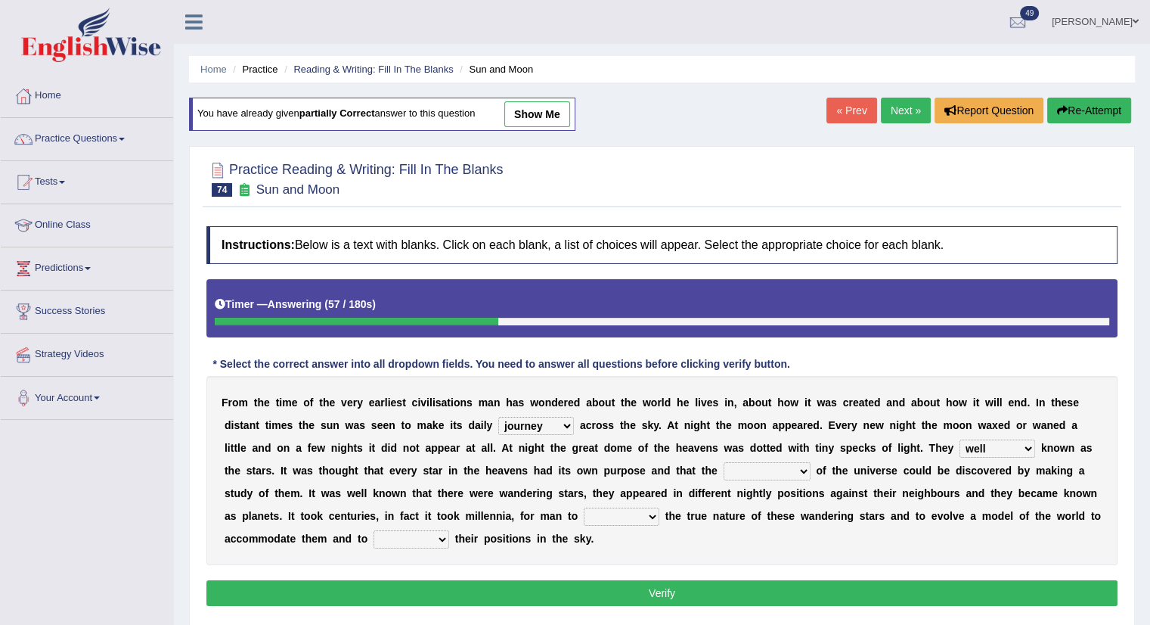
select select "imaginations"
click at [724, 462] on select "stories secrets views imaginations" at bounding box center [767, 471] width 87 height 18
click at [616, 516] on select "distort discuss charge determine" at bounding box center [622, 516] width 76 height 18
select select "determine"
click at [584, 507] on select "distort discuss charge determine" at bounding box center [622, 516] width 76 height 18
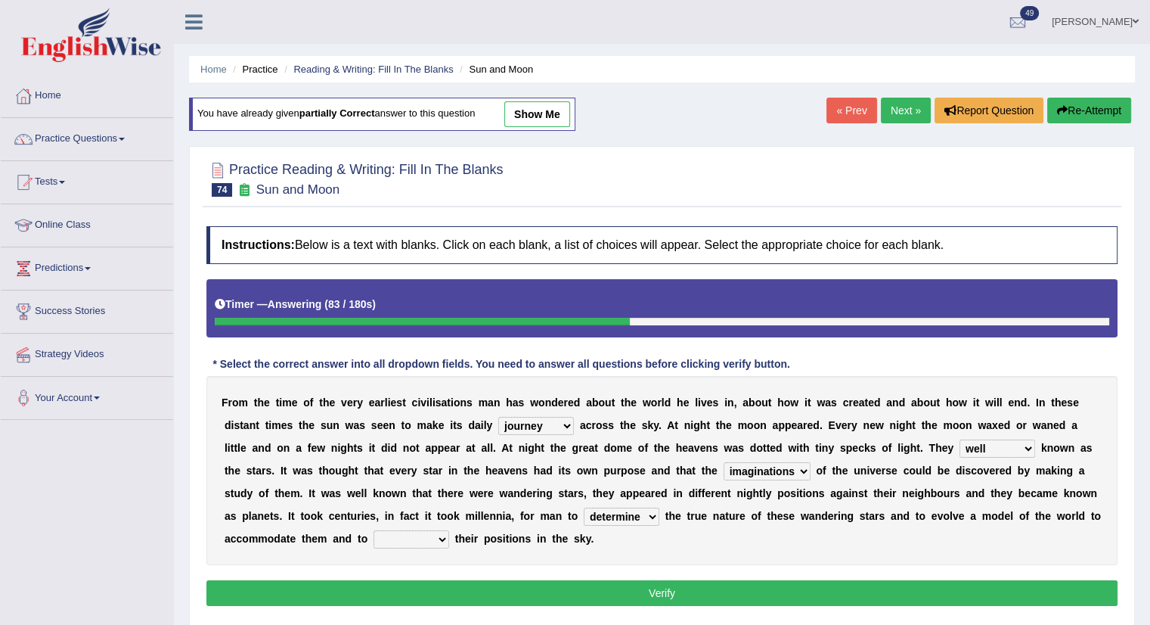
click at [414, 545] on select "draw predict dictate save" at bounding box center [412, 539] width 76 height 18
select select "predict"
click at [374, 530] on select "draw predict dictate save" at bounding box center [412, 539] width 76 height 18
click at [482, 586] on button "Verify" at bounding box center [661, 593] width 911 height 26
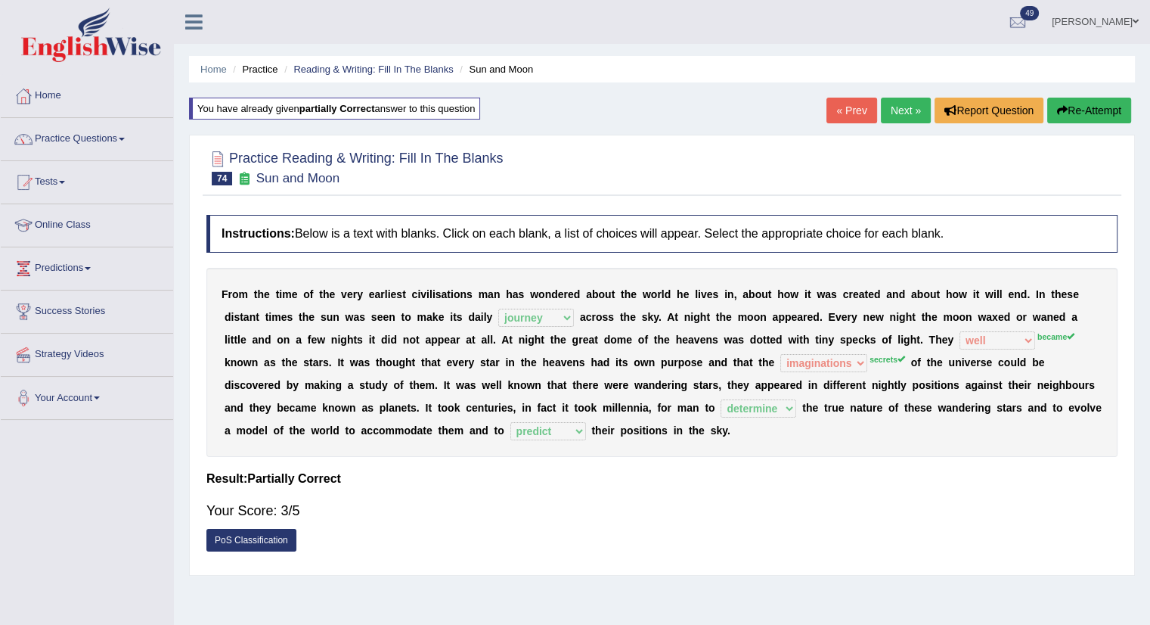
click at [904, 110] on link "Next »" at bounding box center [906, 111] width 50 height 26
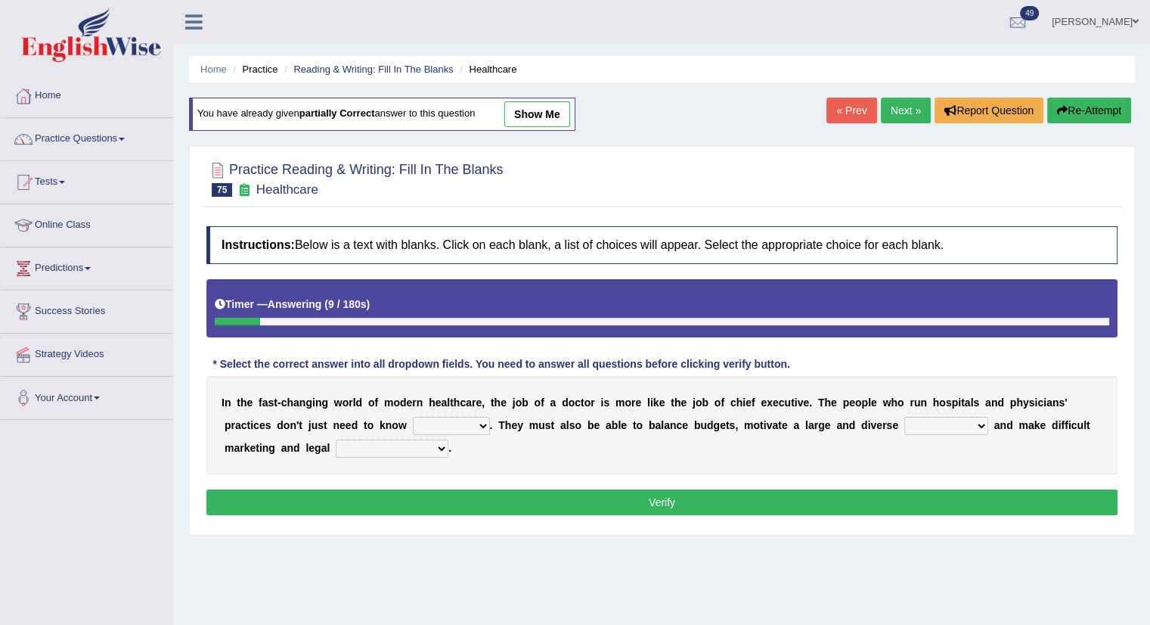
click at [472, 424] on select "dosage techniques treatments medicine" at bounding box center [451, 426] width 77 height 18
select select "medicine"
click at [413, 417] on select "dosage techniques treatments medicine" at bounding box center [451, 426] width 77 height 18
click at [964, 433] on div "I n t h e f a s t - c h a n g i n g w o r l d o f m o d e r n h e a l t h c a r…" at bounding box center [661, 425] width 911 height 98
click at [957, 421] on select "gang staff employment mass" at bounding box center [946, 426] width 84 height 18
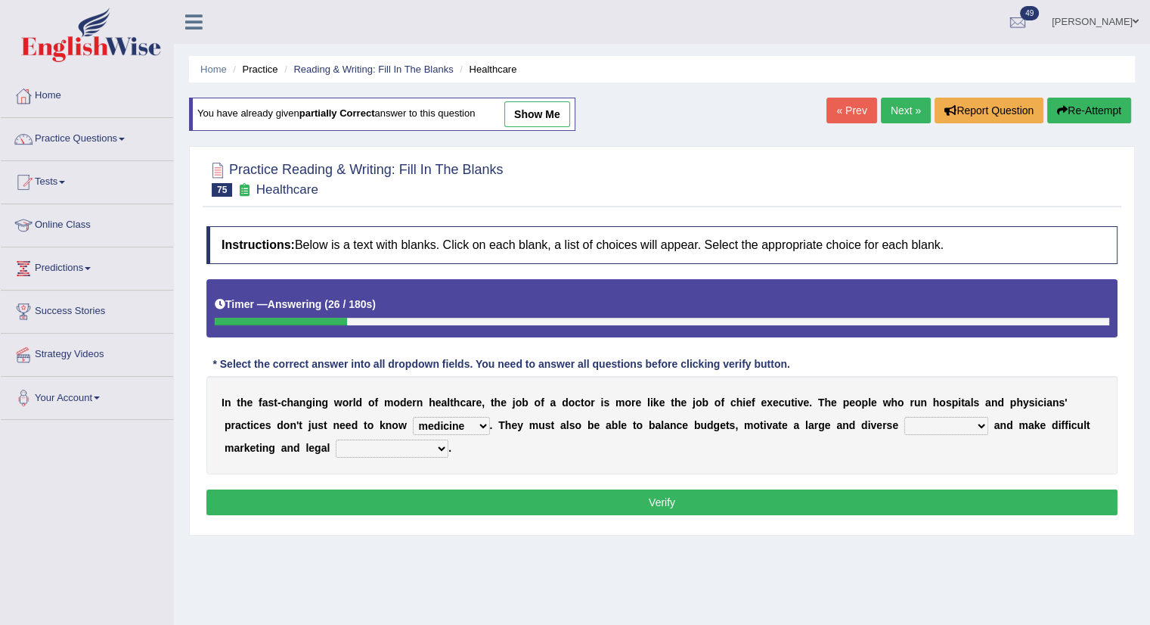
select select "staff"
click at [904, 417] on select "gang staff employment mass" at bounding box center [946, 426] width 84 height 18
click at [340, 451] on select "decisions reactions recommendations actions" at bounding box center [392, 448] width 113 height 18
select select "decisions"
click at [336, 439] on select "decisions reactions recommendations actions" at bounding box center [392, 448] width 113 height 18
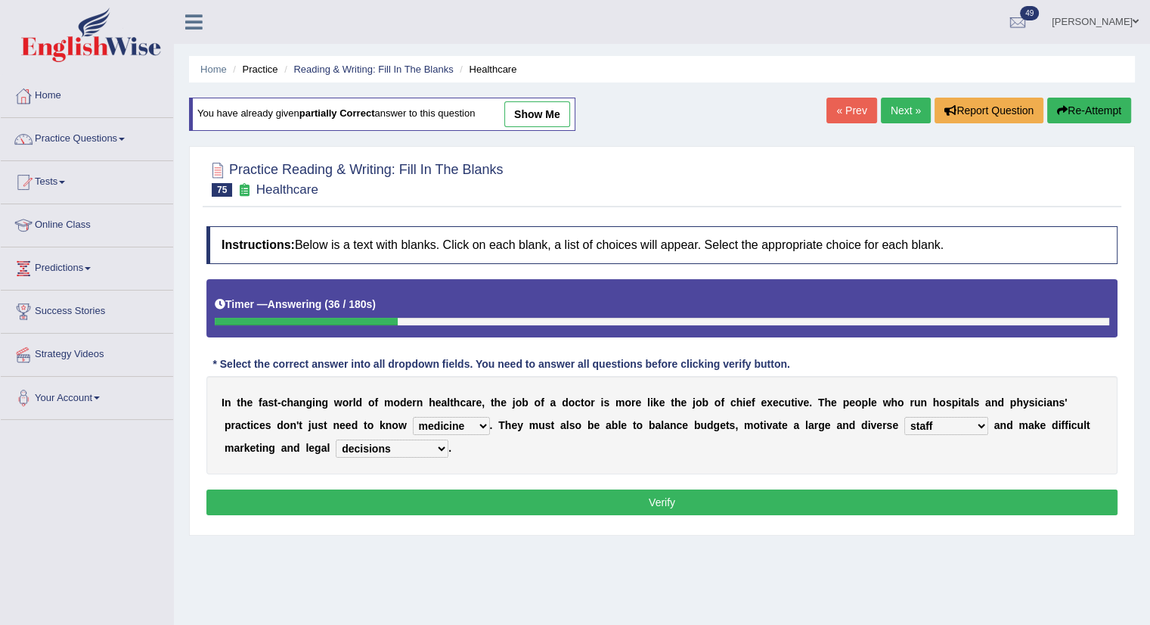
click at [446, 498] on button "Verify" at bounding box center [661, 502] width 911 height 26
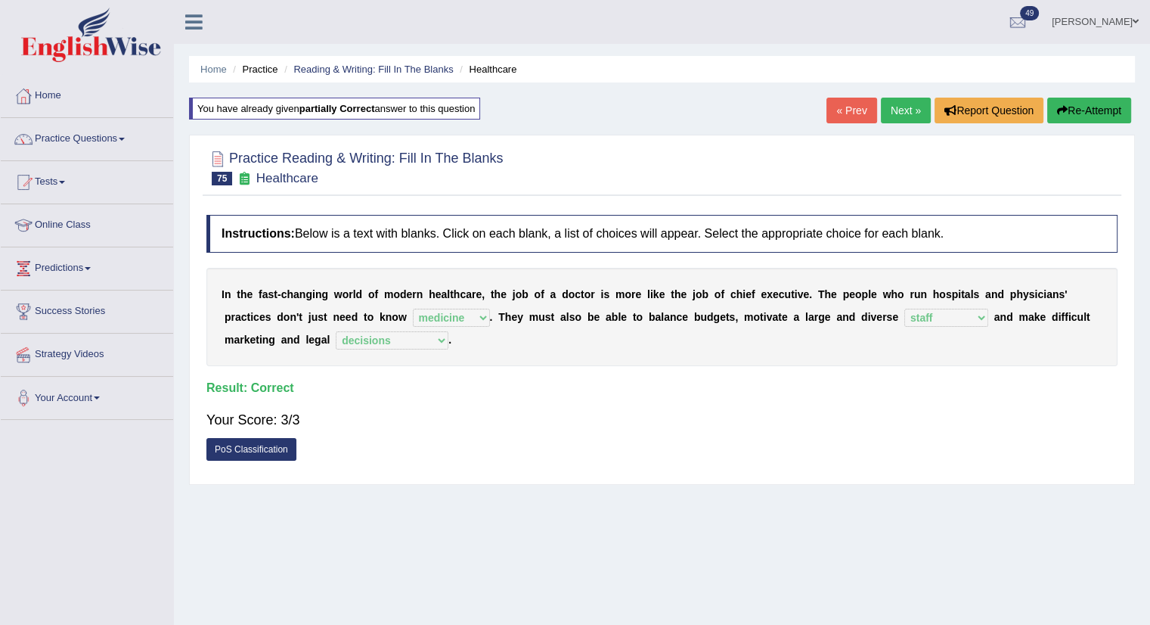
click at [894, 108] on link "Next »" at bounding box center [906, 111] width 50 height 26
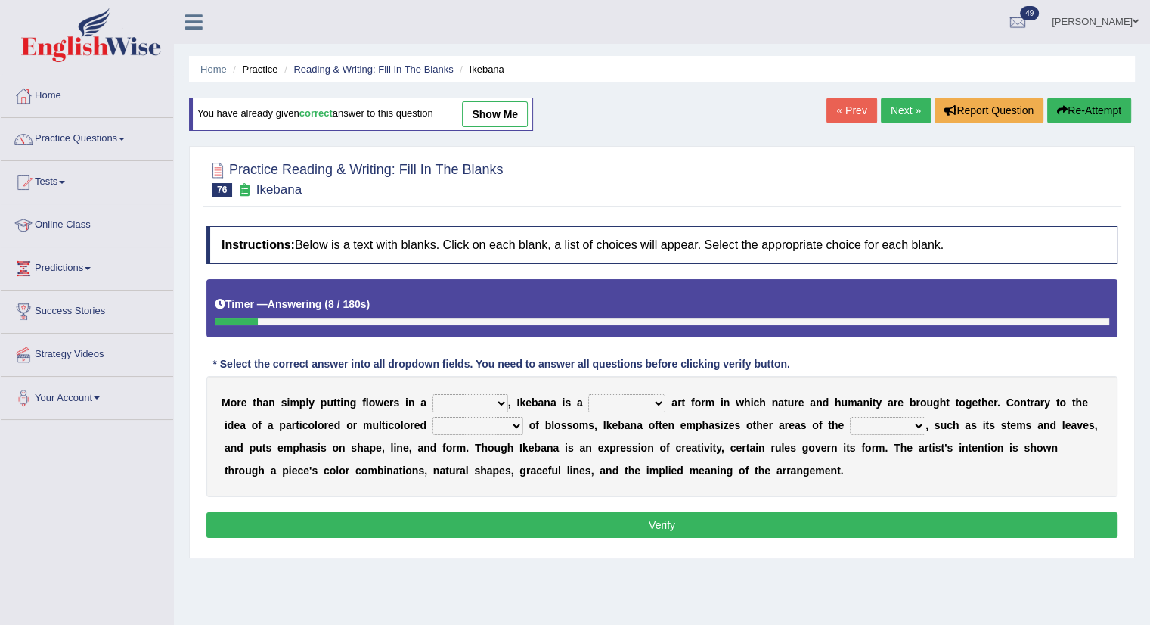
click at [470, 394] on select "shape way container fashion" at bounding box center [471, 403] width 76 height 18
select select "container"
click at [433, 394] on select "shape way container fashion" at bounding box center [471, 403] width 76 height 18
click at [606, 400] on select "restricted random disciplined fleeting" at bounding box center [626, 403] width 77 height 18
select select "disciplined"
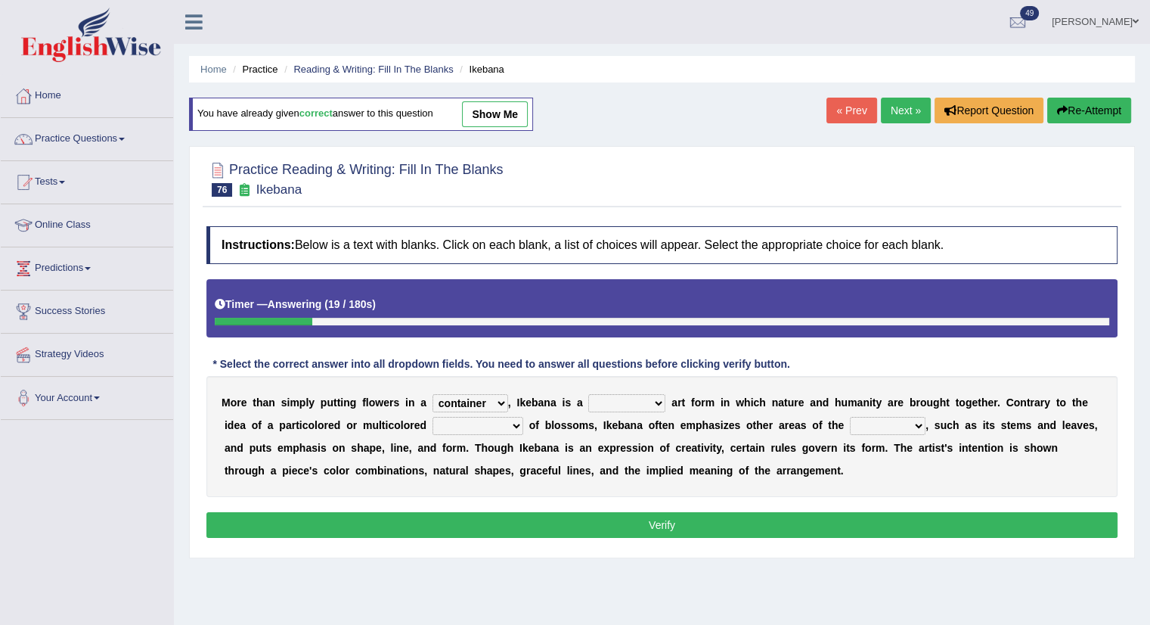
click at [588, 394] on select "restricted random disciplined fleeting" at bounding box center [626, 403] width 77 height 18
click at [470, 421] on select "garden arrangement duplication augmentation" at bounding box center [478, 426] width 91 height 18
select select "arrangement"
click at [433, 417] on select "garden arrangement duplication augmentation" at bounding box center [478, 426] width 91 height 18
click at [877, 423] on select "flora plant organism fauna" at bounding box center [888, 426] width 76 height 18
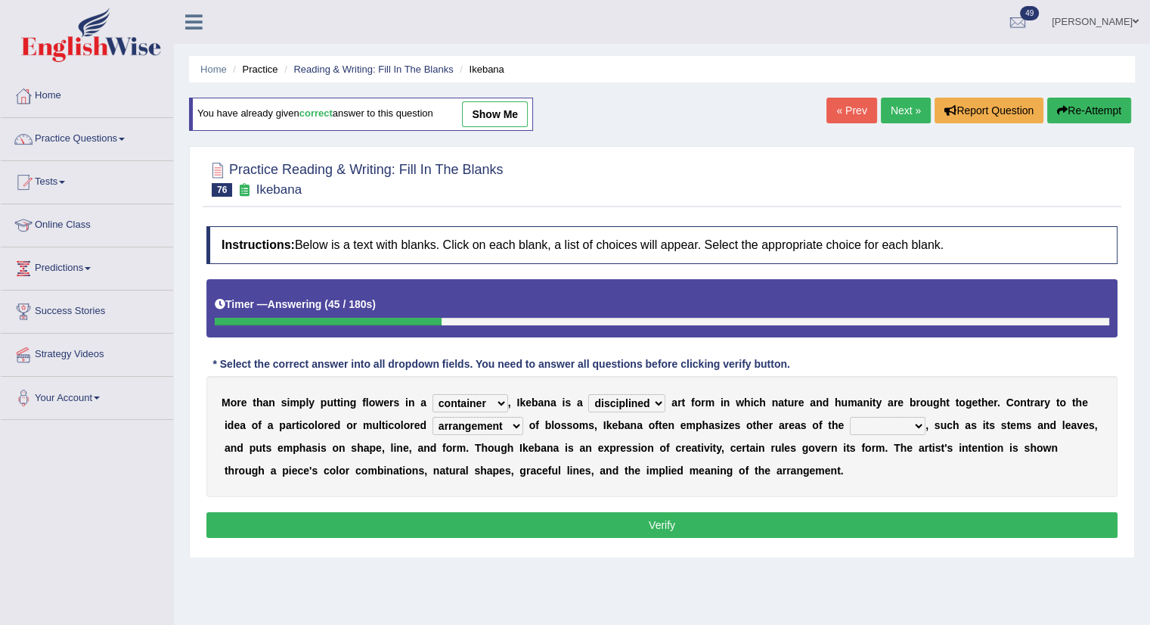
click at [850, 417] on select "flora plant organism fauna" at bounding box center [888, 426] width 76 height 18
click at [890, 426] on select "flora plant organism fauna" at bounding box center [888, 426] width 76 height 18
select select "plant"
click at [850, 417] on select "flora plant organism fauna" at bounding box center [888, 426] width 76 height 18
click at [665, 521] on button "Verify" at bounding box center [661, 525] width 911 height 26
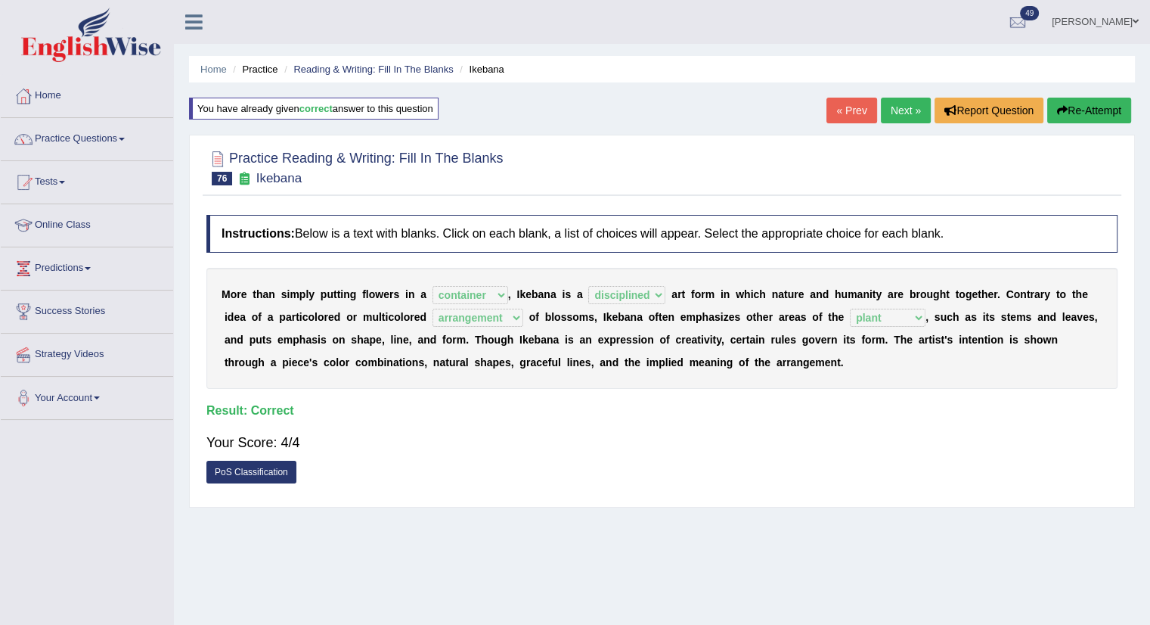
click at [888, 115] on link "Next »" at bounding box center [906, 111] width 50 height 26
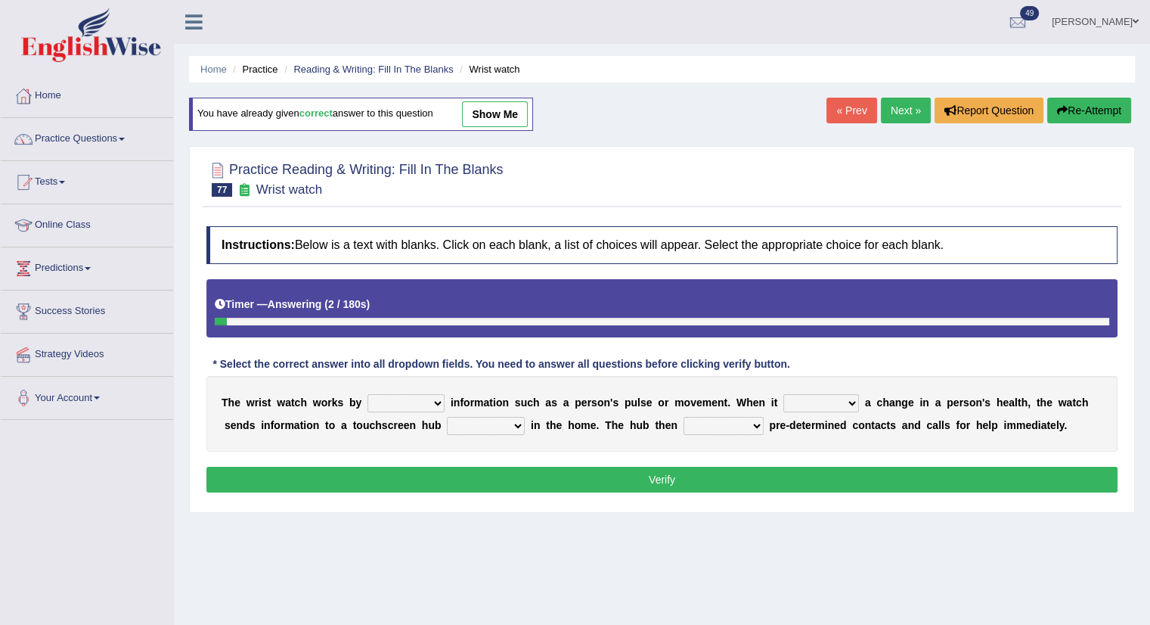
click at [405, 402] on select "transfering tracking modifying unveiling" at bounding box center [406, 403] width 77 height 18
select select "tracking"
click at [368, 394] on select "transfering tracking modifying unveiling" at bounding box center [406, 403] width 77 height 18
click at [813, 406] on select "defines varies detects reflects" at bounding box center [821, 403] width 76 height 18
select select "detects"
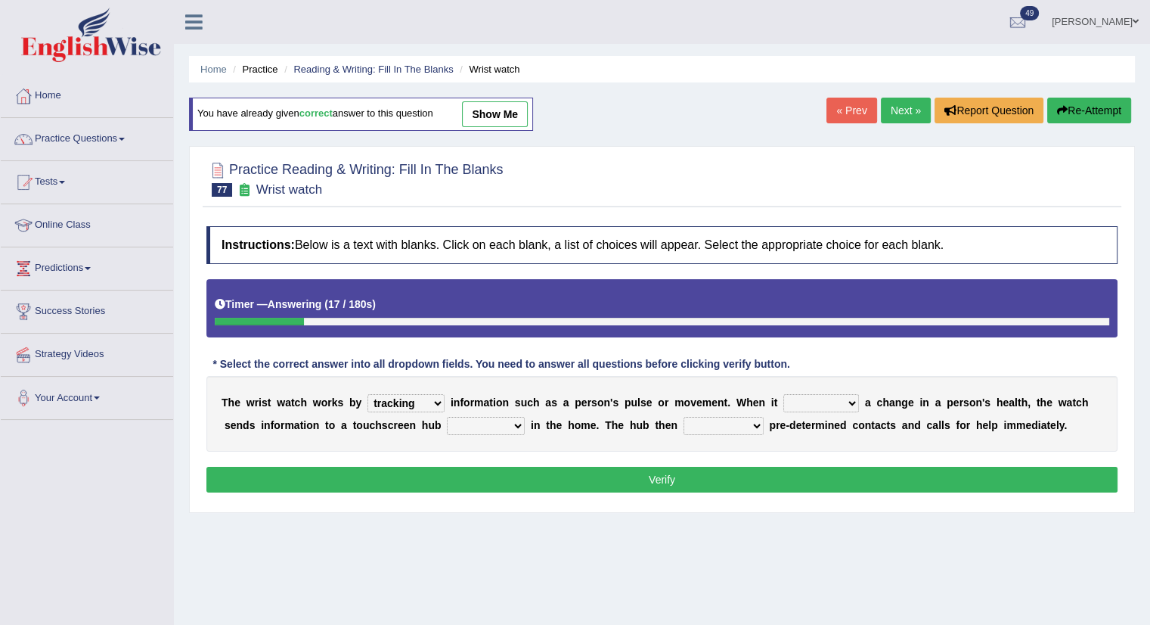
click at [783, 394] on select "defines varies detects reflects" at bounding box center [821, 403] width 76 height 18
click at [478, 425] on select "restored located scattered summoned" at bounding box center [486, 426] width 78 height 18
select select "located"
click at [447, 417] on select "restored located scattered summoned" at bounding box center [486, 426] width 78 height 18
click at [717, 429] on select "suppresses alerts collects stimulates" at bounding box center [724, 426] width 80 height 18
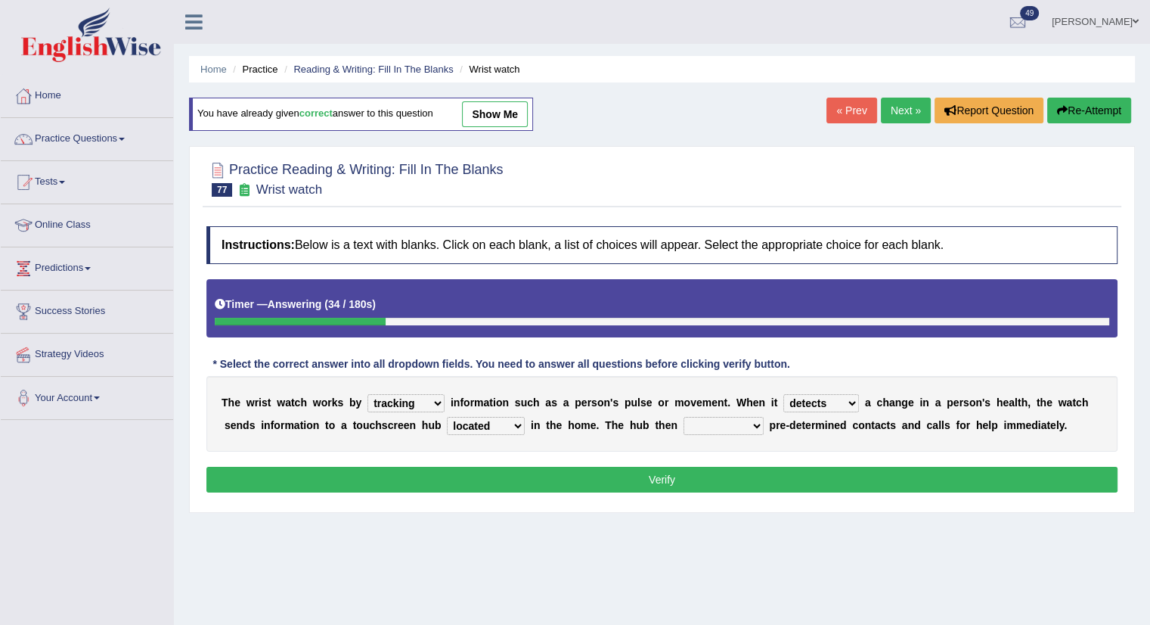
select select "alerts"
click at [684, 417] on select "suppresses alerts collects stimulates" at bounding box center [724, 426] width 80 height 18
click at [631, 485] on button "Verify" at bounding box center [661, 480] width 911 height 26
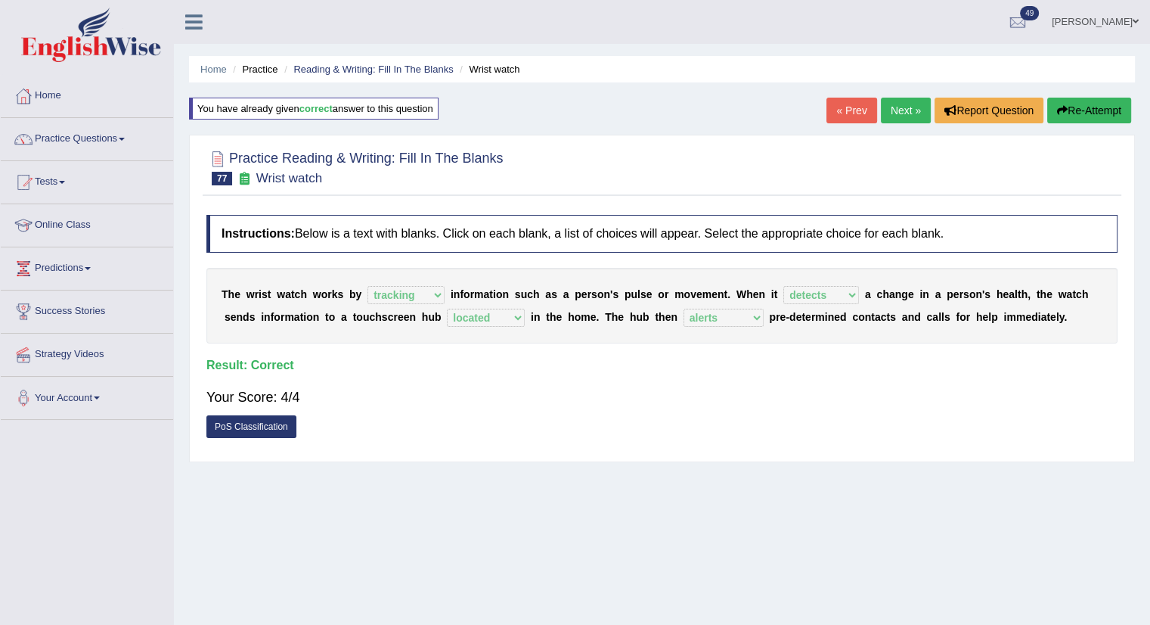
click at [901, 101] on link "Next »" at bounding box center [906, 111] width 50 height 26
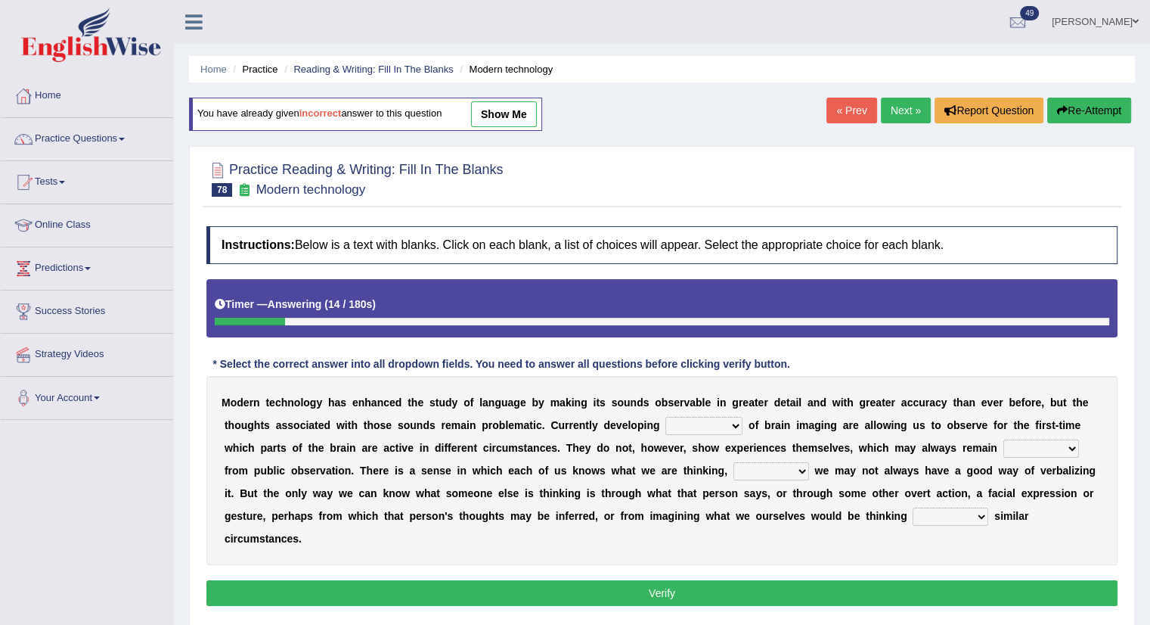
click at [707, 420] on select "processes techniques modes research" at bounding box center [703, 426] width 77 height 18
select select "techniques"
click at [665, 417] on select "processes techniques modes research" at bounding box center [703, 426] width 77 height 18
click at [1071, 451] on select "hiding hide hidden hideous" at bounding box center [1041, 448] width 76 height 18
select select "hidden"
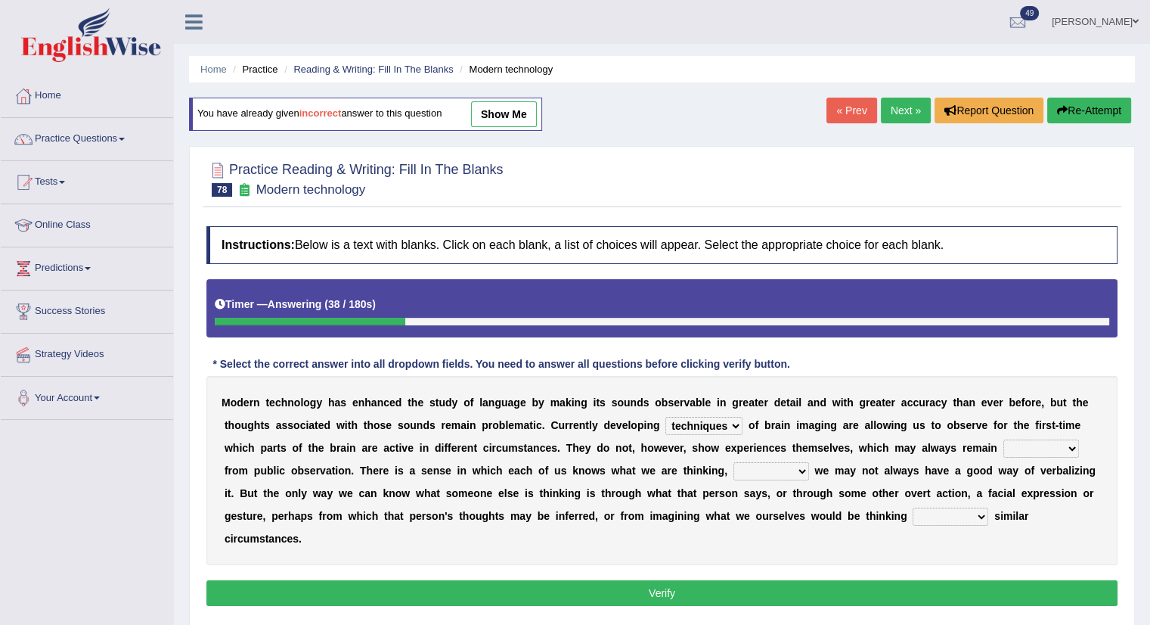
click at [1003, 439] on select "hiding hide hidden hideous" at bounding box center [1041, 448] width 76 height 18
click at [768, 474] on select "besides so therefore although" at bounding box center [772, 471] width 76 height 18
select select "therefore"
click at [734, 462] on select "besides so therefore although" at bounding box center [772, 471] width 76 height 18
click at [929, 521] on select "of on in about" at bounding box center [951, 516] width 76 height 18
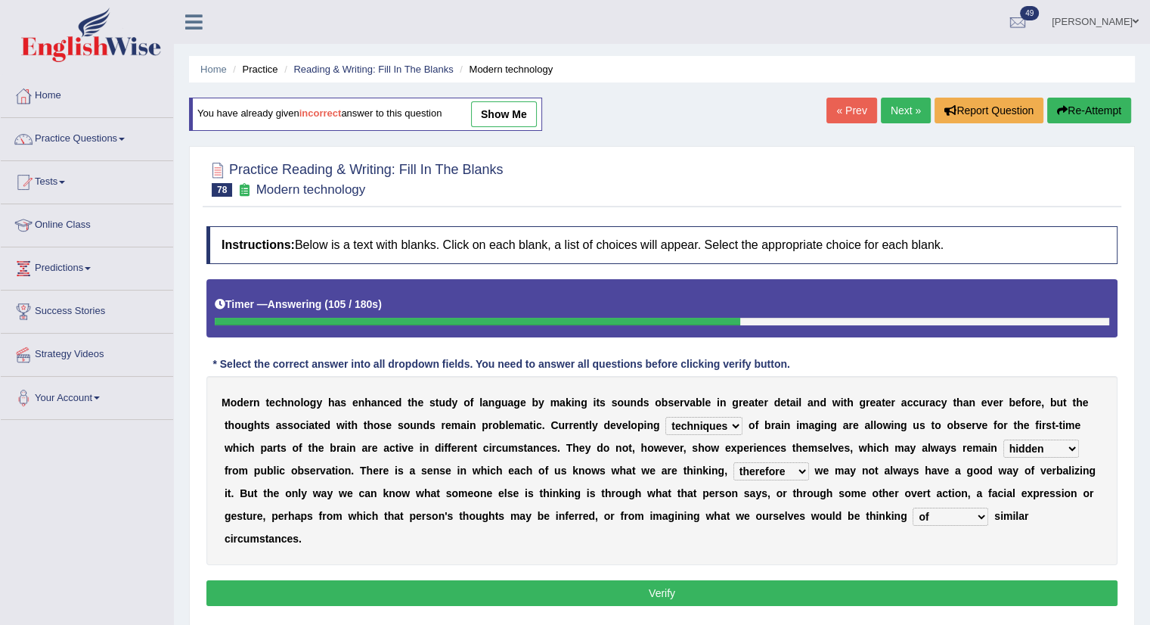
click at [913, 507] on select "of on in about" at bounding box center [951, 516] width 76 height 18
click at [929, 522] on select "of on in about" at bounding box center [951, 516] width 76 height 18
select select "in"
click at [913, 507] on select "of on in about" at bounding box center [951, 516] width 76 height 18
click at [922, 594] on button "Verify" at bounding box center [661, 593] width 911 height 26
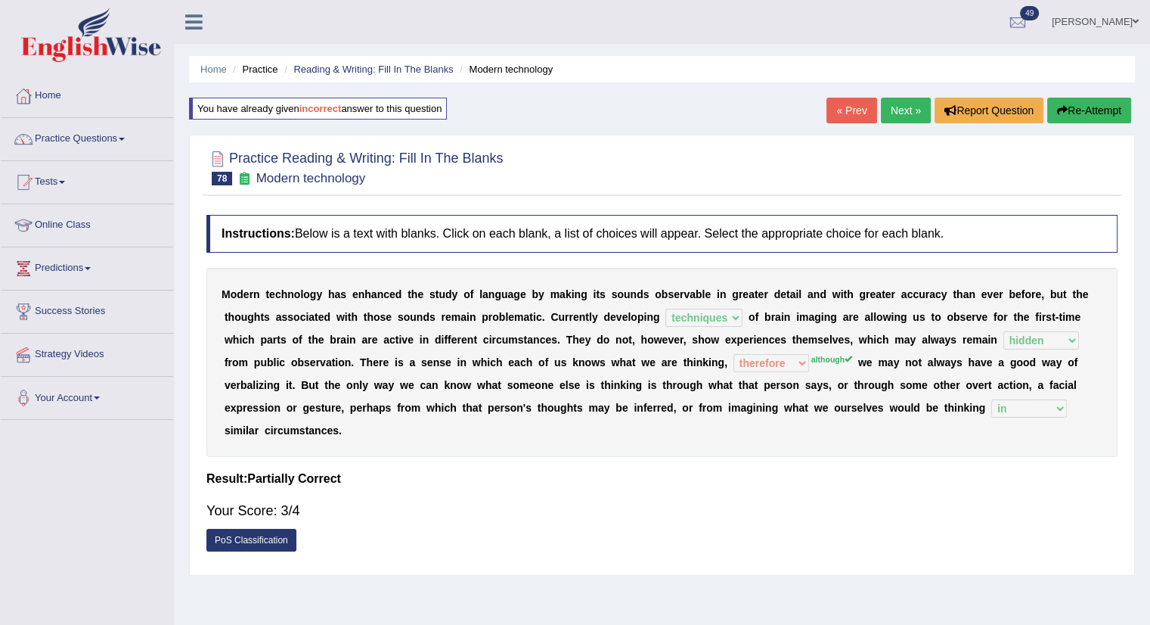
click at [895, 122] on link "Next »" at bounding box center [906, 111] width 50 height 26
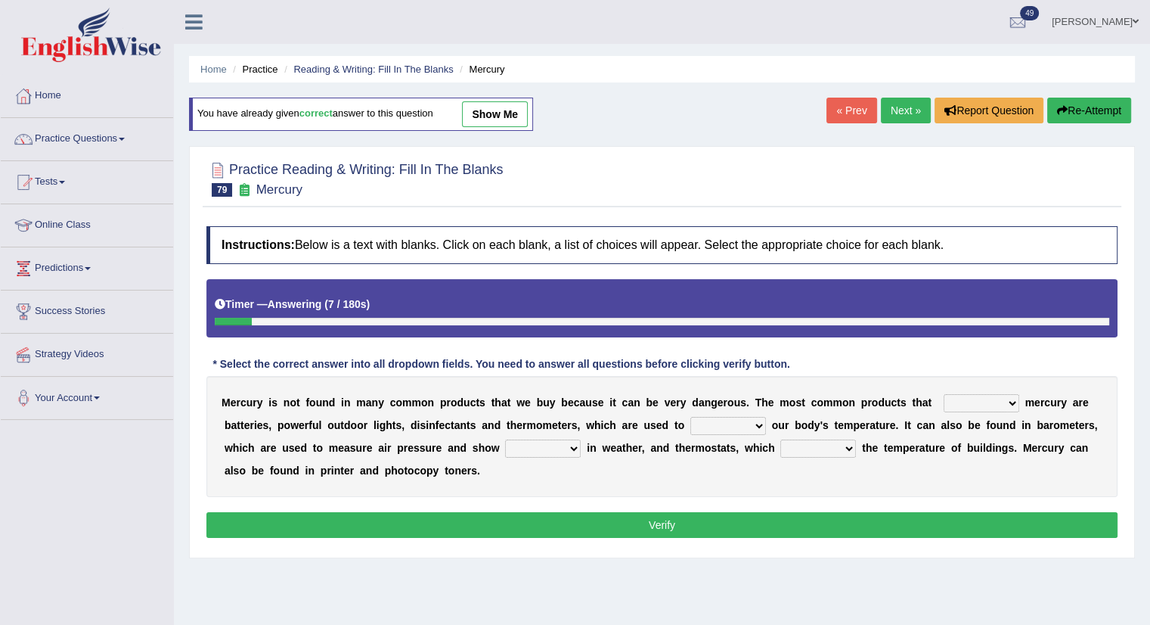
click at [988, 398] on select "hold contain tribute require" at bounding box center [982, 403] width 76 height 18
select select "contain"
click at [944, 394] on select "hold contain tribute require" at bounding box center [982, 403] width 76 height 18
click at [719, 431] on select "depict value measure detect" at bounding box center [728, 426] width 76 height 18
select select "measure"
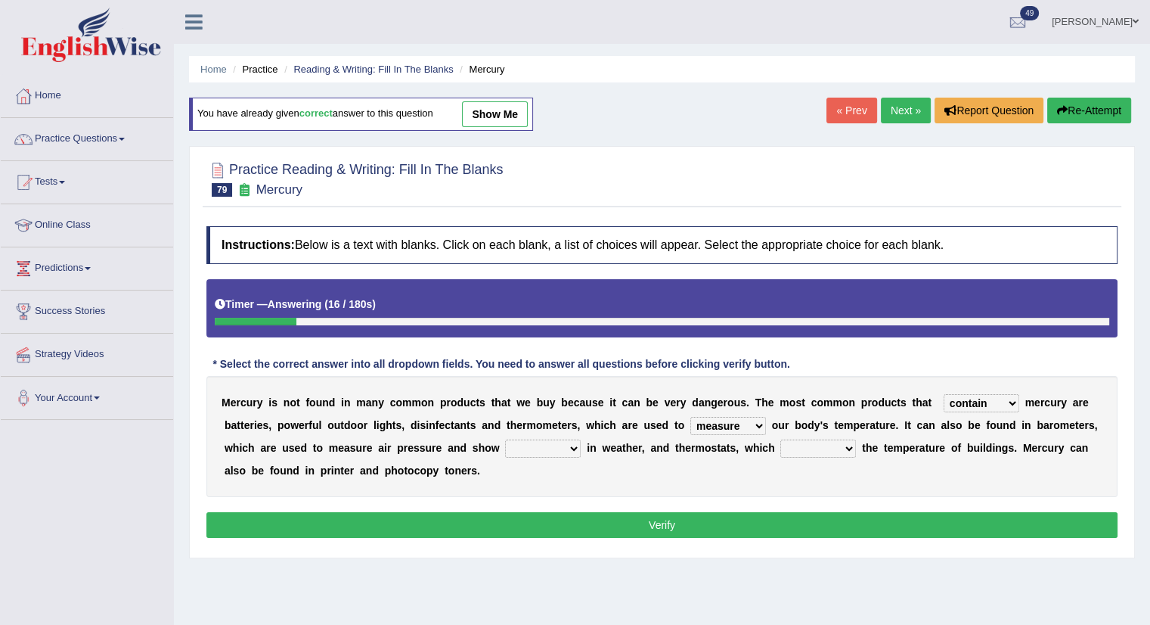
click at [690, 417] on select "depict value measure detect" at bounding box center [728, 426] width 76 height 18
click at [529, 446] on select "changes contrasts marks contours" at bounding box center [543, 448] width 76 height 18
select select "changes"
click at [505, 439] on select "changes contrasts marks contours" at bounding box center [543, 448] width 76 height 18
click at [800, 453] on select "conclude determine fold regulate" at bounding box center [818, 448] width 76 height 18
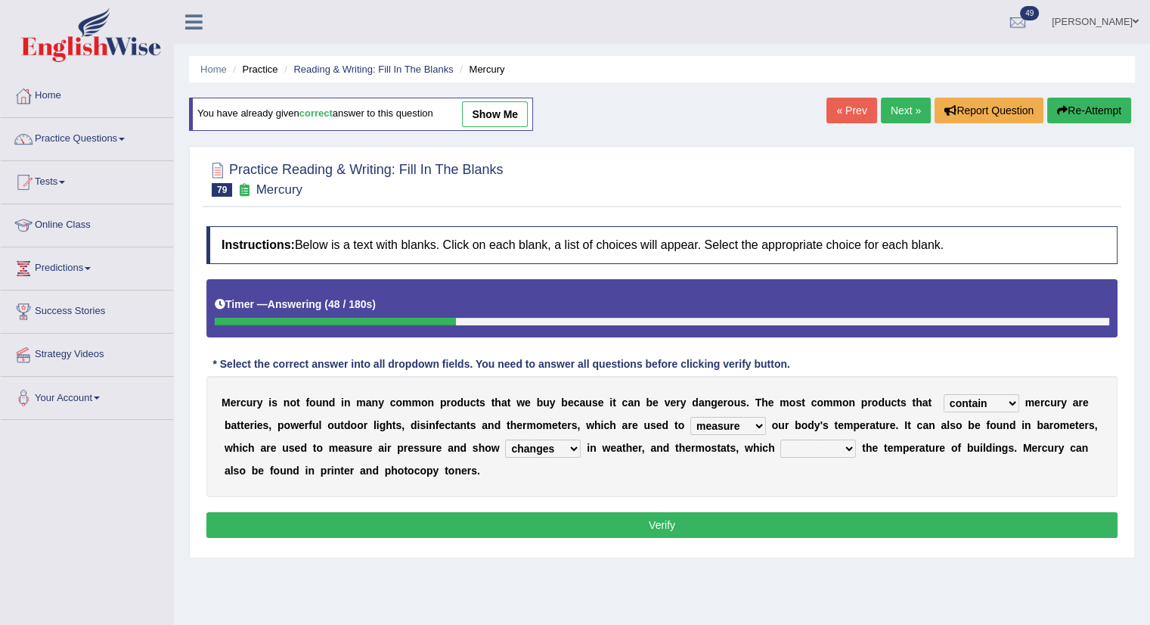
select select "determine"
click at [780, 439] on select "conclude determine fold regulate" at bounding box center [818, 448] width 76 height 18
click at [761, 523] on button "Verify" at bounding box center [661, 525] width 911 height 26
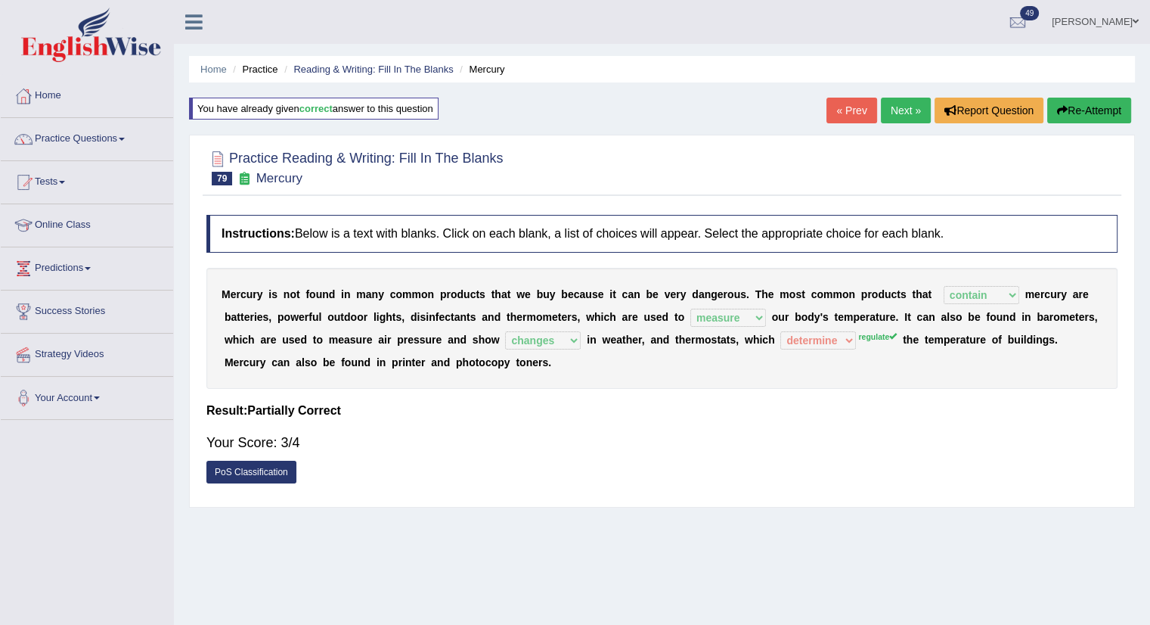
click at [910, 104] on link "Next »" at bounding box center [906, 111] width 50 height 26
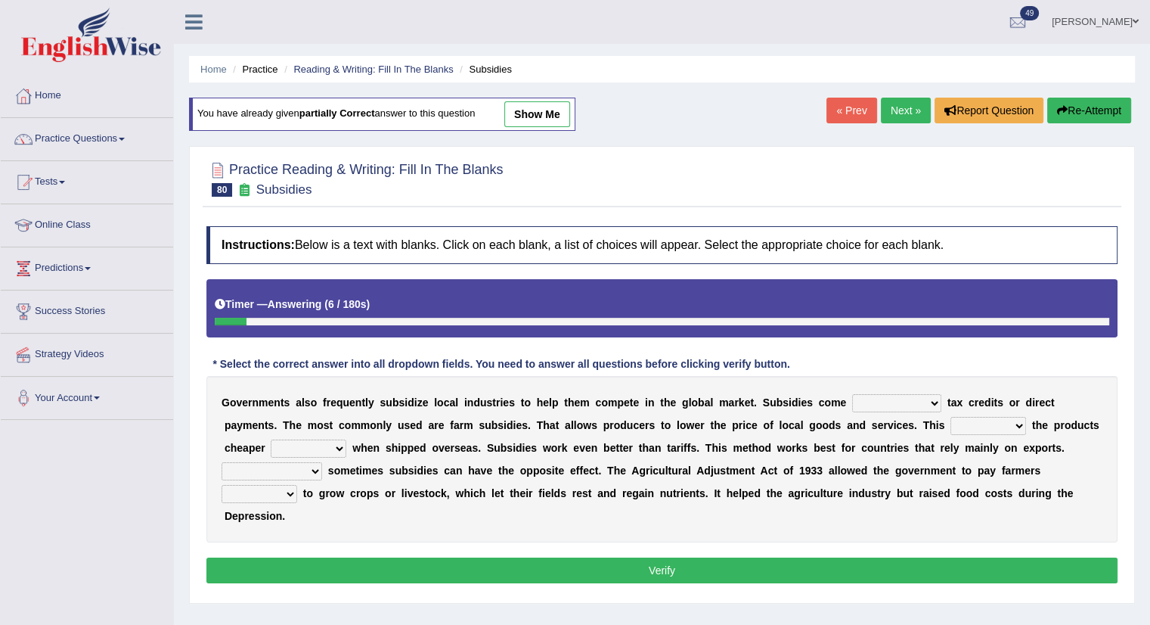
click at [892, 405] on select "apart from in the form of through as well as" at bounding box center [896, 403] width 89 height 18
select select "in the form of"
click at [852, 394] on select "apart from in the form of through as well as" at bounding box center [896, 403] width 89 height 18
click at [972, 423] on select "makes allows promises decides" at bounding box center [989, 426] width 76 height 18
select select "makes"
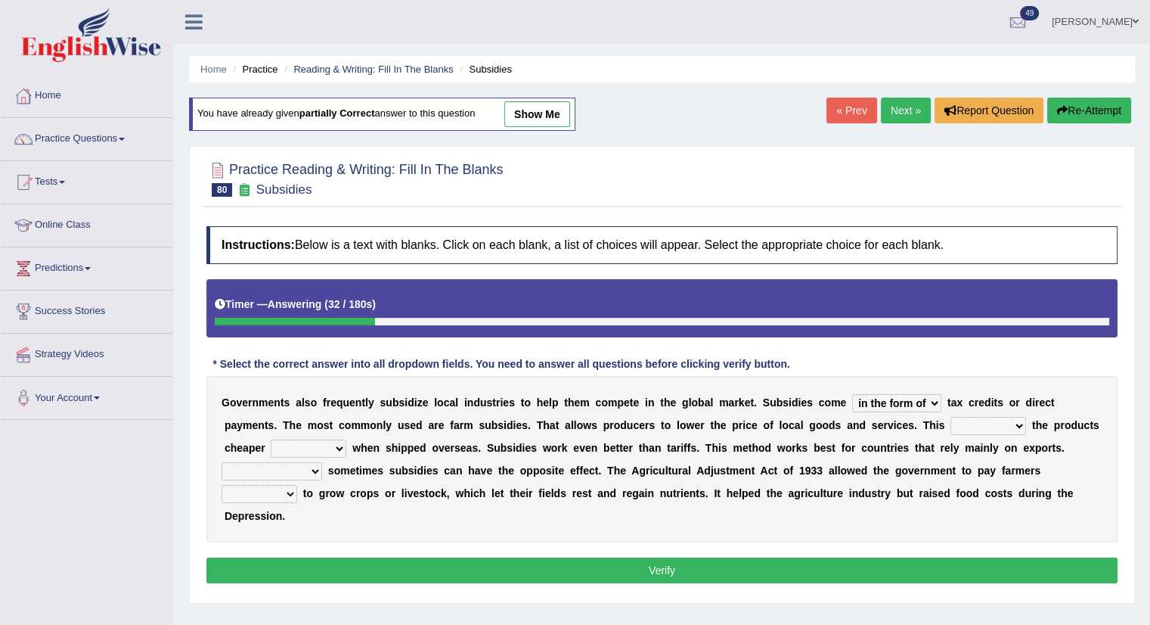
click at [951, 417] on select "makes allows promises decides" at bounding box center [989, 426] width 76 height 18
click at [309, 442] on select "thus despite however even" at bounding box center [309, 448] width 76 height 18
select select "even"
click at [271, 439] on select "thus despite however even" at bounding box center [309, 448] width 76 height 18
click at [244, 476] on select "Therefore Unless Besides On the contrary" at bounding box center [272, 471] width 101 height 18
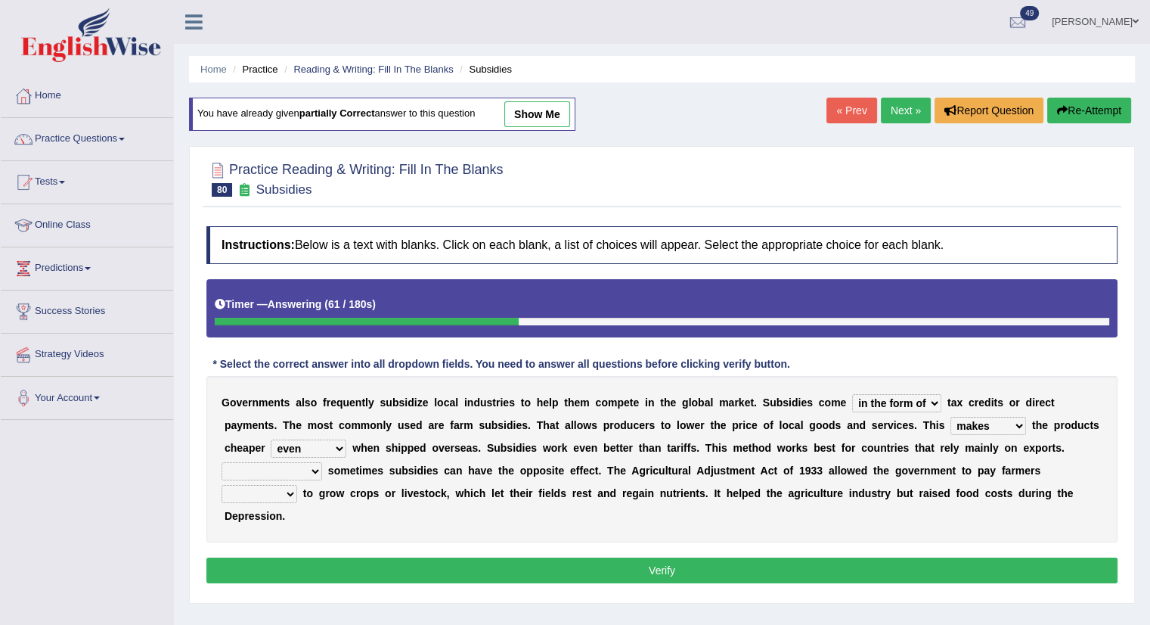
select select "Besides"
click at [222, 462] on select "Therefore Unless Besides On the contrary" at bounding box center [272, 471] width 101 height 18
click at [245, 500] on select "neither either not whether" at bounding box center [260, 494] width 76 height 18
select select "whether"
click at [222, 485] on select "neither either not whether" at bounding box center [260, 494] width 76 height 18
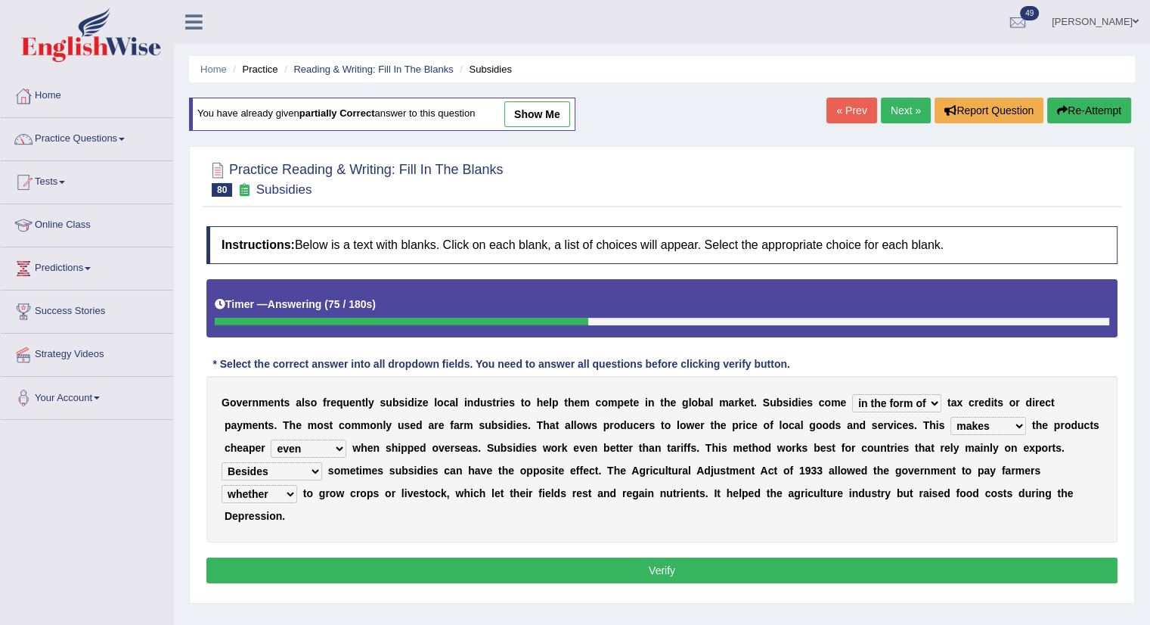
click at [305, 561] on button "Verify" at bounding box center [661, 570] width 911 height 26
